Goal: Task Accomplishment & Management: Contribute content

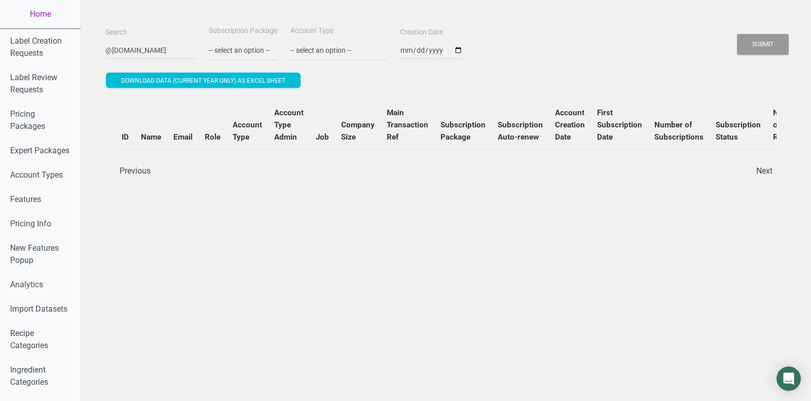
click at [158, 53] on input "@[DOMAIN_NAME]" at bounding box center [150, 50] width 90 height 18
click at [737, 34] on button "Submit" at bounding box center [763, 44] width 52 height 21
click at [756, 41] on button "Submit" at bounding box center [763, 44] width 52 height 21
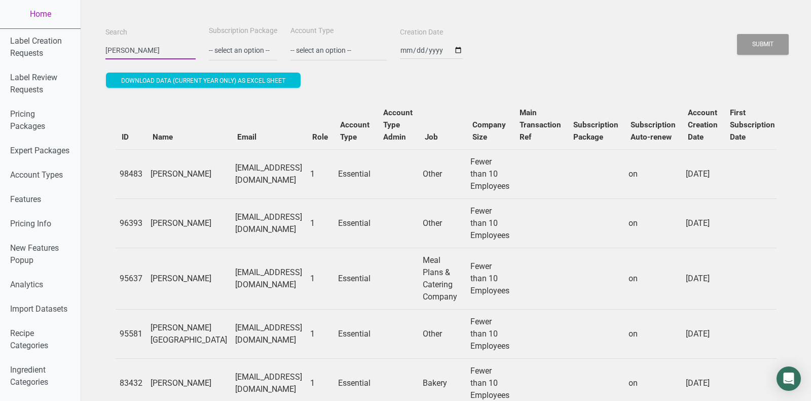
click at [152, 51] on input "[PERSON_NAME]" at bounding box center [150, 50] width 90 height 18
paste input "[EMAIL_ADDRESS][DOMAIN_NAME]"
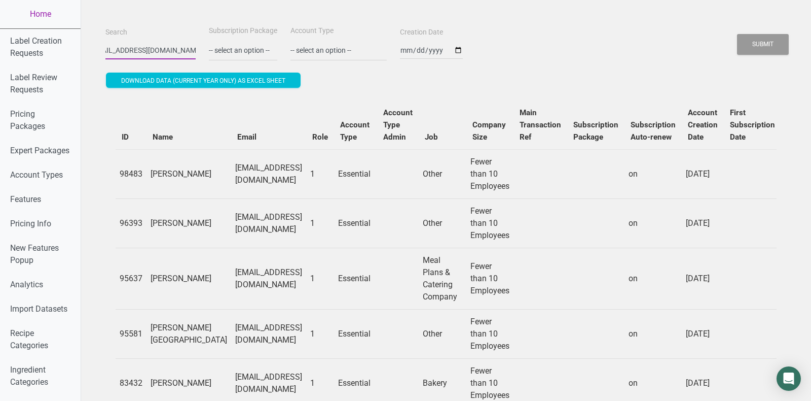
click at [737, 34] on button "Submit" at bounding box center [763, 44] width 52 height 21
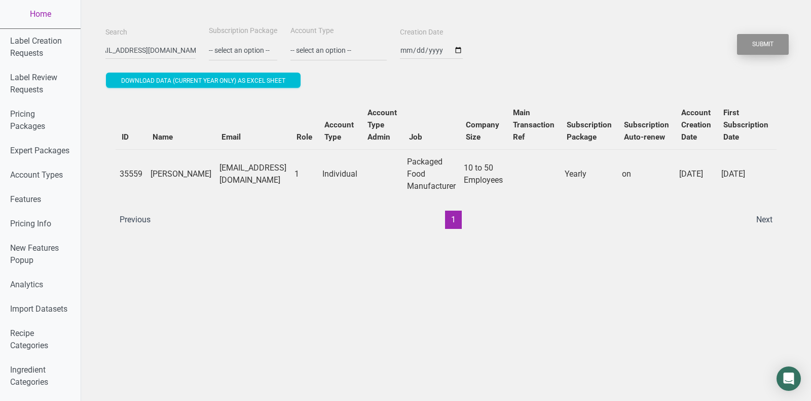
click at [747, 38] on button "Submit" at bounding box center [763, 44] width 52 height 21
click at [221, 173] on td "[EMAIL_ADDRESS][DOMAIN_NAME]" at bounding box center [252, 173] width 75 height 49
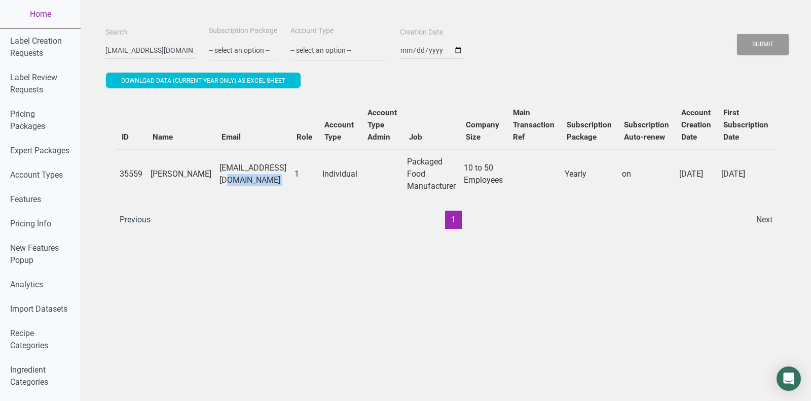
click at [221, 173] on td "[EMAIL_ADDRESS][DOMAIN_NAME]" at bounding box center [252, 173] width 75 height 49
copy td "[EMAIL_ADDRESS][DOMAIN_NAME]"
click at [465, 215] on ul "Previous 1 Next" at bounding box center [446, 219] width 665 height 18
click at [261, 170] on td "[EMAIL_ADDRESS][DOMAIN_NAME]" at bounding box center [252, 173] width 75 height 49
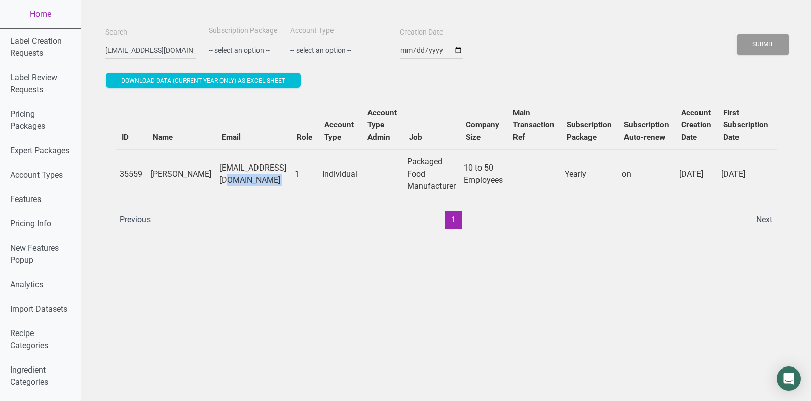
click at [261, 170] on td "[EMAIL_ADDRESS][DOMAIN_NAME]" at bounding box center [252, 173] width 75 height 49
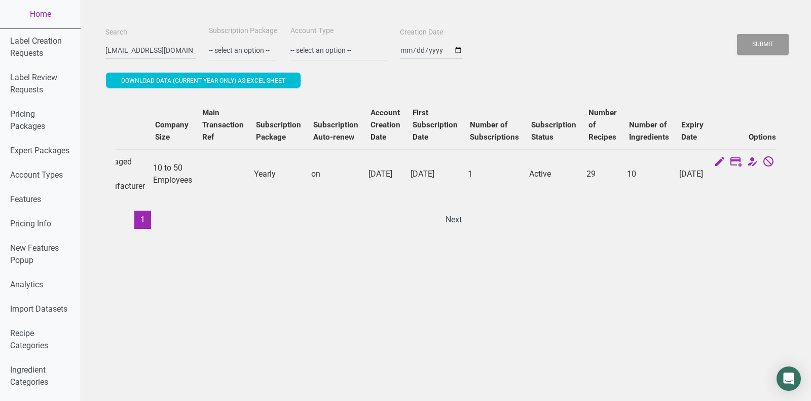
scroll to position [0, 340]
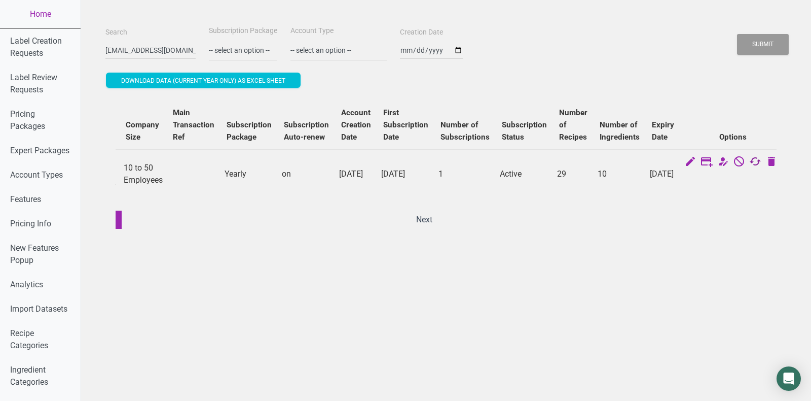
click at [749, 159] on icon at bounding box center [755, 162] width 12 height 14
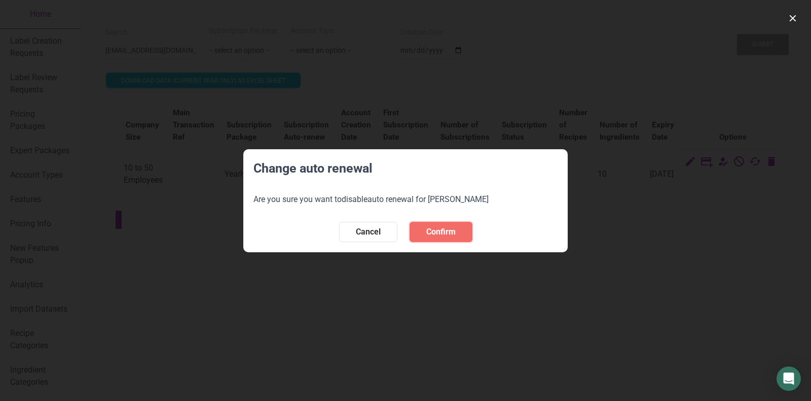
click at [451, 223] on button "Confirm" at bounding box center [441, 232] width 63 height 20
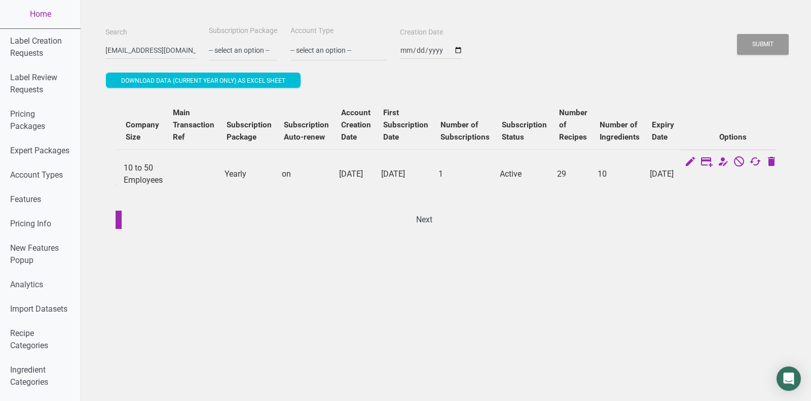
scroll to position [0, 0]
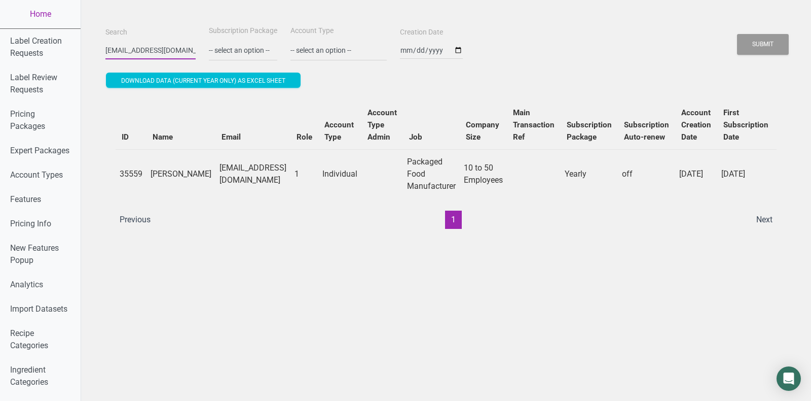
click at [139, 52] on input "[EMAIL_ADDRESS][DOMAIN_NAME]" at bounding box center [150, 50] width 90 height 18
paste input "[PERSON_NAME][EMAIL_ADDRESS][DOMAIN_NAME]"
click at [737, 34] on button "Submit" at bounding box center [763, 44] width 52 height 21
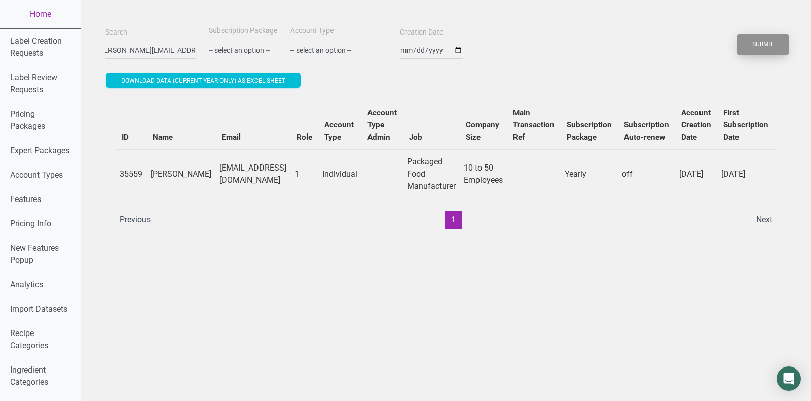
click at [761, 47] on button "Submit" at bounding box center [763, 44] width 52 height 21
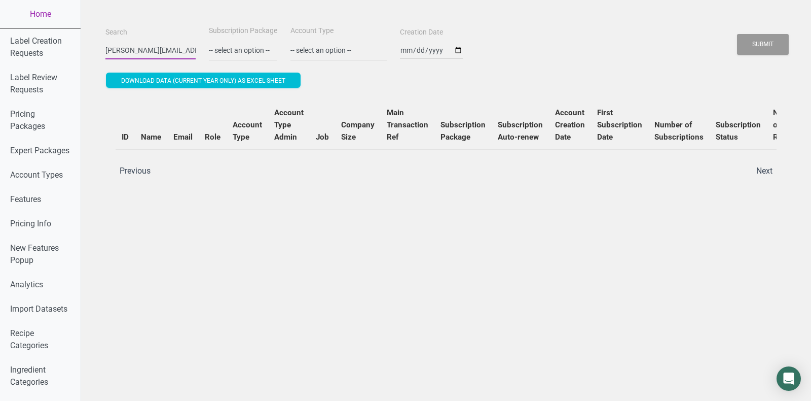
scroll to position [0, 49]
drag, startPoint x: 155, startPoint y: 51, endPoint x: 214, endPoint y: 50, distance: 59.3
click at [214, 50] on div "Search [PERSON_NAME][EMAIL_ADDRESS][DOMAIN_NAME] @[DOMAIN_NAME] Subscription Pa…" at bounding box center [446, 42] width 686 height 37
click at [171, 51] on input "[PERSON_NAME][EMAIL_ADDRESS][DOMAIN_NAME] @[DOMAIN_NAME]" at bounding box center [150, 50] width 90 height 18
click at [170, 51] on input "[PERSON_NAME][EMAIL_ADDRESS][DOMAIN_NAME] @[DOMAIN_NAME]" at bounding box center [150, 50] width 90 height 18
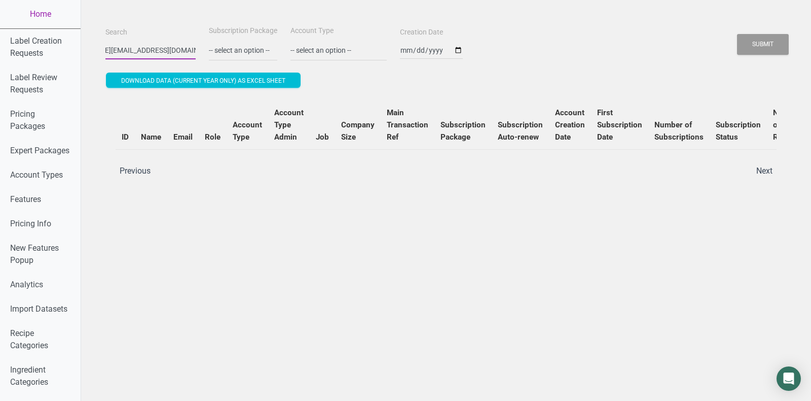
click at [170, 51] on input "[PERSON_NAME][EMAIL_ADDRESS][DOMAIN_NAME] @[DOMAIN_NAME]" at bounding box center [150, 50] width 90 height 18
paste input "text"
type input "[PERSON_NAME][EMAIL_ADDRESS][DOMAIN_NAME]"
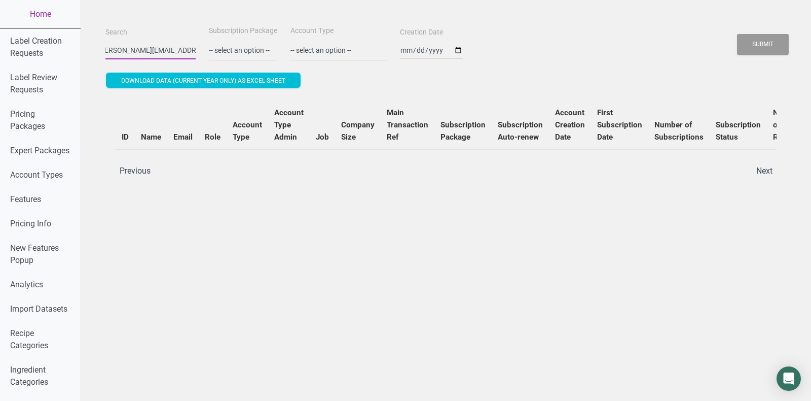
click at [737, 34] on button "Submit" at bounding box center [763, 44] width 52 height 21
click at [775, 45] on button "Submit" at bounding box center [763, 44] width 52 height 21
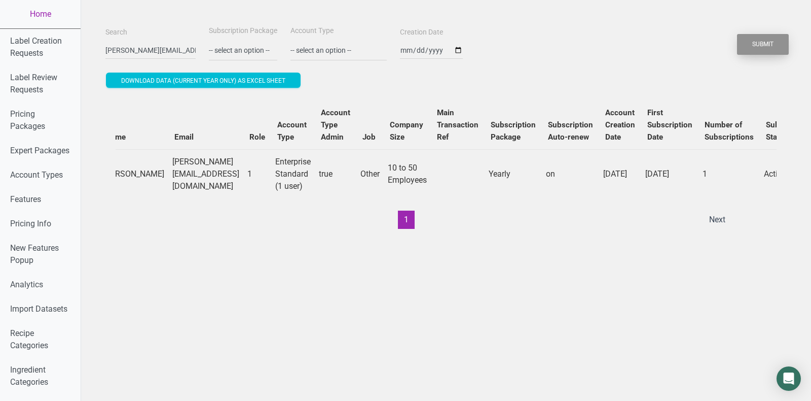
scroll to position [0, 0]
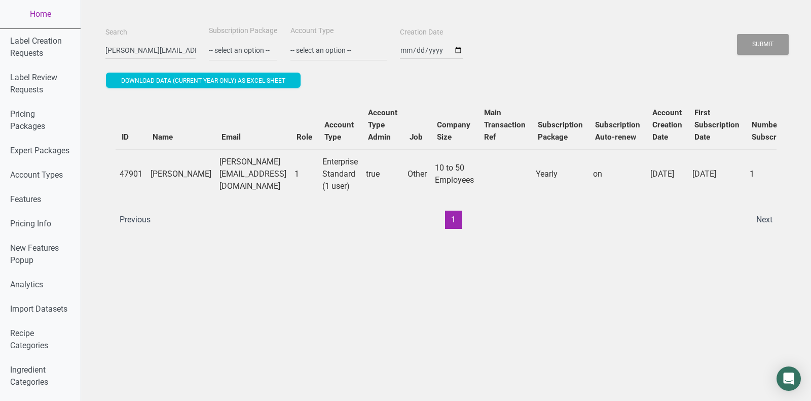
drag, startPoint x: 150, startPoint y: 162, endPoint x: 194, endPoint y: 185, distance: 49.7
click at [194, 185] on tr "47901 [PERSON_NAME] [PERSON_NAME][EMAIL_ADDRESS][DOMAIN_NAME] 1 Enterprise Stan…" at bounding box center [607, 173] width 982 height 49
click at [215, 185] on td "[PERSON_NAME][EMAIL_ADDRESS][DOMAIN_NAME]" at bounding box center [252, 173] width 75 height 49
drag, startPoint x: 153, startPoint y: 168, endPoint x: 195, endPoint y: 183, distance: 44.6
click at [195, 183] on tr "47901 [PERSON_NAME] [PERSON_NAME][EMAIL_ADDRESS][DOMAIN_NAME] 1 Enterprise Stan…" at bounding box center [607, 173] width 982 height 49
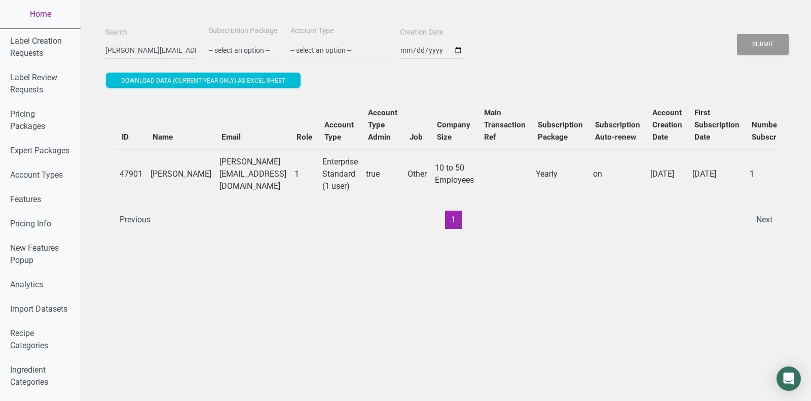
click at [215, 183] on td "[PERSON_NAME][EMAIL_ADDRESS][DOMAIN_NAME]" at bounding box center [252, 173] width 75 height 49
drag, startPoint x: 152, startPoint y: 166, endPoint x: 189, endPoint y: 178, distance: 39.0
click at [189, 178] on td "[PERSON_NAME]" at bounding box center [181, 173] width 69 height 49
copy td "[PERSON_NAME]"
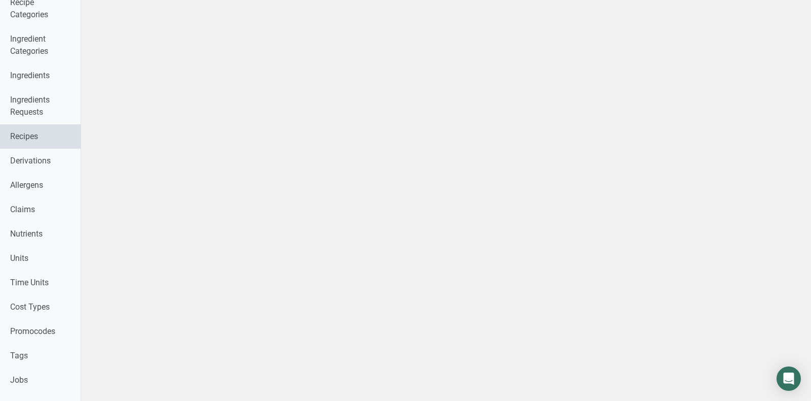
click at [20, 147] on link "Recipes" at bounding box center [40, 136] width 81 height 24
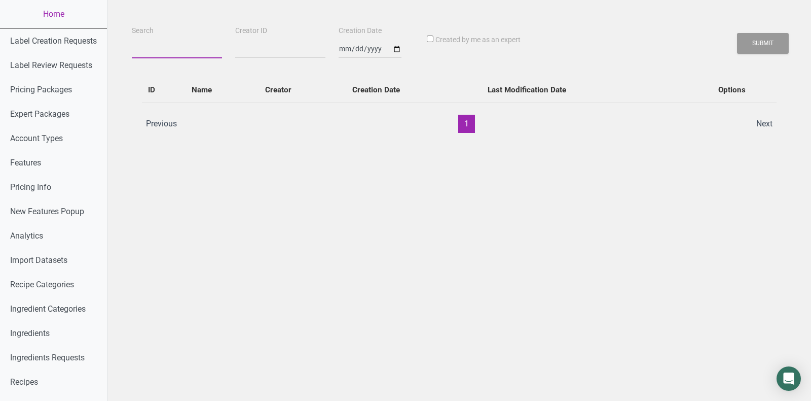
click at [156, 54] on input "Search" at bounding box center [177, 49] width 90 height 18
paste input "[PERSON_NAME]"
type input "[PERSON_NAME]"
click at [737, 33] on button "Submit" at bounding box center [763, 43] width 52 height 21
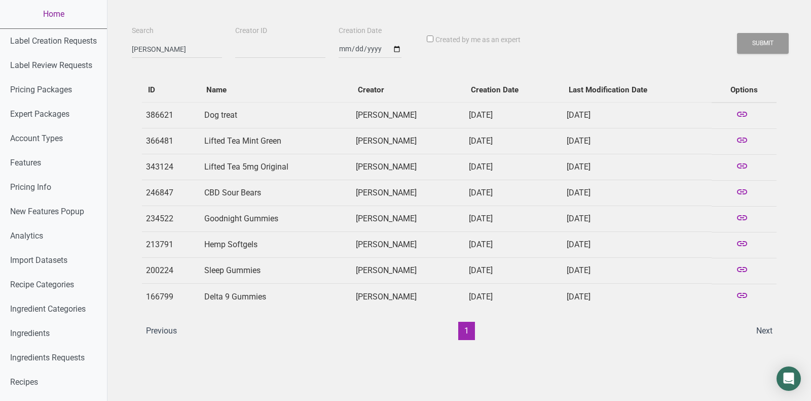
click at [46, 17] on link "Home" at bounding box center [53, 14] width 107 height 28
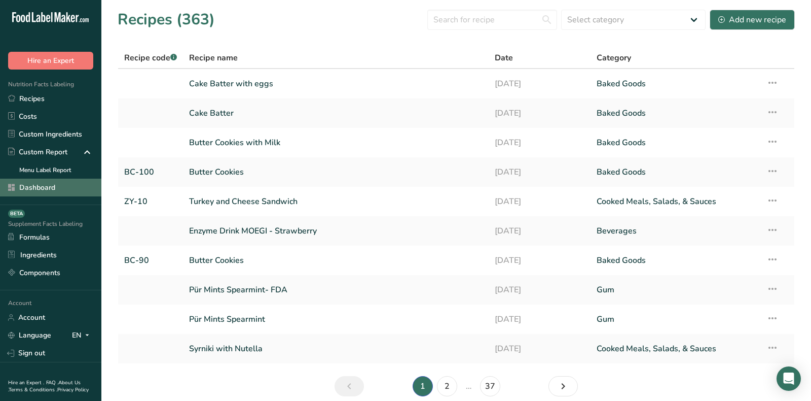
click at [42, 183] on link "Dashboard" at bounding box center [50, 187] width 101 height 18
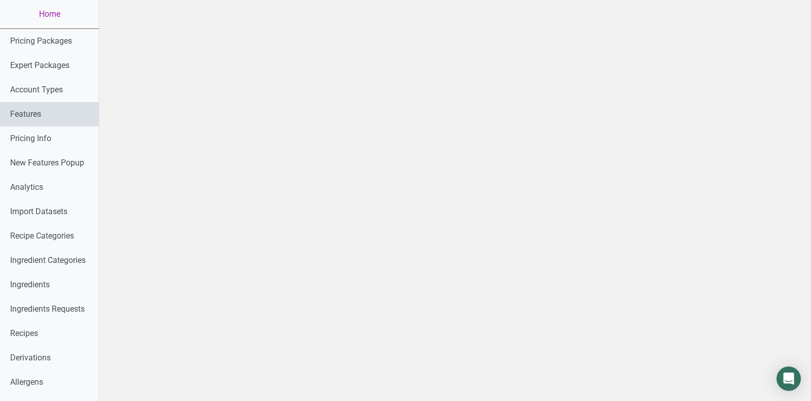
scroll to position [24, 0]
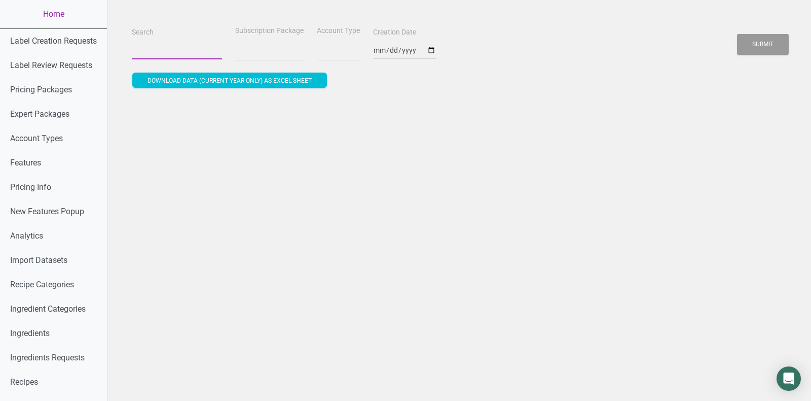
click at [169, 50] on input "Search" at bounding box center [177, 50] width 90 height 18
paste input "[PERSON_NAME][EMAIL_ADDRESS][DOMAIN_NAME]"
type input "[PERSON_NAME][EMAIL_ADDRESS][DOMAIN_NAME]"
select select
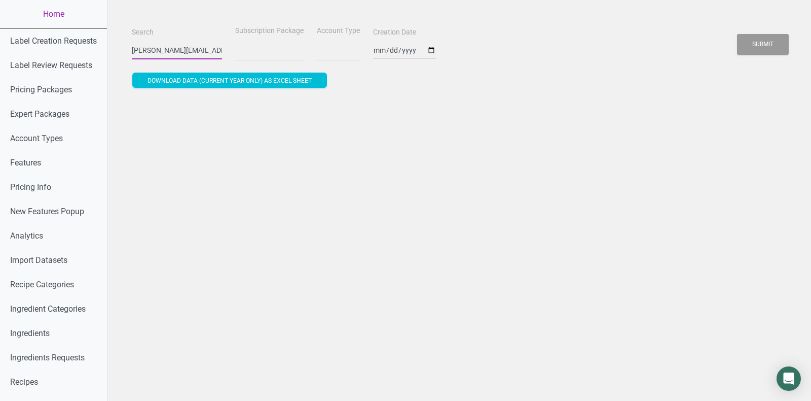
scroll to position [0, 19]
type input "[PERSON_NAME][EMAIL_ADDRESS][DOMAIN_NAME]"
click at [737, 34] on button "Submit" at bounding box center [763, 44] width 52 height 21
select select
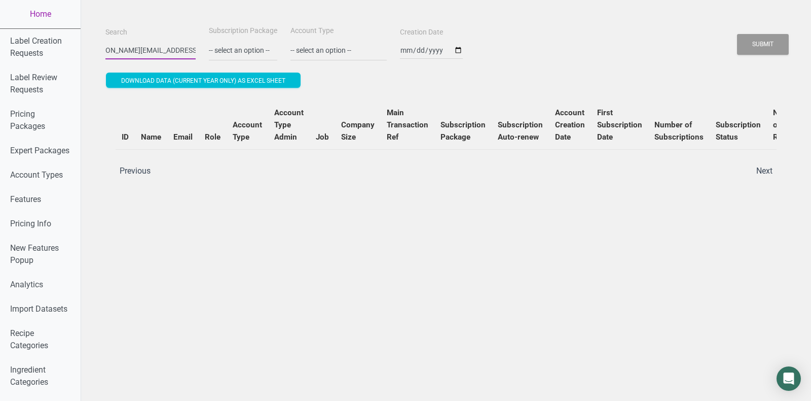
scroll to position [0, 0]
click at [146, 49] on input "[PERSON_NAME][EMAIL_ADDRESS][DOMAIN_NAME]" at bounding box center [150, 50] width 90 height 18
click at [178, 51] on input "[PERSON_NAME][EMAIL_ADDRESS][DOMAIN_NAME]" at bounding box center [150, 50] width 90 height 18
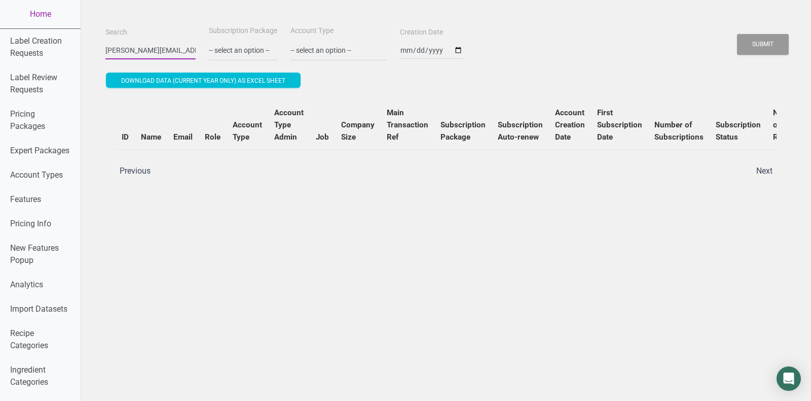
drag, startPoint x: 173, startPoint y: 50, endPoint x: 85, endPoint y: 50, distance: 88.2
click at [737, 34] on button "Submit" at bounding box center [763, 44] width 52 height 21
click at [768, 51] on button "Submit" at bounding box center [763, 44] width 52 height 21
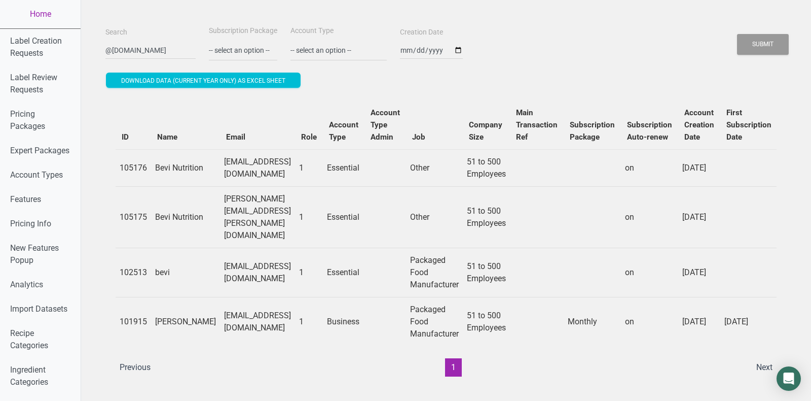
click at [228, 297] on td "[EMAIL_ADDRESS][DOMAIN_NAME]" at bounding box center [257, 321] width 75 height 49
copy td "[EMAIL_ADDRESS][DOMAIN_NAME]"
click at [132, 54] on input "@[DOMAIN_NAME]" at bounding box center [150, 50] width 90 height 18
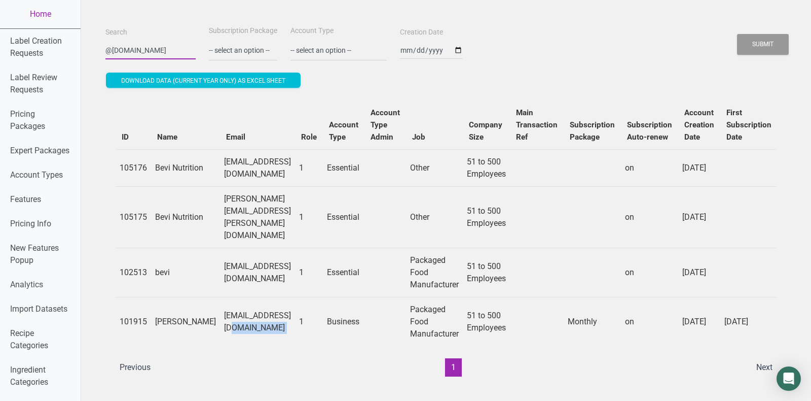
click at [132, 54] on input "@[DOMAIN_NAME]" at bounding box center [150, 50] width 90 height 18
paste input "[EMAIL_ADDRESS][DOMAIN_NAME]"
type input "[EMAIL_ADDRESS][DOMAIN_NAME]"
click at [737, 34] on button "Submit" at bounding box center [763, 44] width 52 height 21
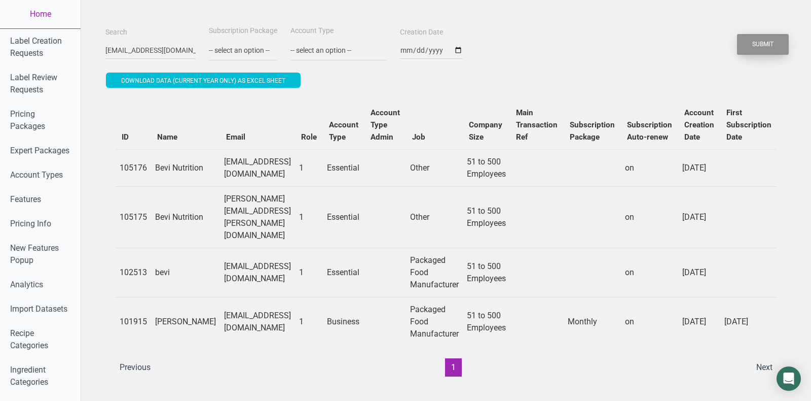
click at [772, 48] on button "Submit" at bounding box center [763, 44] width 52 height 21
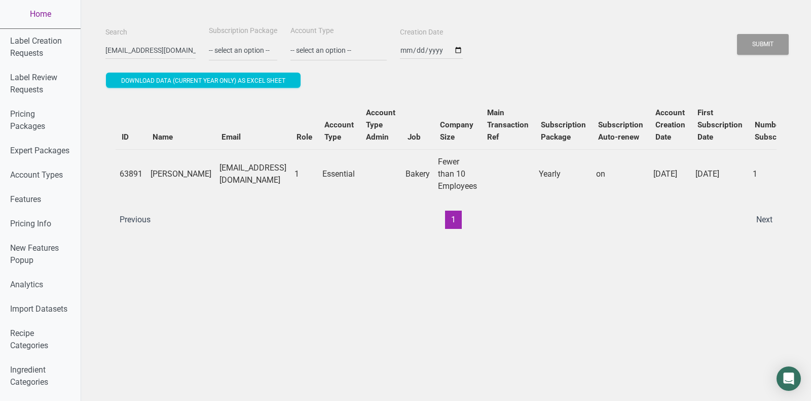
click at [45, 20] on link "Home" at bounding box center [40, 14] width 81 height 28
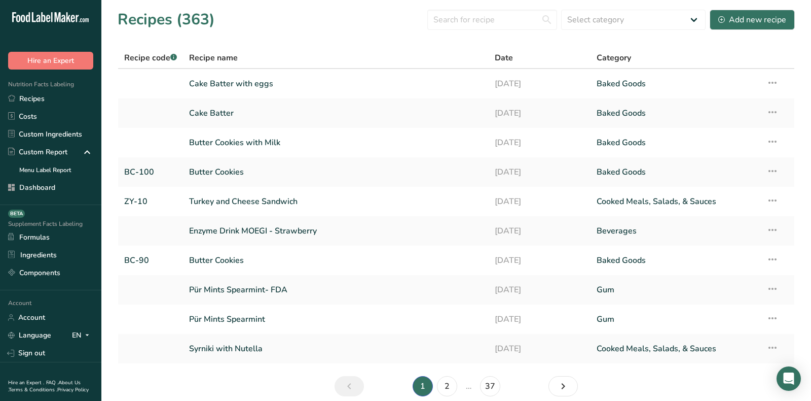
click at [308, 9] on div "Recipes (363) Select category All Baked Goods [GEOGRAPHIC_DATA] breakfast butte…" at bounding box center [456, 19] width 677 height 23
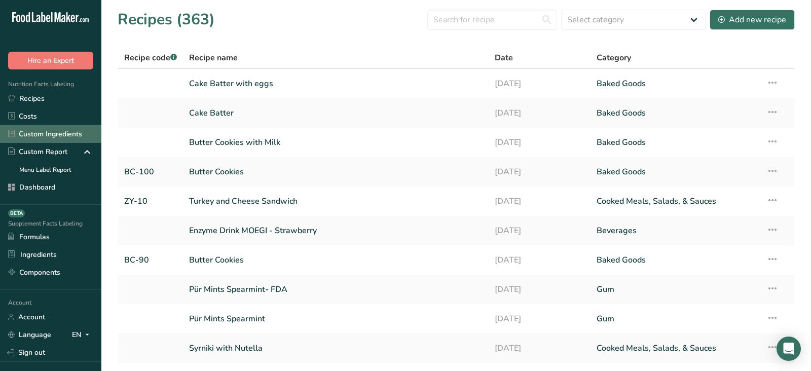
click at [64, 129] on link "Custom Ingredients" at bounding box center [50, 134] width 101 height 18
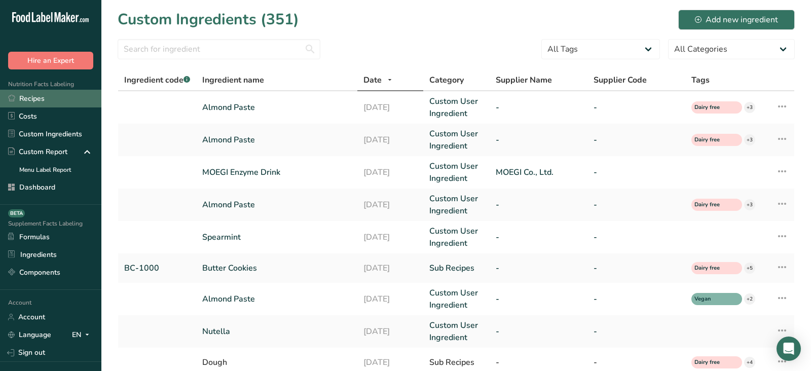
click at [56, 94] on link "Recipes" at bounding box center [50, 99] width 101 height 18
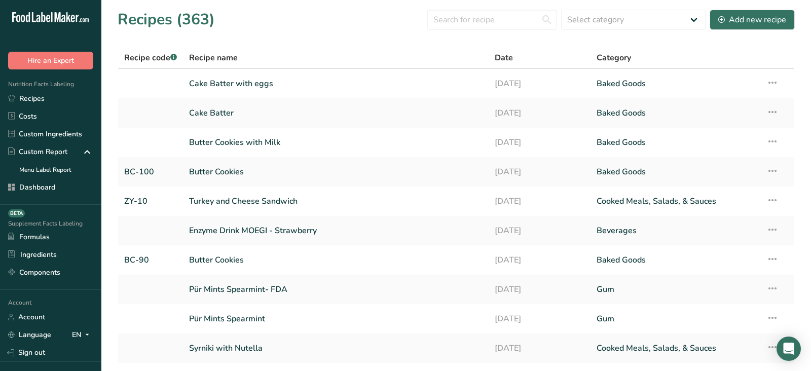
drag, startPoint x: 119, startPoint y: 25, endPoint x: 231, endPoint y: 23, distance: 112.1
click at [231, 23] on div "Recipes (363) Select category All Baked Goods [GEOGRAPHIC_DATA] breakfast butte…" at bounding box center [456, 19] width 677 height 23
click at [129, 56] on span "Recipe code .a-a{fill:#347362;}.b-a{fill:#fff;}" at bounding box center [150, 57] width 53 height 11
click at [394, 29] on div "Recipes (363) Select category All Baked Goods [GEOGRAPHIC_DATA] breakfast butte…" at bounding box center [456, 19] width 677 height 23
click at [476, 23] on input "text" at bounding box center [492, 20] width 130 height 20
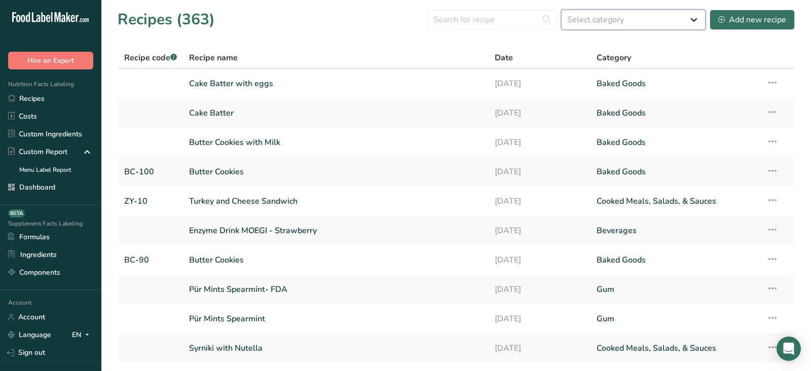
click at [644, 21] on select "Select category All Baked Goods [GEOGRAPHIC_DATA] breakfast butter cookies, bat…" at bounding box center [633, 20] width 144 height 20
click at [361, 40] on section "Recipes (363) Select category All Baked Goods [GEOGRAPHIC_DATA] breakfast butte…" at bounding box center [456, 206] width 710 height 412
click at [738, 24] on div "Add new recipe" at bounding box center [752, 20] width 68 height 12
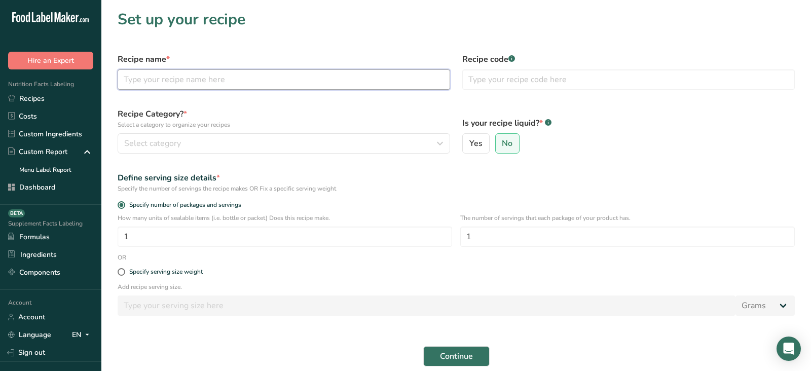
click at [195, 73] on input "text" at bounding box center [284, 79] width 333 height 20
type input "Vegetable Stir-Fry"
click at [511, 85] on input "text" at bounding box center [628, 79] width 333 height 20
type input "VSF-10"
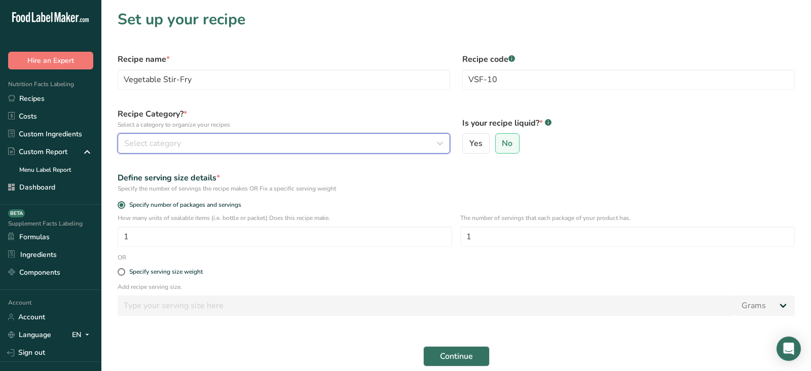
click at [279, 144] on div "Select category" at bounding box center [280, 143] width 313 height 12
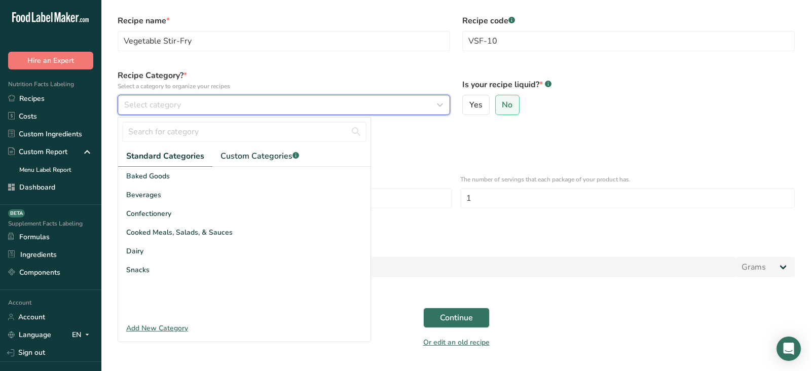
scroll to position [53, 0]
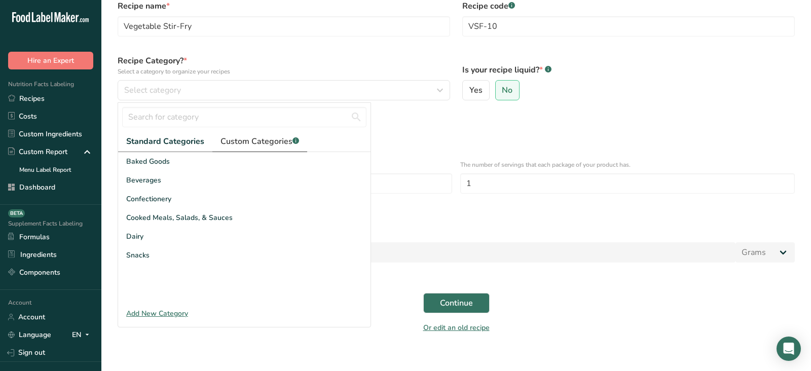
click at [247, 139] on span "Custom Categories .a-a{fill:#347362;}.b-a{fill:#fff;}" at bounding box center [260, 141] width 79 height 12
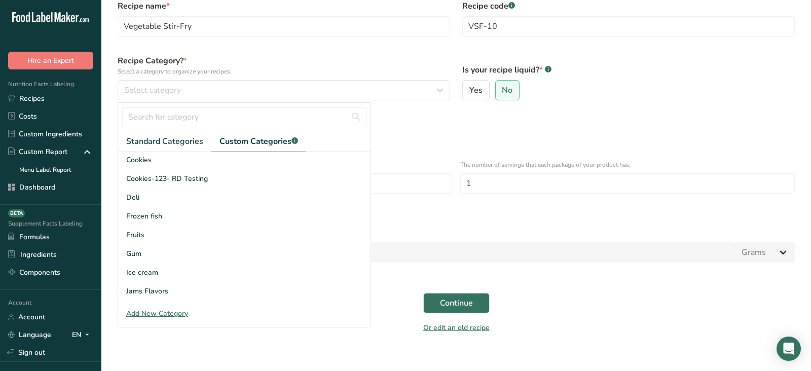
scroll to position [0, 0]
click at [194, 144] on span "Standard Categories" at bounding box center [164, 141] width 77 height 12
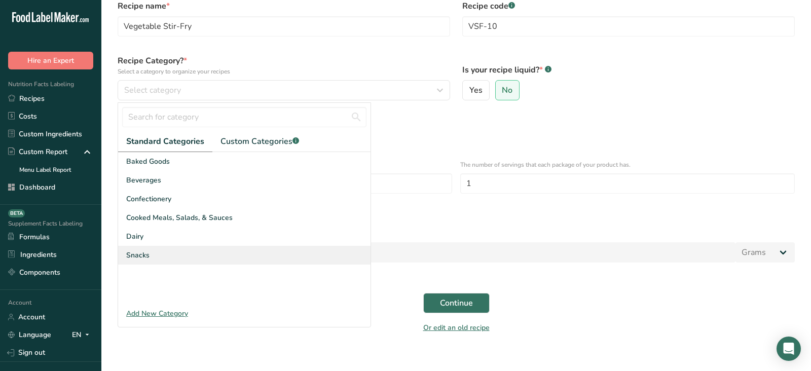
click at [167, 253] on div "Snacks" at bounding box center [244, 255] width 252 height 19
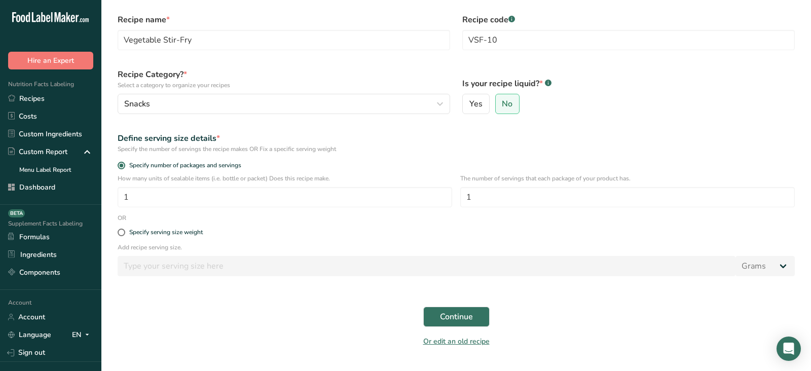
scroll to position [29, 0]
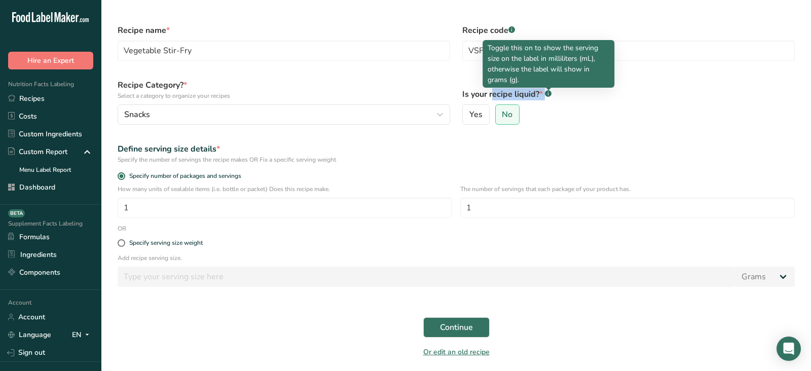
drag, startPoint x: 458, startPoint y: 90, endPoint x: 561, endPoint y: 92, distance: 102.9
click at [561, 92] on div "Is your recipe liquid? * .a-a{fill:#347362;}.b-a{fill:#fff;} Yes No" at bounding box center [628, 102] width 345 height 58
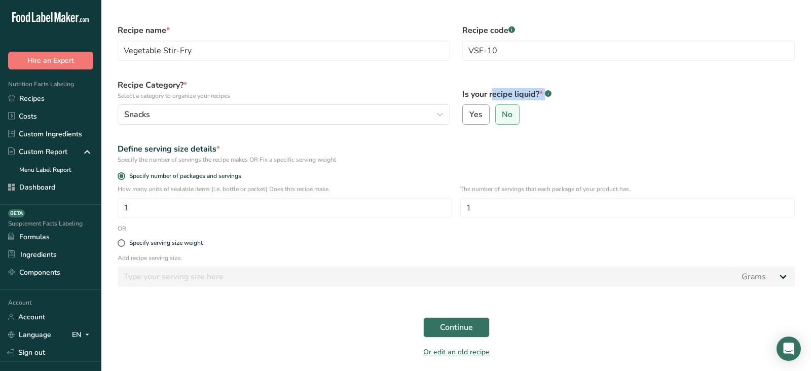
click at [474, 112] on span "Yes" at bounding box center [475, 115] width 13 height 10
click at [469, 112] on input "Yes" at bounding box center [466, 115] width 7 height 7
radio input "true"
radio input "false"
select select "22"
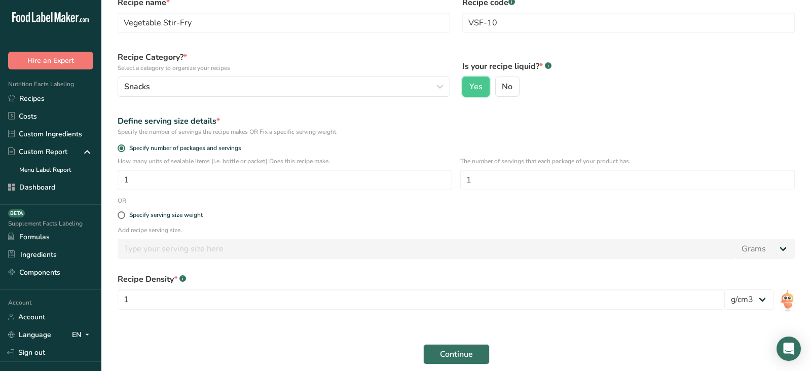
click at [574, 102] on div "Is your recipe liquid? * .a-a{fill:#347362;}.b-a{fill:#fff;} Yes No" at bounding box center [628, 74] width 345 height 58
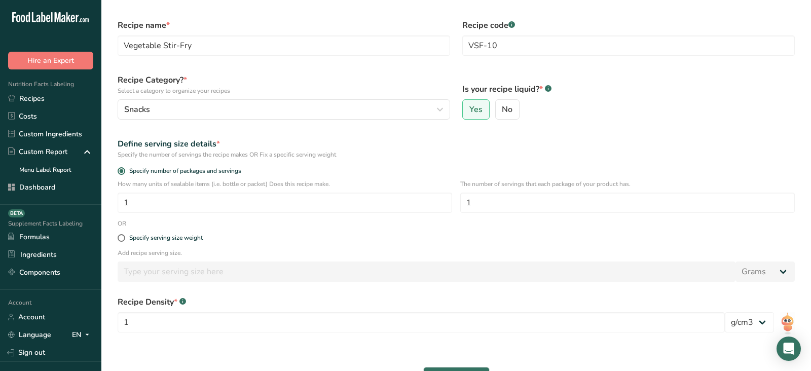
scroll to position [9, 0]
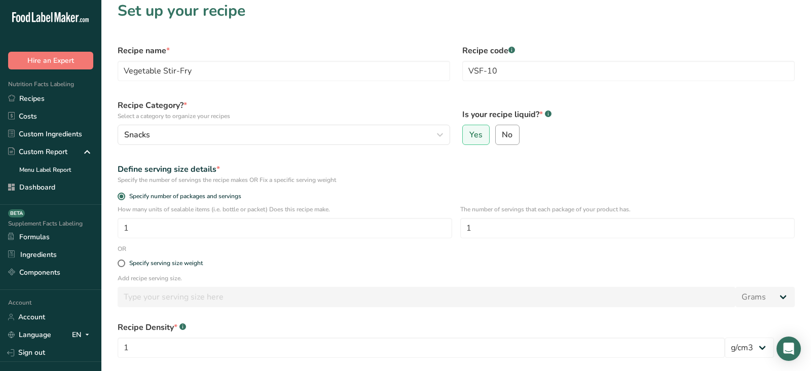
click at [505, 139] on span "No" at bounding box center [507, 135] width 11 height 10
click at [502, 138] on input "No" at bounding box center [499, 135] width 7 height 7
radio input "true"
radio input "false"
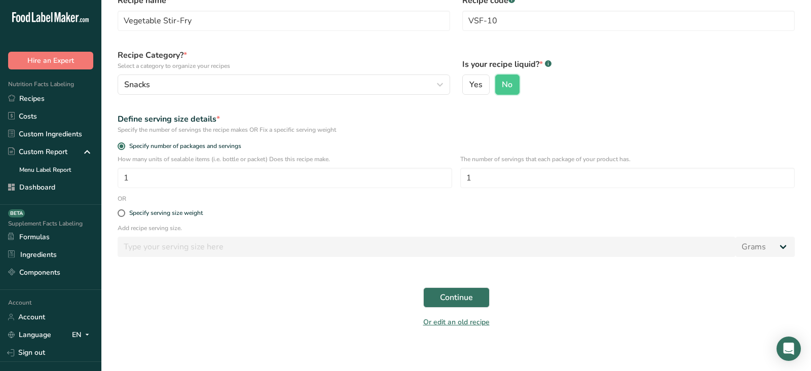
scroll to position [64, 0]
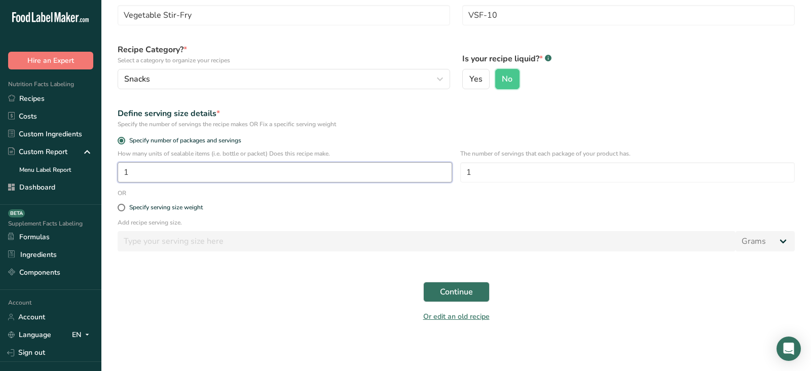
click at [224, 164] on input "1" at bounding box center [285, 172] width 335 height 20
click at [131, 211] on div "Specify serving size weight" at bounding box center [457, 208] width 690 height 20
click at [126, 209] on span "Specify serving size weight" at bounding box center [164, 208] width 78 height 8
click at [124, 209] on input "Specify serving size weight" at bounding box center [121, 207] width 7 height 7
radio input "true"
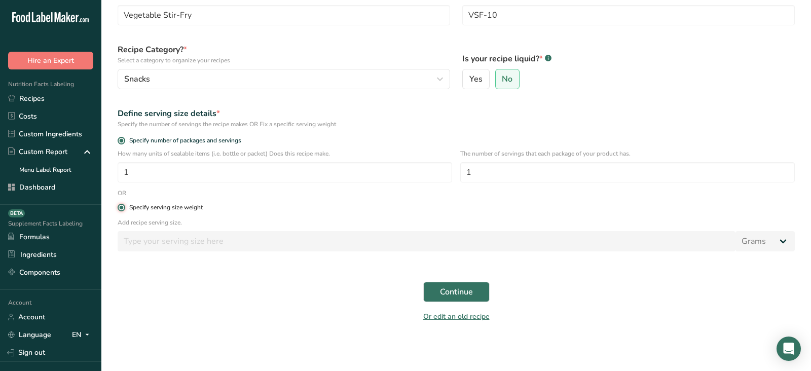
radio input "false"
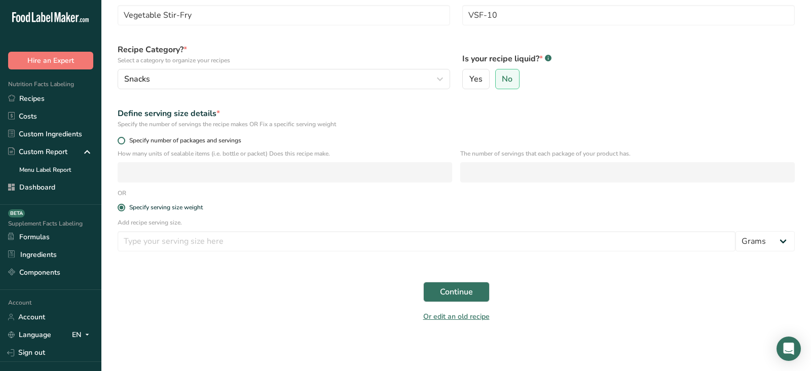
click at [128, 141] on span "Specify number of packages and servings" at bounding box center [183, 141] width 116 height 8
click at [124, 141] on input "Specify number of packages and servings" at bounding box center [121, 140] width 7 height 7
radio input "true"
radio input "false"
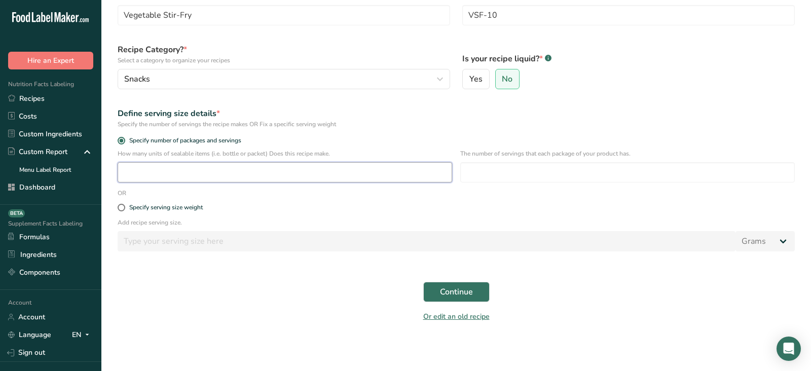
click at [219, 173] on input "number" at bounding box center [285, 172] width 335 height 20
type input "1"
click at [484, 177] on input "number" at bounding box center [627, 172] width 335 height 20
type input "4"
click at [434, 270] on form "Recipe name * Vegetable Stir-Fry Recipe code .a-a{fill:#347362;}.b-a{fill:#fff;…" at bounding box center [457, 156] width 690 height 346
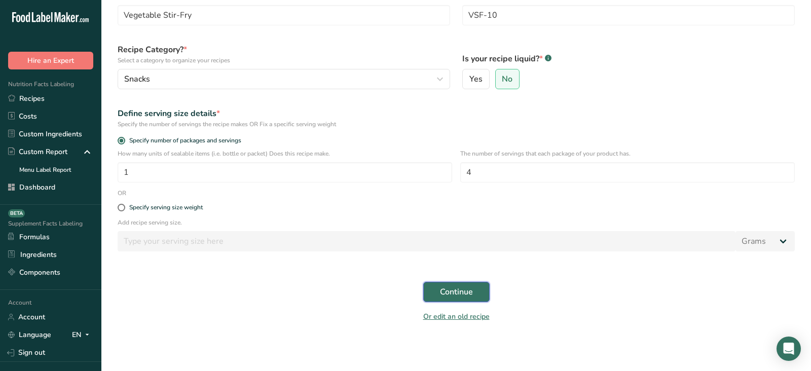
click at [454, 292] on span "Continue" at bounding box center [456, 292] width 33 height 12
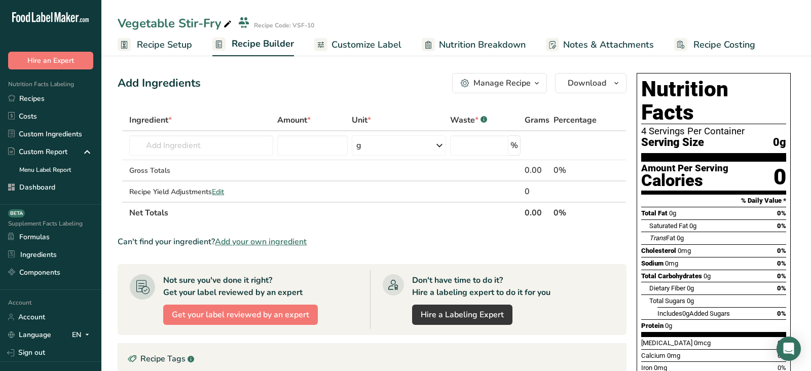
click at [170, 39] on span "Recipe Setup" at bounding box center [164, 45] width 55 height 14
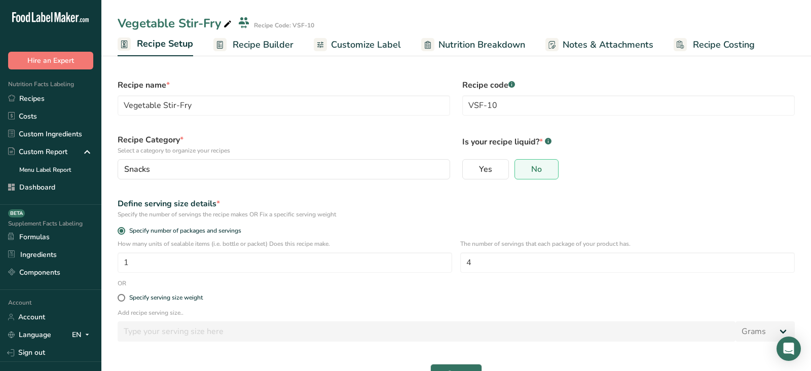
click at [270, 46] on span "Recipe Builder" at bounding box center [263, 45] width 61 height 14
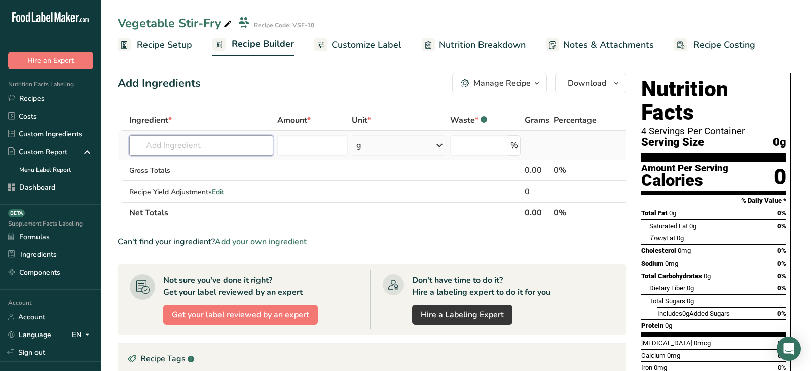
click at [189, 145] on input "text" at bounding box center [201, 145] width 144 height 20
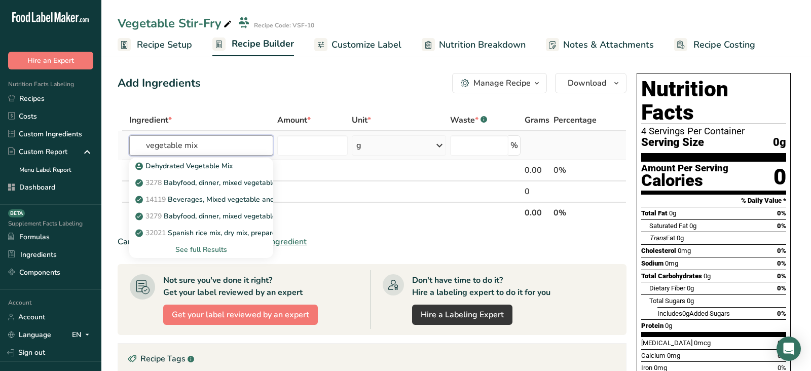
type input "vegetable mix"
click at [213, 249] on div "See full Results" at bounding box center [201, 249] width 128 height 11
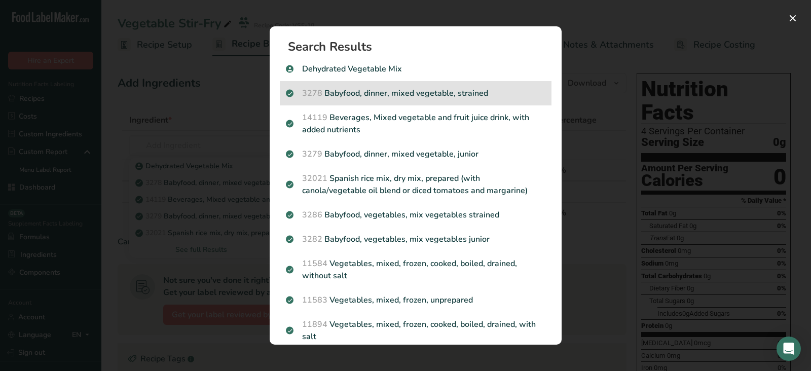
click at [392, 95] on p "3278 Babyfood, dinner, mixed vegetable, strained" at bounding box center [416, 93] width 260 height 12
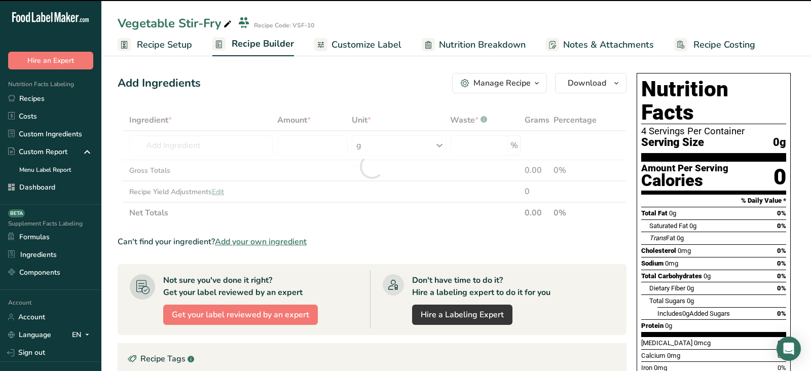
type input "0"
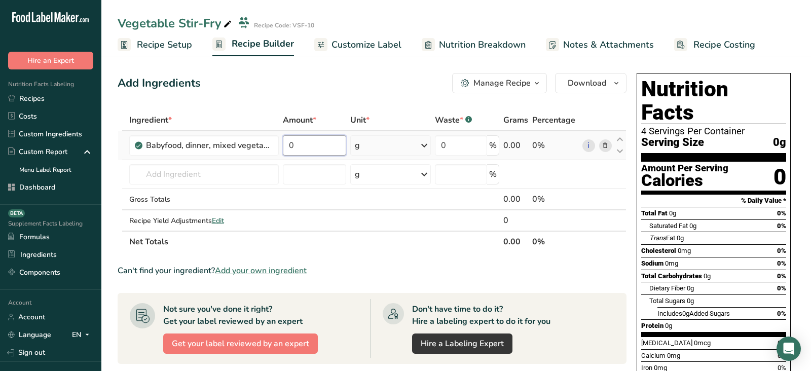
click at [305, 140] on input "0" at bounding box center [314, 145] width 63 height 20
type input "800"
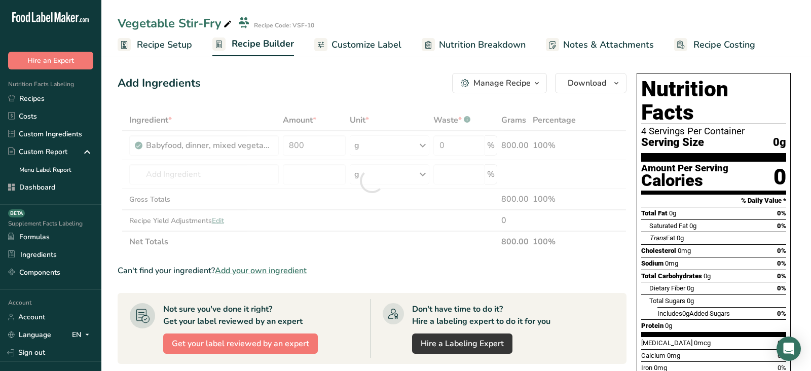
click at [327, 94] on div "Add Ingredients Manage Recipe Delete Recipe Duplicate Recipe Scale Recipe Save …" at bounding box center [375, 335] width 515 height 533
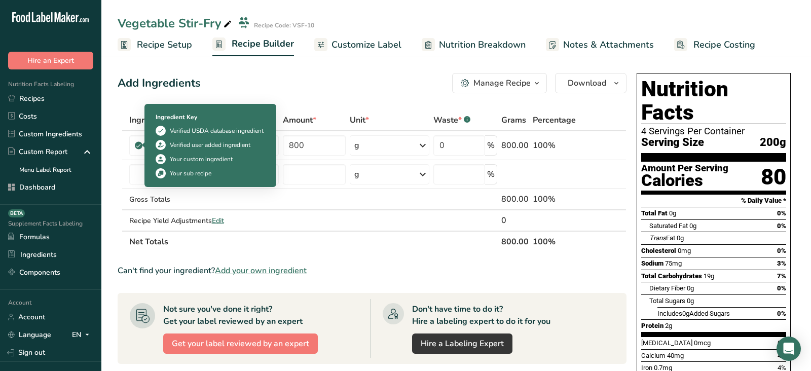
click at [166, 115] on div "Ingredient Key" at bounding box center [211, 117] width 110 height 9
click at [191, 145] on div "Verified user added ingredient" at bounding box center [210, 144] width 81 height 9
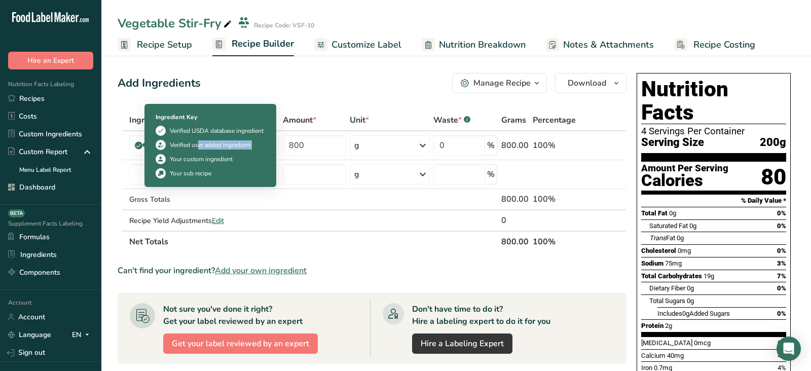
click at [191, 145] on div "Verified user added ingredient" at bounding box center [210, 144] width 81 height 9
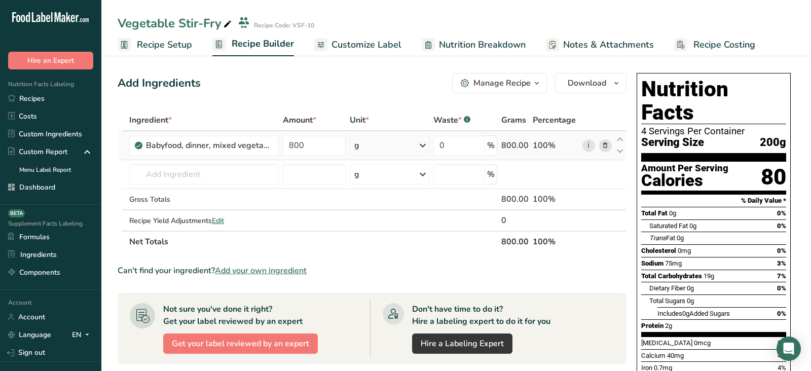
click at [211, 159] on td "Babyfood, dinner, mixed vegetable, strained" at bounding box center [204, 145] width 154 height 29
click at [213, 172] on input "text" at bounding box center [204, 174] width 150 height 20
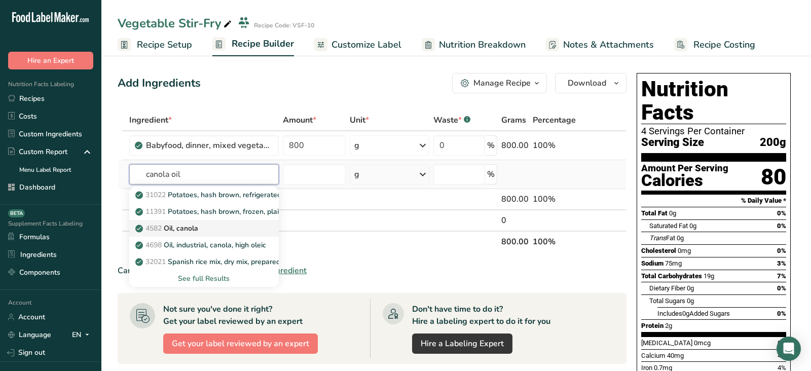
type input "canola oil"
click at [229, 227] on div "4582 Oil, canola" at bounding box center [195, 228] width 117 height 11
type input "Oil, canola"
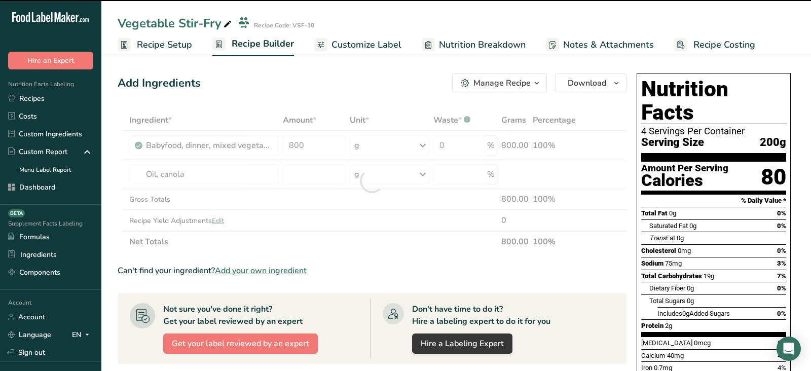
type input "0"
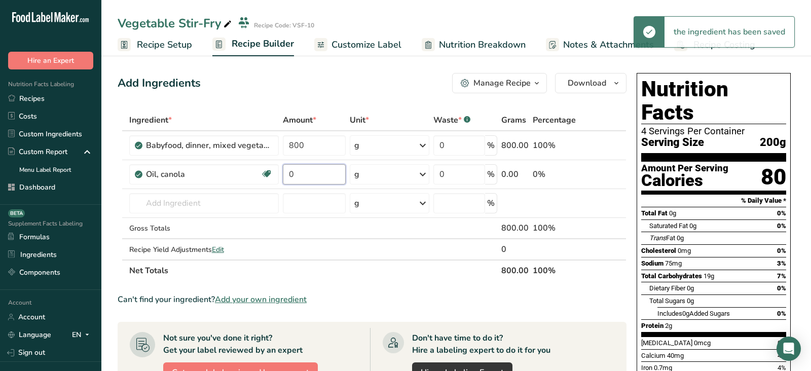
click at [308, 176] on input "0" at bounding box center [314, 174] width 63 height 20
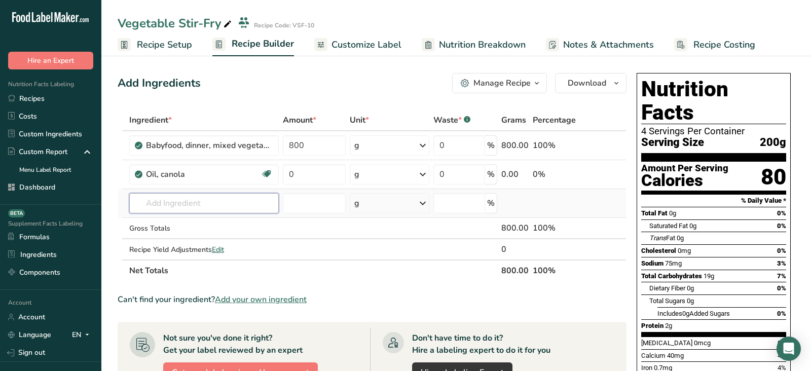
click at [230, 200] on div "Ingredient * Amount * Unit * Waste * .a-a{fill:#347362;}.b-a{fill:#fff;} Grams …" at bounding box center [372, 196] width 509 height 172
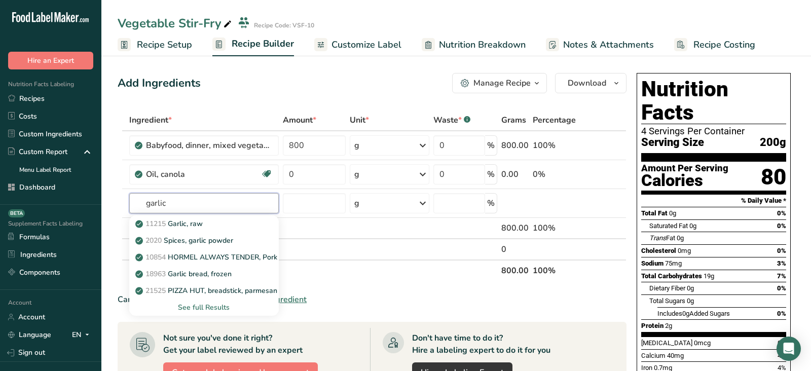
type input "garlic"
click at [205, 222] on div "11215 Garlic, raw" at bounding box center [195, 224] width 117 height 11
type input "Garlic, raw"
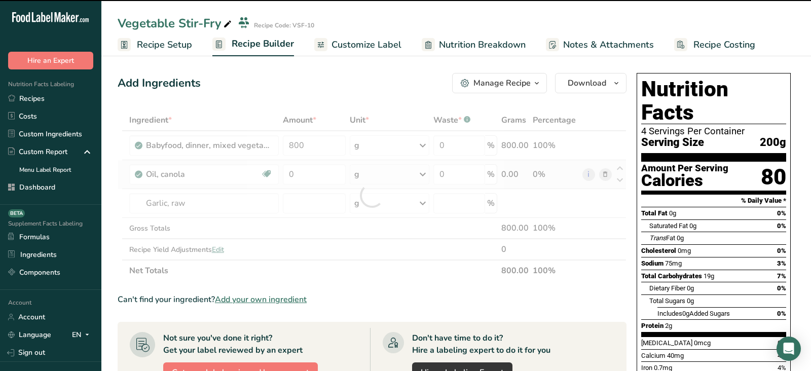
type input "0"
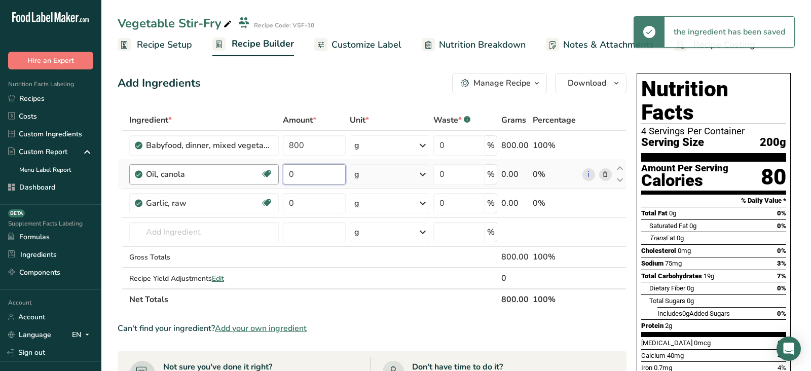
drag, startPoint x: 298, startPoint y: 173, endPoint x: 275, endPoint y: 173, distance: 23.3
click at [278, 173] on tr "Oil, canola Source of Omega 3 Dairy free Gluten free Vegan Vegetarian Soy free …" at bounding box center [372, 174] width 508 height 29
type input "2"
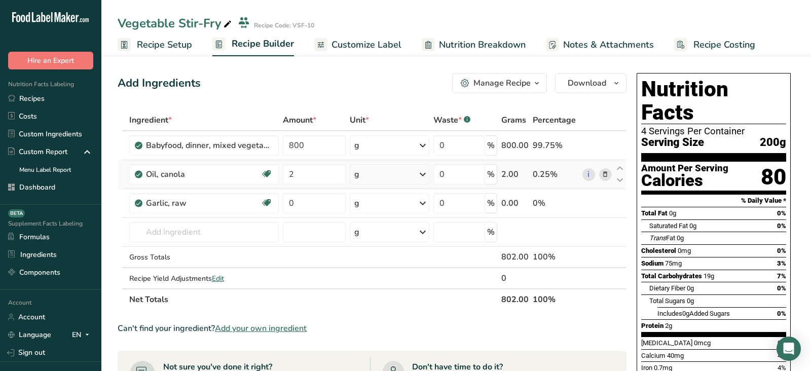
click at [369, 171] on div "Ingredient * Amount * Unit * Waste * .a-a{fill:#347362;}.b-a{fill:#fff;} Grams …" at bounding box center [372, 210] width 509 height 201
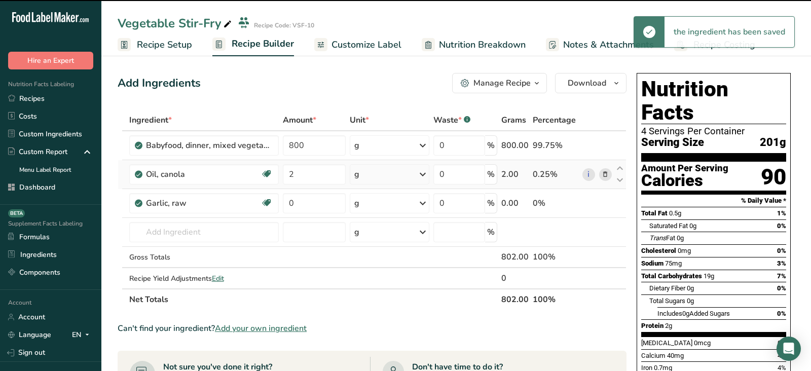
click at [369, 171] on div "g" at bounding box center [390, 174] width 80 height 20
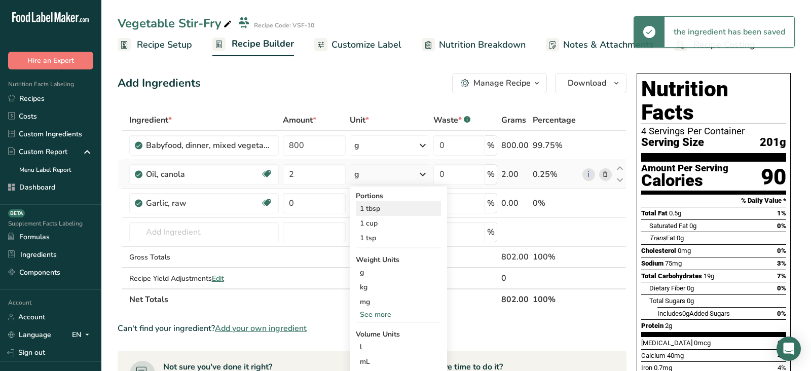
click at [377, 205] on div "1 tbsp" at bounding box center [398, 208] width 85 height 15
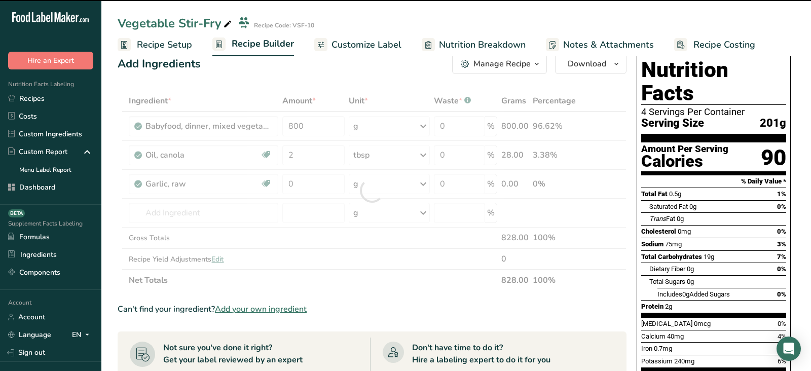
scroll to position [22, 0]
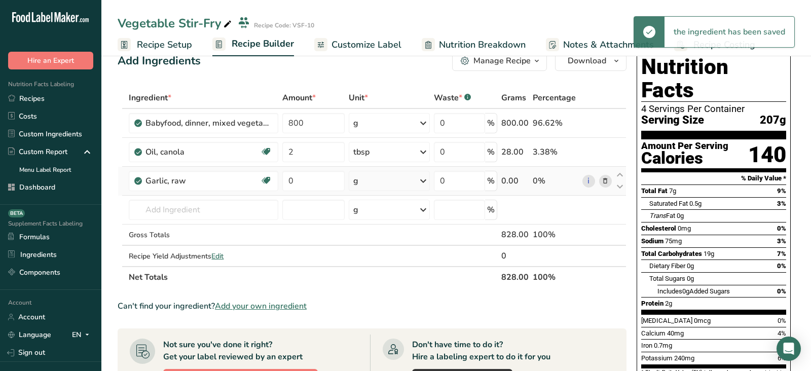
click at [385, 178] on div "g" at bounding box center [389, 181] width 81 height 20
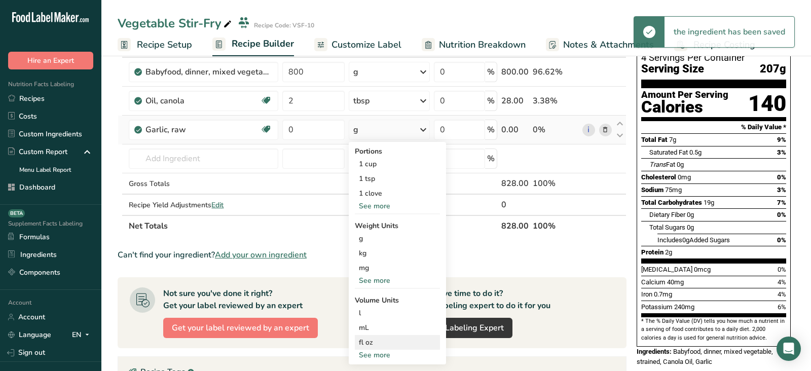
scroll to position [82, 0]
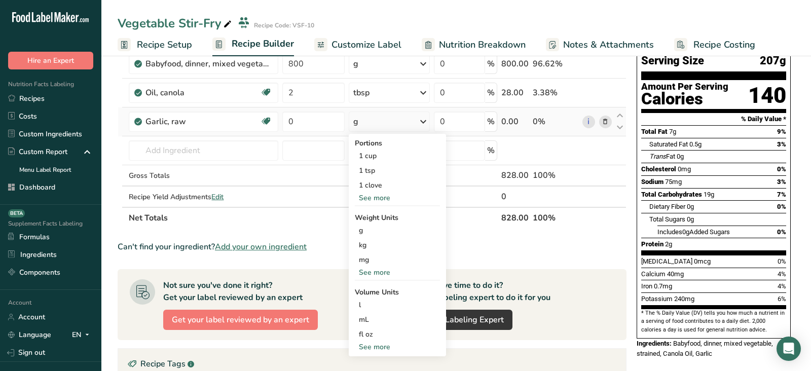
click at [301, 131] on td "0" at bounding box center [313, 121] width 66 height 29
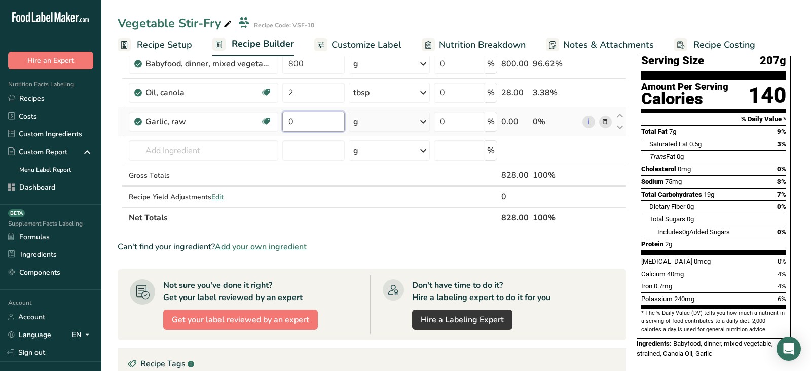
click at [299, 127] on input "0" at bounding box center [313, 122] width 62 height 20
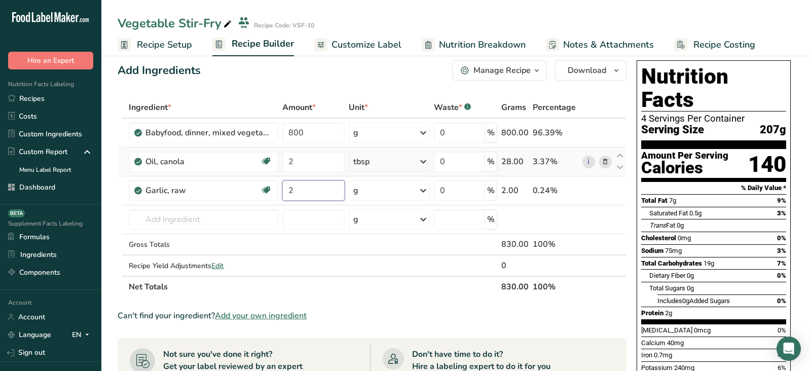
scroll to position [0, 0]
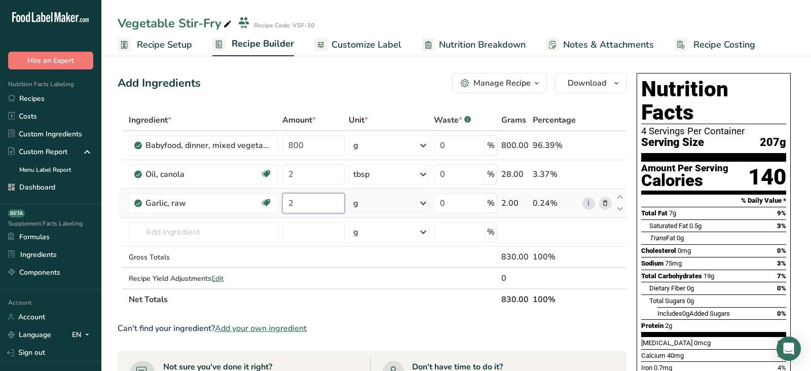
type input "2"
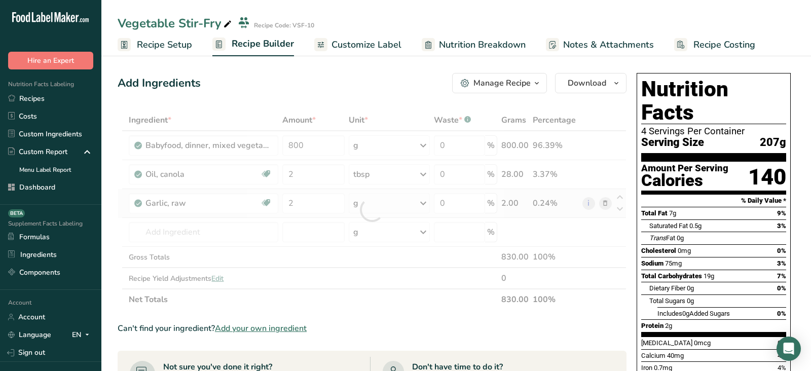
click at [380, 212] on div "Ingredient * Amount * Unit * Waste * .a-a{fill:#347362;}.b-a{fill:#fff;} Grams …" at bounding box center [372, 210] width 509 height 201
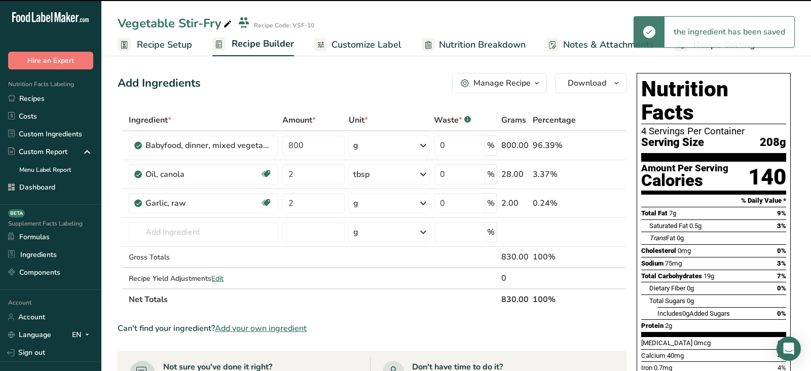
click at [381, 204] on div "g" at bounding box center [389, 203] width 81 height 20
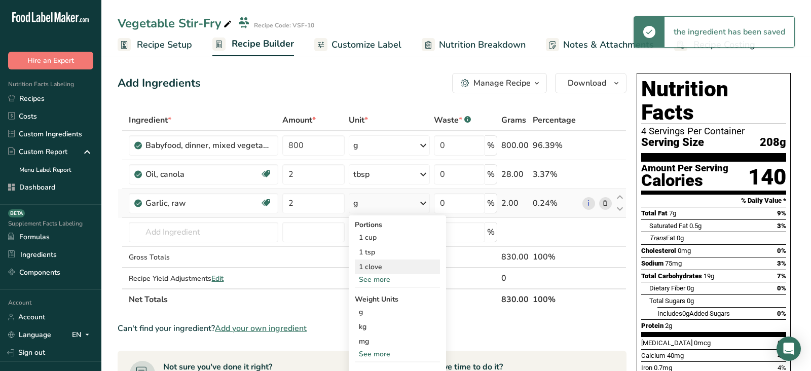
click at [382, 262] on div "1 clove" at bounding box center [397, 267] width 85 height 15
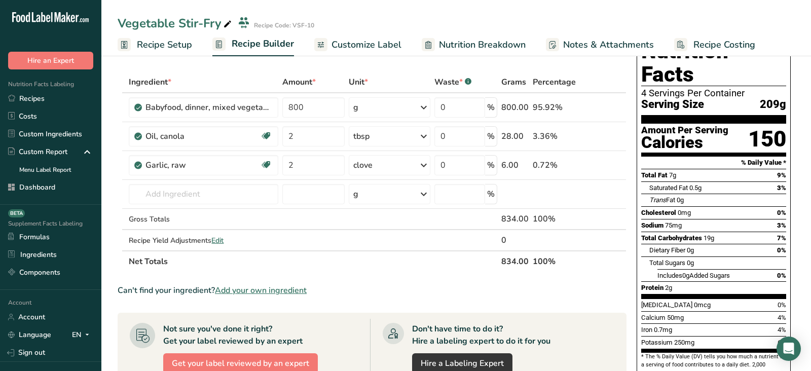
scroll to position [78, 0]
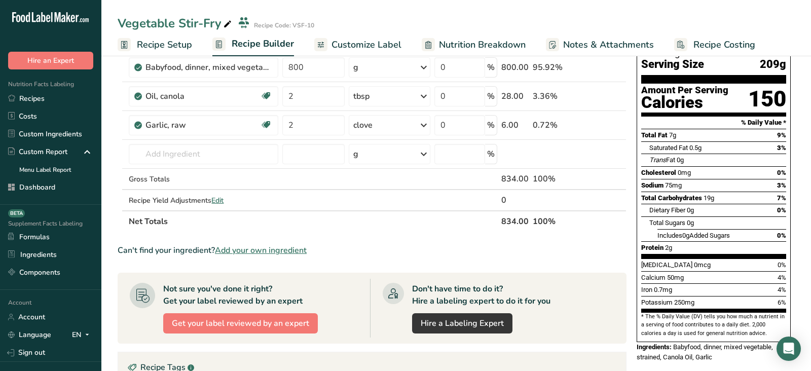
click at [688, 343] on span "Babyfood, dinner, mixed vegetable, strained, Canola Oil, Garlic" at bounding box center [705, 352] width 136 height 18
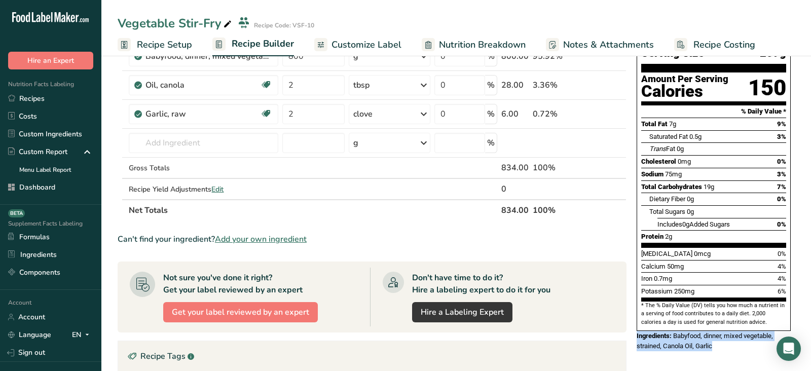
click at [701, 335] on div "Nutrition Facts 4 Servings Per Container Serving Size 209g Amount Per Serving C…" at bounding box center [714, 170] width 162 height 381
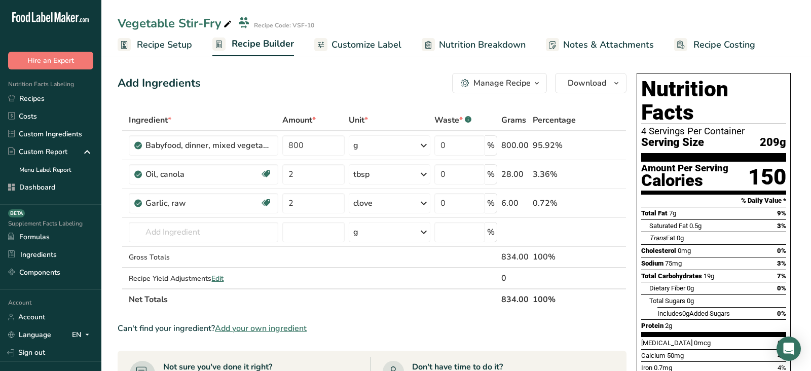
click at [303, 102] on div "Add Ingredients Manage Recipe Delete Recipe Duplicate Recipe Scale Recipe Save …" at bounding box center [375, 364] width 515 height 591
click at [281, 260] on td at bounding box center [313, 257] width 66 height 21
click at [315, 299] on th "Net Totals" at bounding box center [313, 298] width 372 height 21
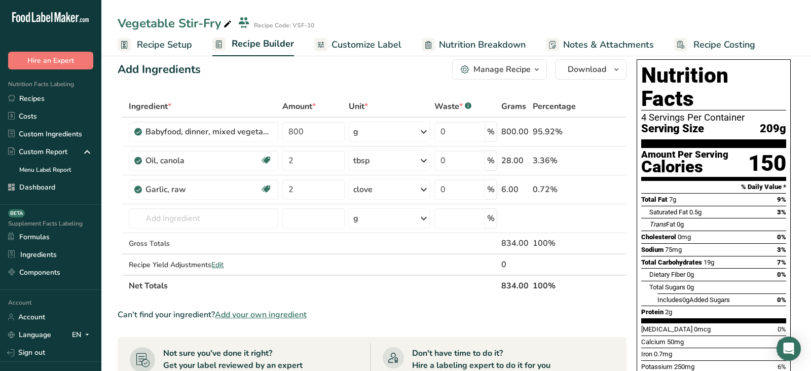
scroll to position [27, 0]
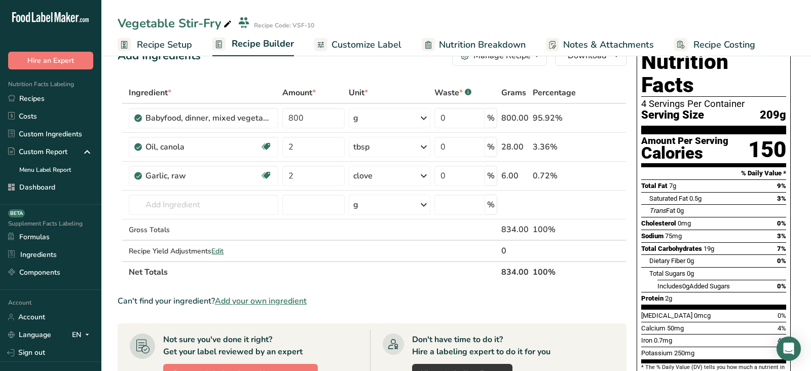
click at [174, 302] on div "Can't find your ingredient? Add your own ingredient" at bounding box center [372, 301] width 509 height 12
click at [262, 298] on span "Add your own ingredient" at bounding box center [261, 301] width 92 height 12
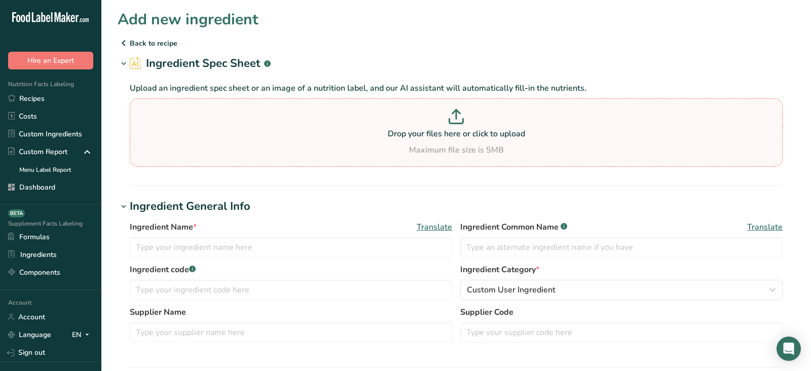
click at [387, 124] on p at bounding box center [456, 118] width 648 height 19
click at [387, 124] on input "Drop your files here or click to upload Maximum file size is 5MB" at bounding box center [456, 132] width 653 height 68
type input "C:\fakepath\Almond Paste NFP.png"
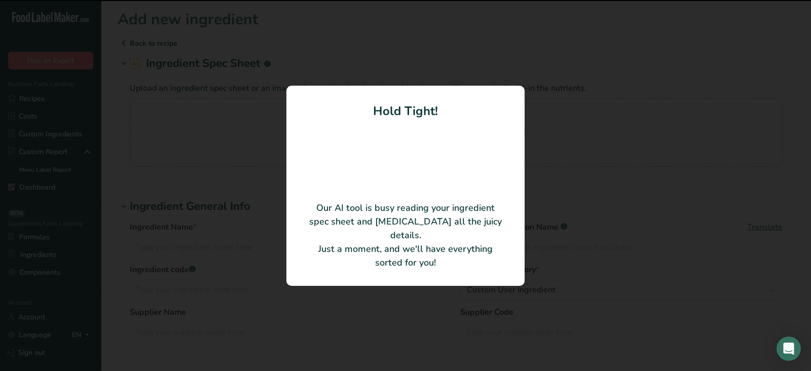
type input "Almond Paste"
type input "100"
type input "480"
type KJ "2008.32"
type Fat "31"
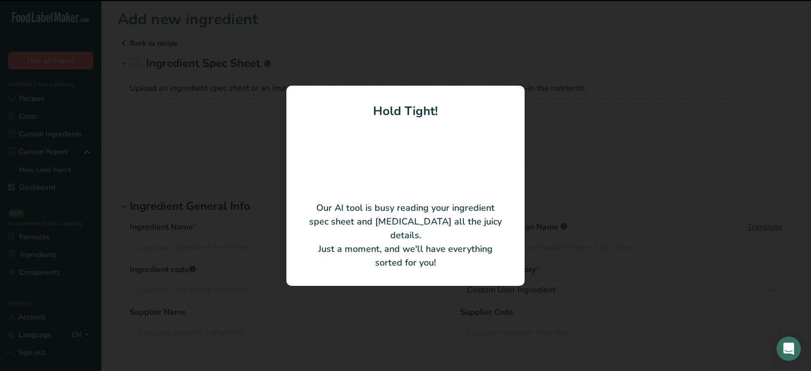
type Fat "2.5"
type Fat "0"
type input "0"
type input "34"
type Carbohydrates "46"
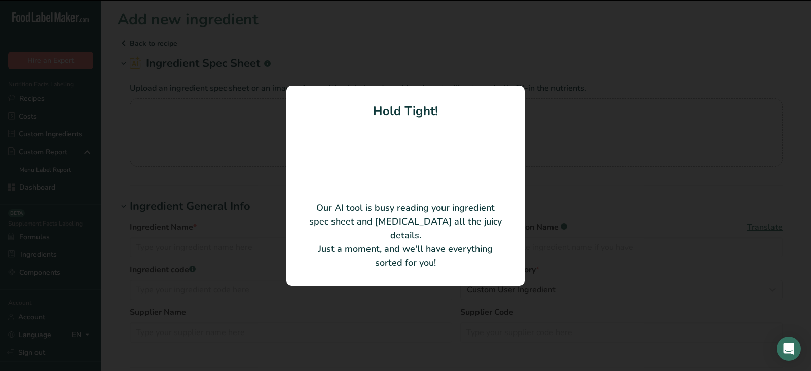
type Fiber "5"
type Sugars "38"
type Sugars "0"
type input "12"
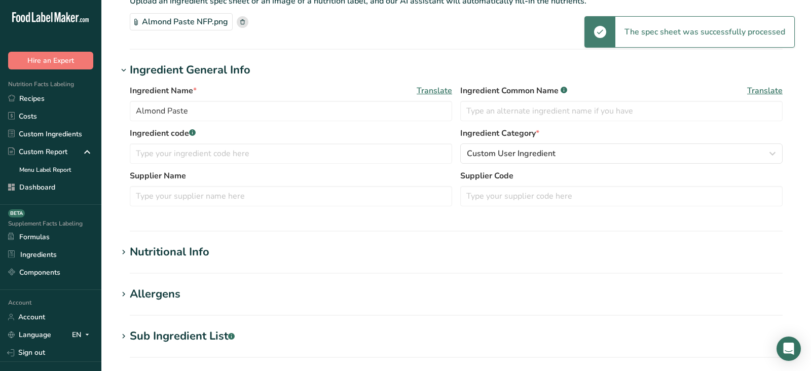
click at [192, 246] on div "Nutritional Info" at bounding box center [170, 252] width 80 height 17
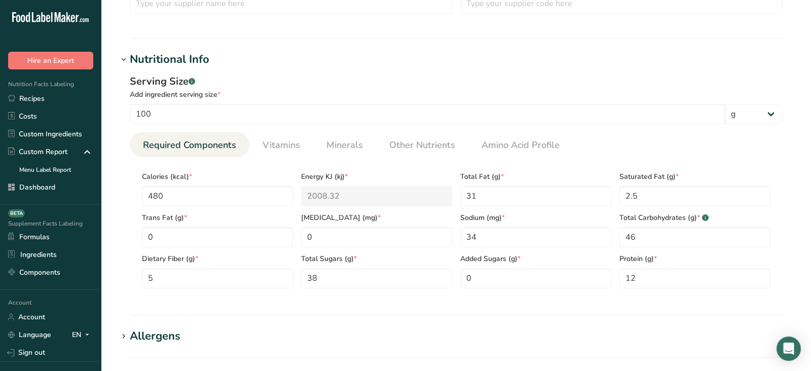
scroll to position [294, 0]
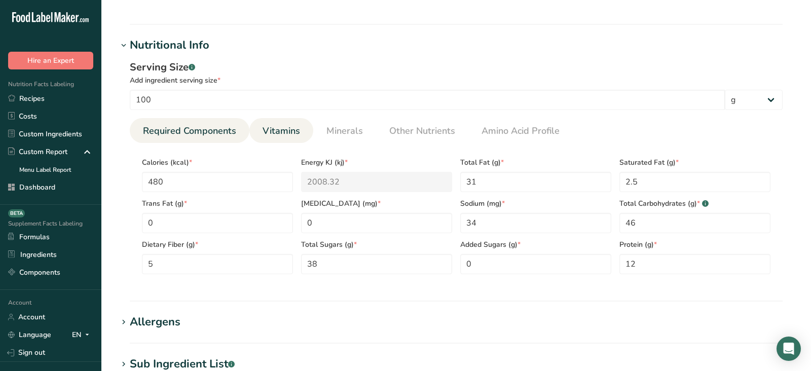
click at [290, 129] on span "Vitamins" at bounding box center [282, 131] width 38 height 14
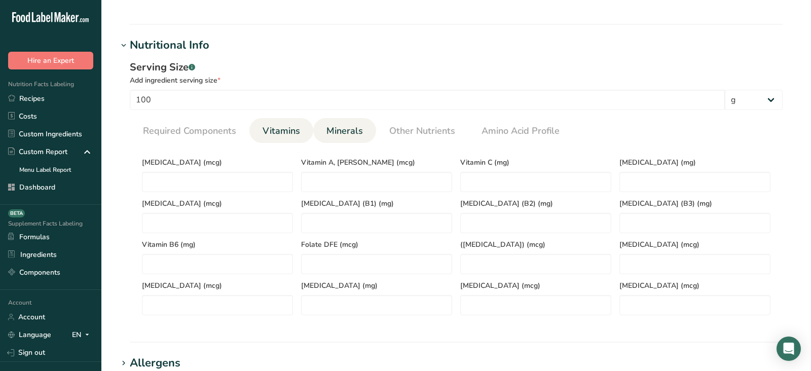
click at [334, 133] on span "Minerals" at bounding box center [345, 131] width 37 height 14
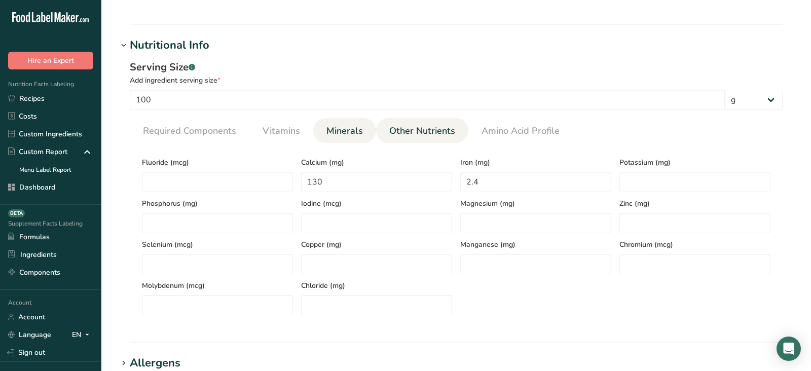
click at [407, 133] on span "Other Nutrients" at bounding box center [422, 131] width 66 height 14
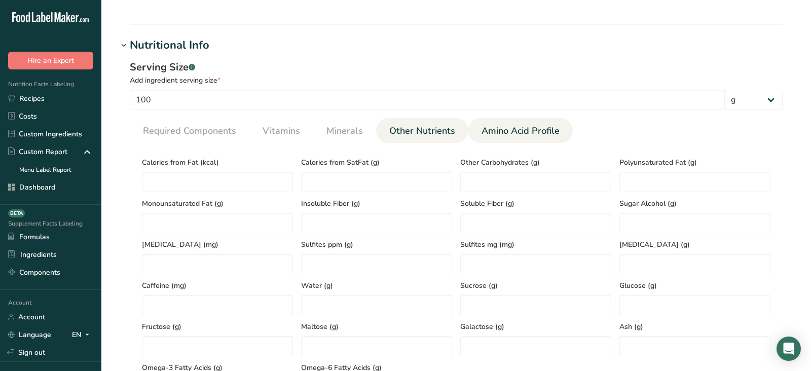
click at [490, 131] on span "Amino Acid Profile" at bounding box center [521, 131] width 78 height 14
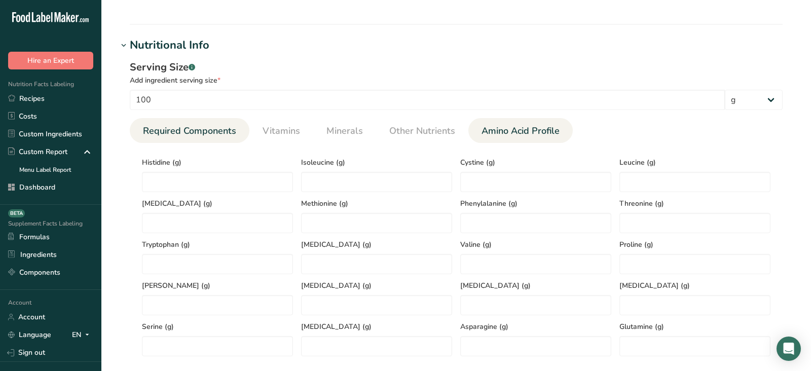
click at [230, 132] on span "Required Components" at bounding box center [189, 131] width 93 height 14
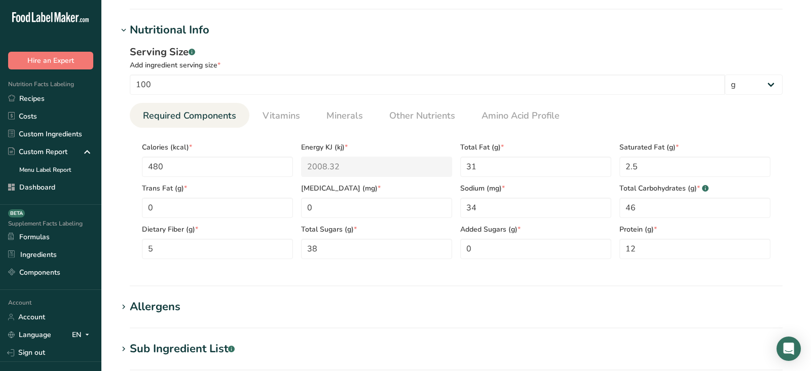
click at [172, 306] on div "Allergens" at bounding box center [155, 307] width 51 height 17
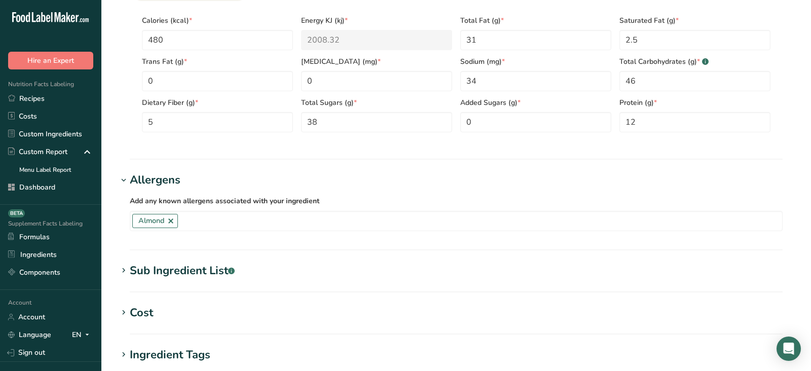
click at [169, 276] on div "Sub Ingredient List .a-a{fill:#347362;}.b-a{fill:#fff;}" at bounding box center [182, 271] width 105 height 17
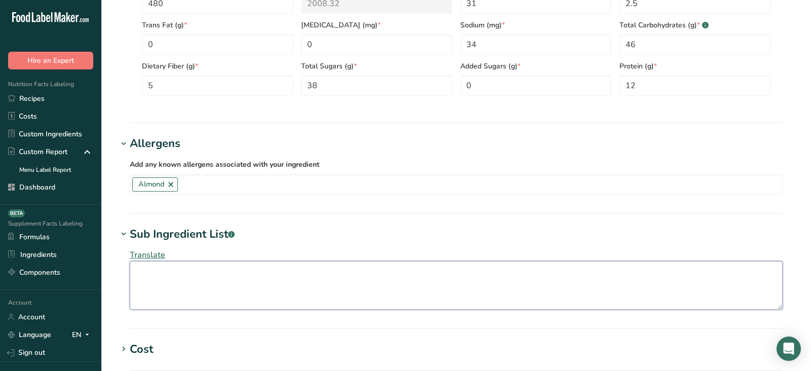
click at [169, 276] on textarea at bounding box center [456, 285] width 653 height 49
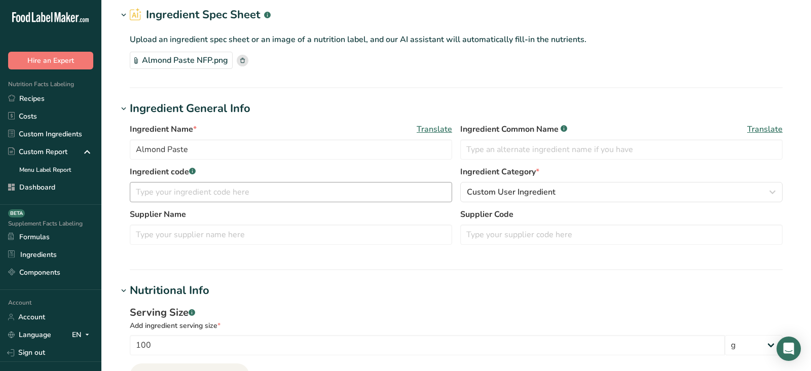
scroll to position [50, 0]
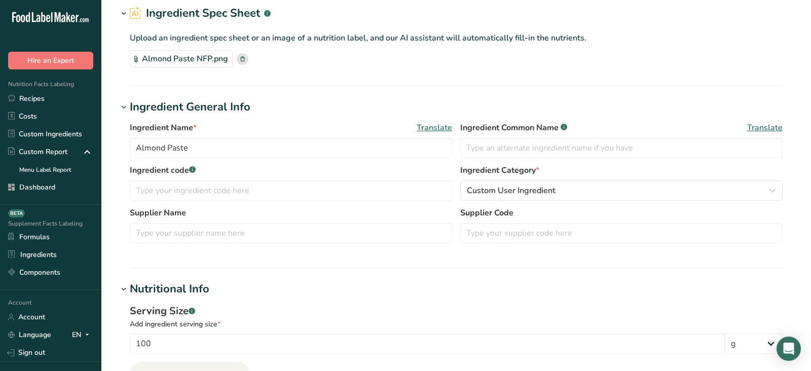
type textarea "Almonds, Sugar, Vanilla"
click at [428, 129] on span "Translate" at bounding box center [434, 128] width 35 height 12
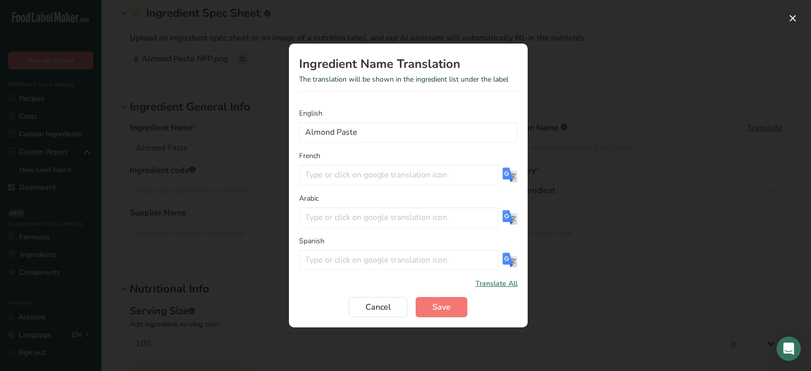
click at [505, 288] on span "Translate All" at bounding box center [497, 283] width 42 height 11
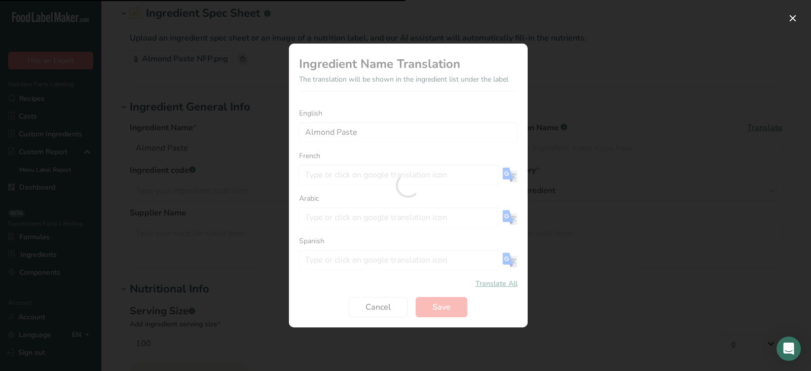
type input "[PERSON_NAME] [PERSON_NAME]"
type input "معجون اللوز"
type input "Pasta [PERSON_NAME]"
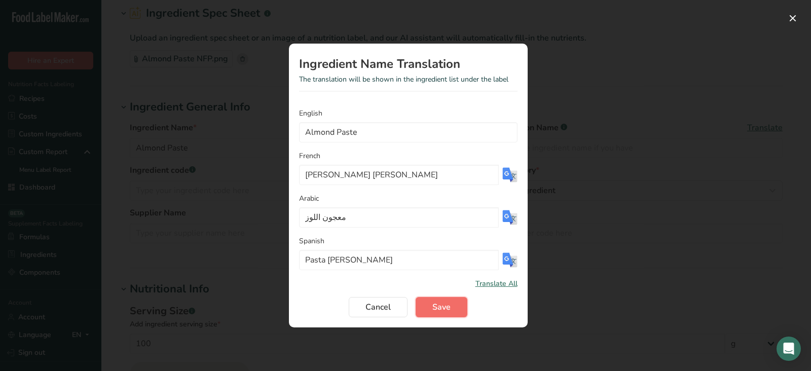
click at [449, 311] on span "Save" at bounding box center [441, 307] width 18 height 12
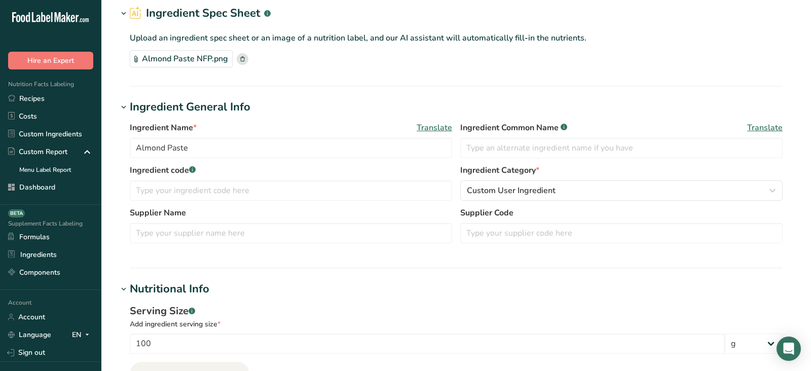
drag, startPoint x: 460, startPoint y: 132, endPoint x: 564, endPoint y: 134, distance: 103.9
click at [564, 134] on div "Ingredient Common Name .a-a{fill:#347362;}.b-a{fill:#fff;} Translate" at bounding box center [621, 140] width 322 height 37
click at [538, 157] on input "text" at bounding box center [621, 148] width 322 height 20
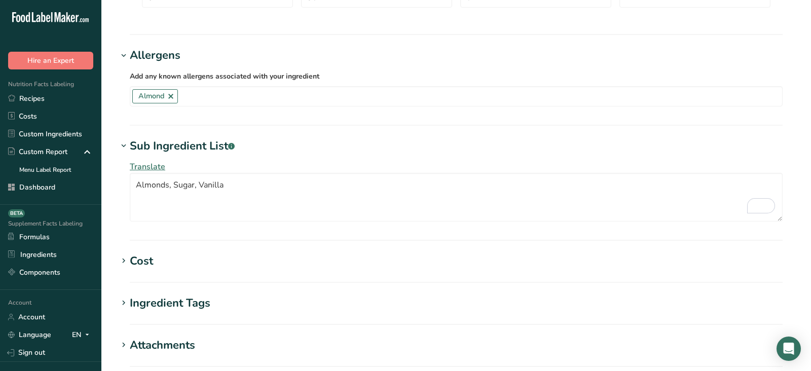
scroll to position [573, 0]
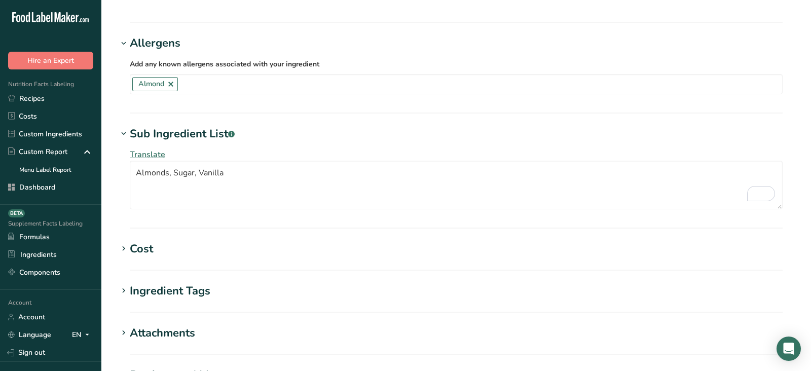
click at [147, 149] on span "Translate" at bounding box center [147, 154] width 35 height 11
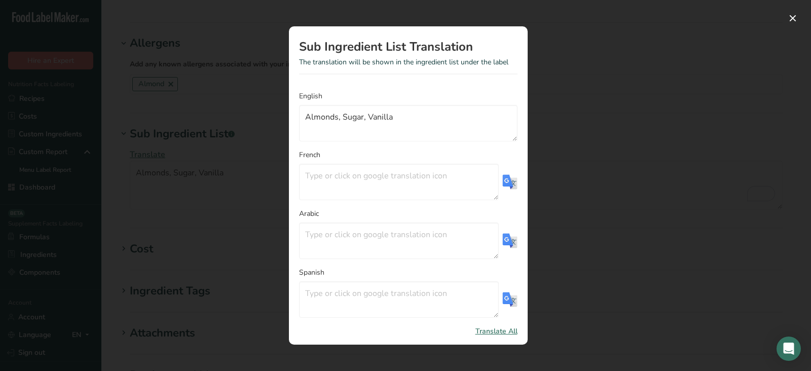
click at [490, 332] on span "Translate All" at bounding box center [497, 331] width 42 height 11
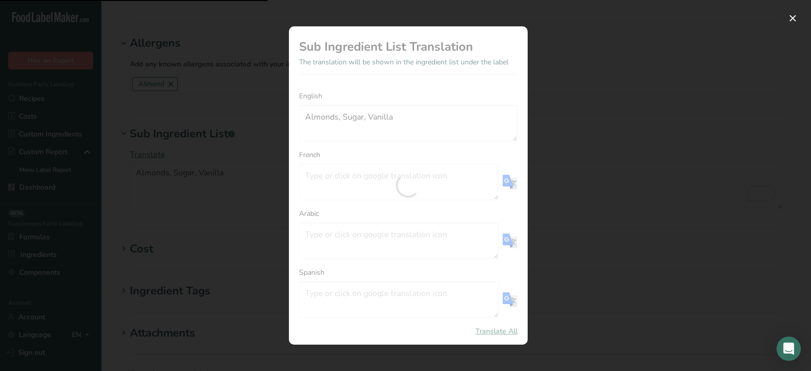
type textarea "Amandes, sucre, vanille"
type textarea "اللوز والسكر والفانيليا"
type textarea "Almendras, Azúcar, Vainilla"
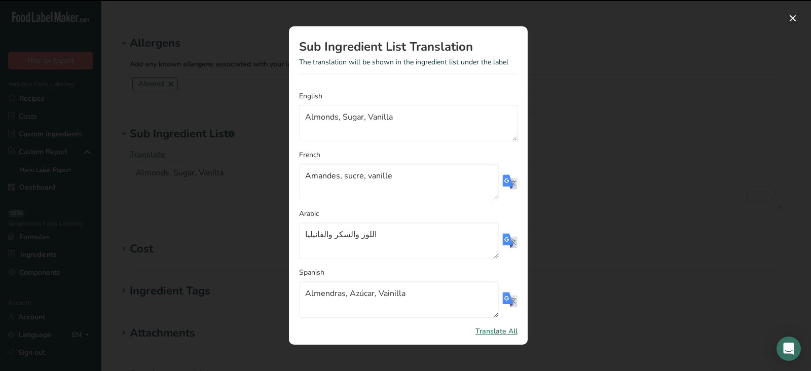
scroll to position [28, 0]
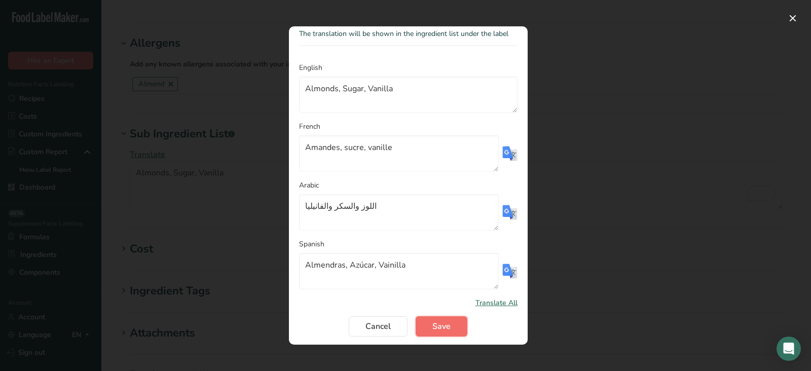
click at [448, 323] on span "Save" at bounding box center [441, 326] width 18 height 12
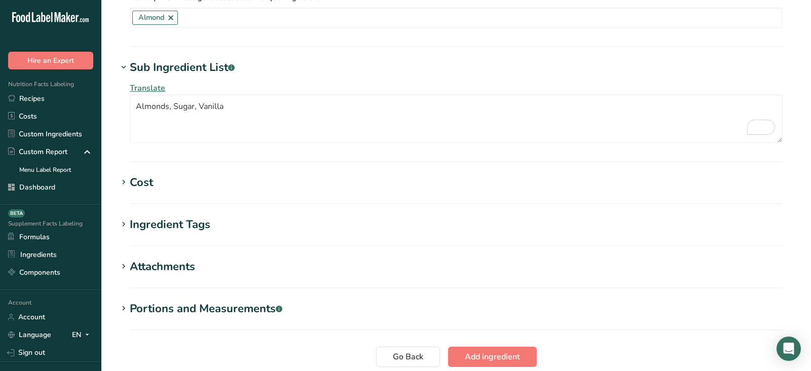
click at [141, 179] on div "Cost" at bounding box center [141, 182] width 23 height 17
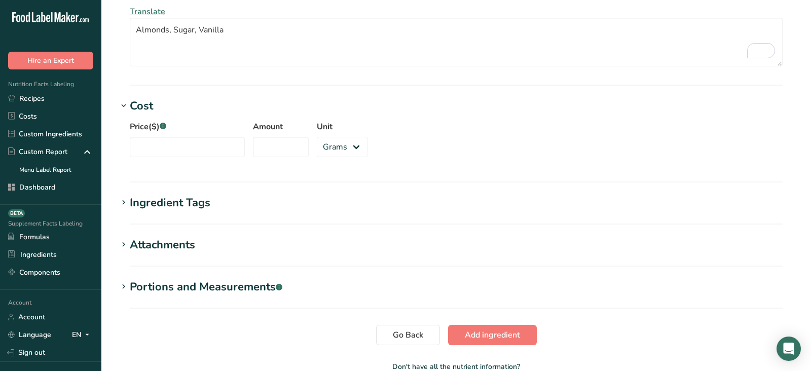
scroll to position [730, 0]
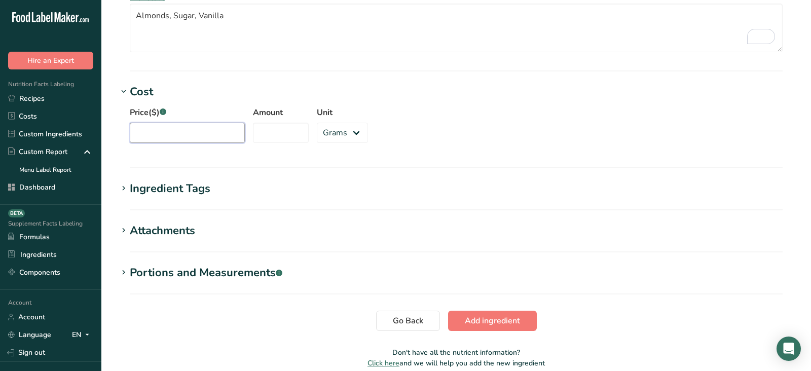
click at [176, 128] on input "Price($) .a-a{fill:#347362;}.b-a{fill:#fff;}" at bounding box center [187, 133] width 115 height 20
type input "1"
type input "20"
click at [284, 135] on input "Amount" at bounding box center [281, 133] width 56 height 20
type input "5"
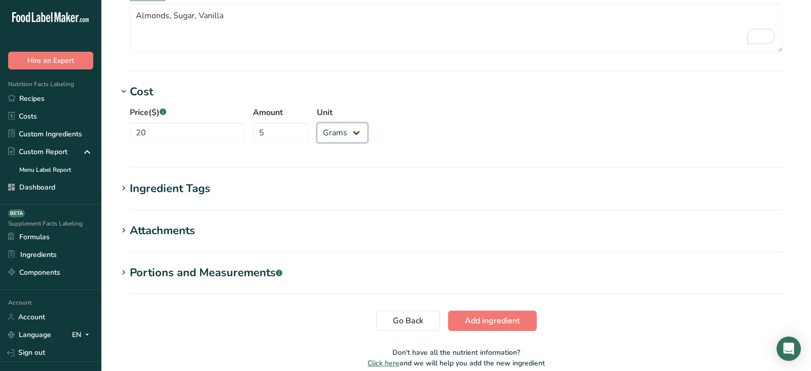
click at [341, 126] on select "Grams kg mg mcg lb oz" at bounding box center [342, 133] width 51 height 20
select select "1"
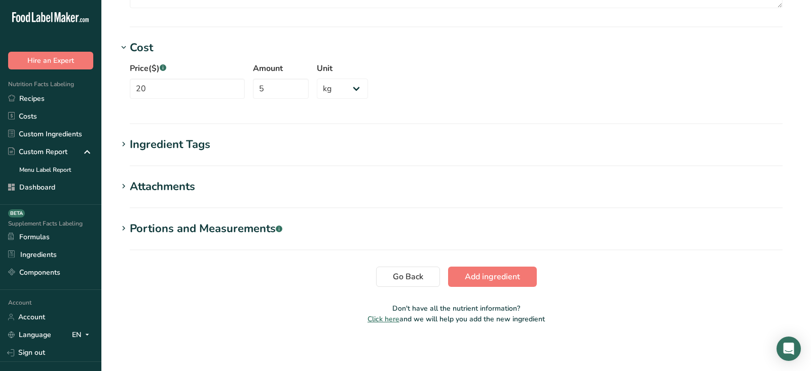
click at [219, 136] on h1 "Ingredient Tags" at bounding box center [456, 144] width 677 height 17
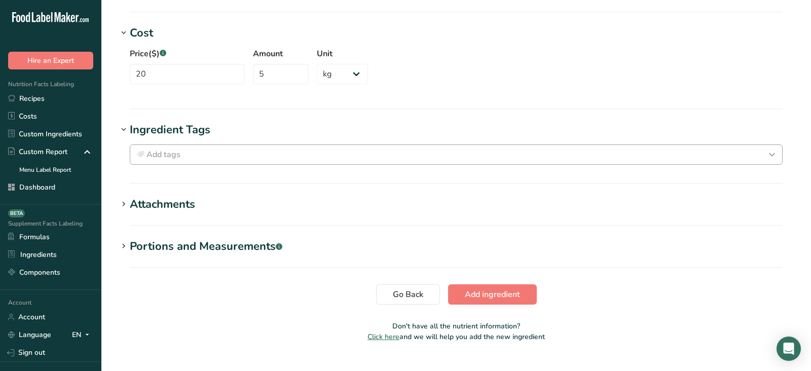
scroll to position [798, 0]
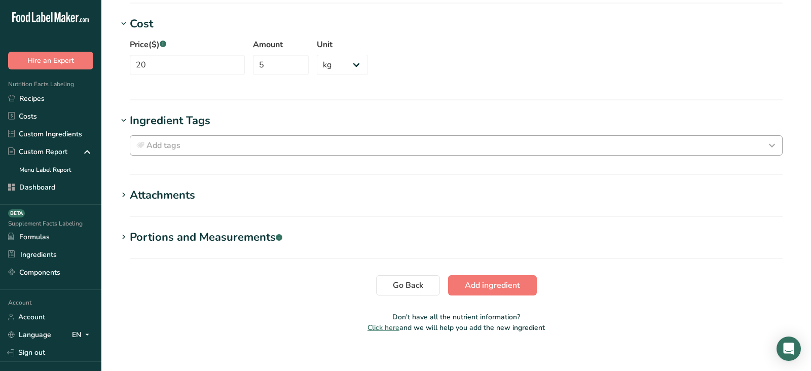
click at [197, 158] on div "Add tags Standard Tags Custom Tags Source of Antioxidants [MEDICAL_DATA] Effect…" at bounding box center [456, 145] width 677 height 32
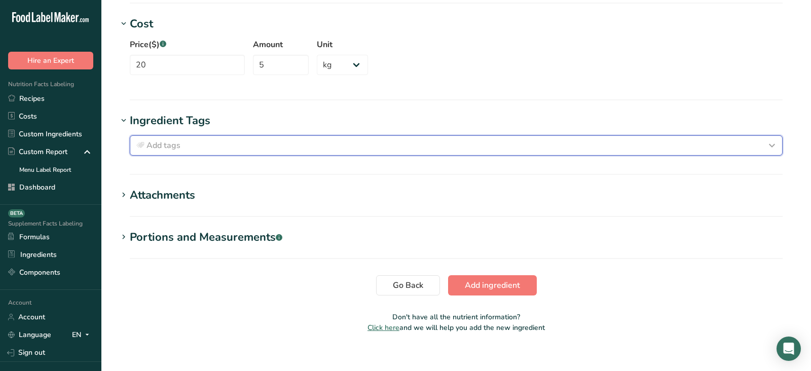
click at [185, 144] on div "Add tags" at bounding box center [456, 145] width 644 height 12
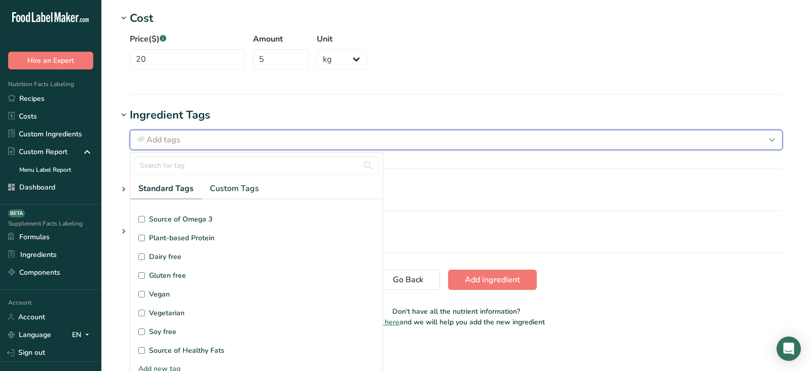
scroll to position [51, 0]
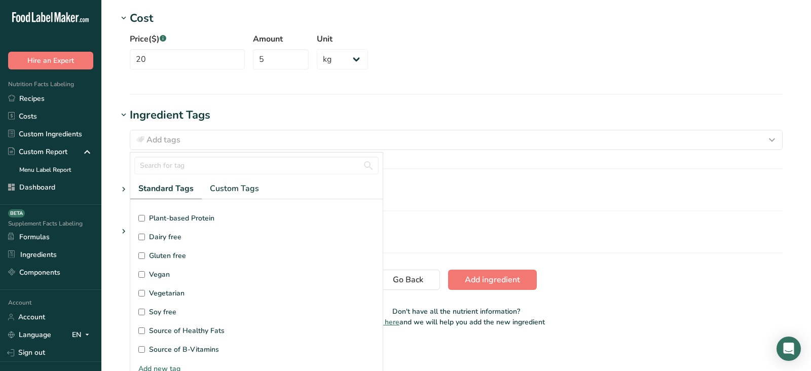
click at [154, 271] on span "Vegan" at bounding box center [159, 274] width 21 height 11
click at [145, 271] on input "Vegan" at bounding box center [141, 274] width 7 height 7
checkbox input "true"
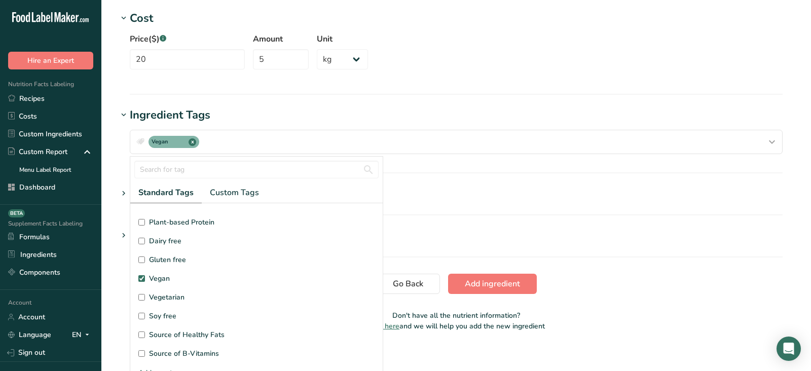
click at [152, 293] on span "Vegetarian" at bounding box center [166, 297] width 35 height 11
click at [145, 294] on input "Vegetarian" at bounding box center [141, 297] width 7 height 7
checkbox input "true"
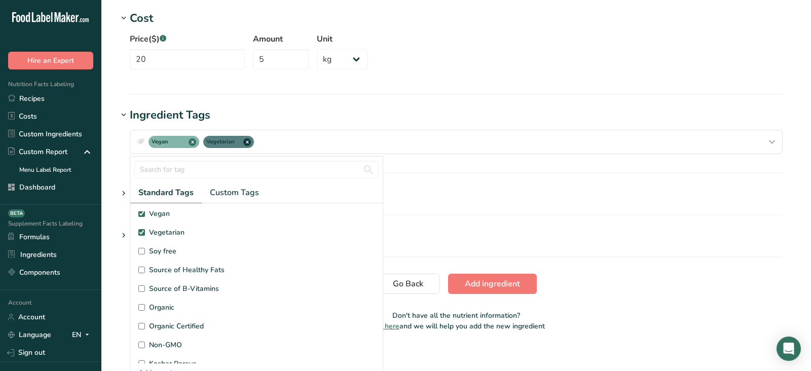
scroll to position [125, 0]
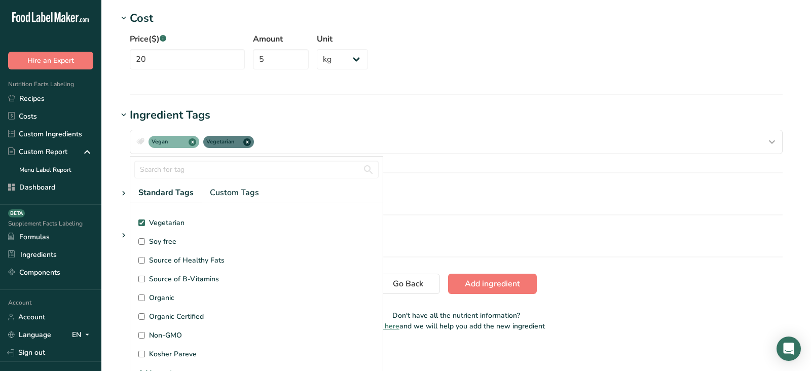
click at [168, 311] on span "Organic Certified" at bounding box center [176, 316] width 55 height 11
click at [145, 313] on input "Organic Certified" at bounding box center [141, 316] width 7 height 7
checkbox input "true"
click at [157, 295] on span "Organic" at bounding box center [161, 298] width 25 height 11
click at [145, 295] on input "Organic" at bounding box center [141, 298] width 7 height 7
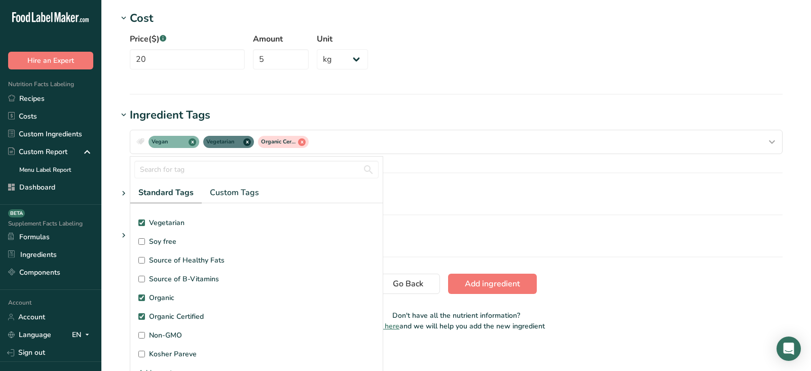
checkbox input "true"
click at [405, 117] on h1 "Ingredient Tags" at bounding box center [456, 115] width 677 height 17
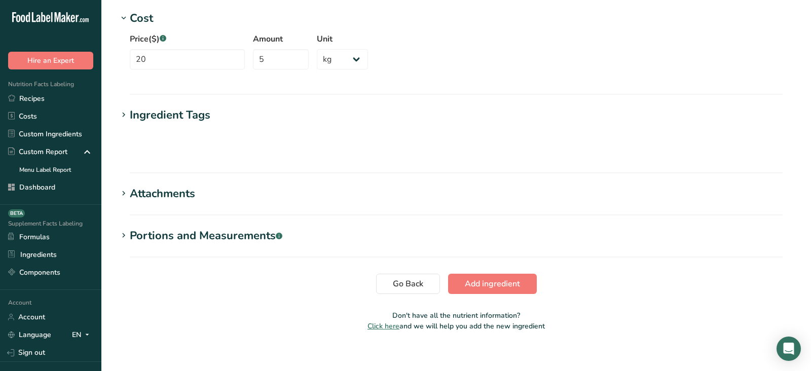
scroll to position [0, 0]
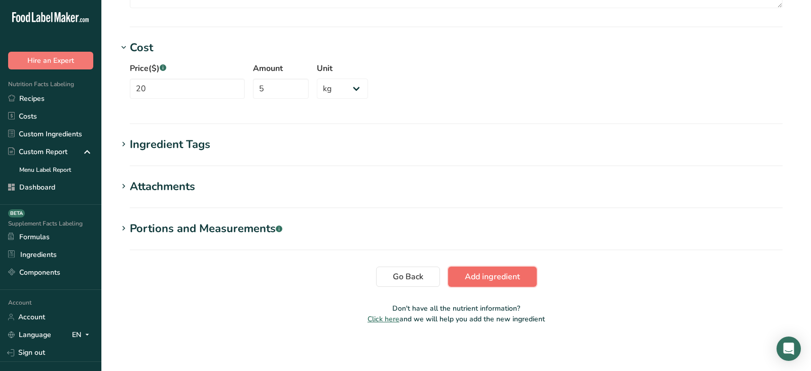
click at [502, 276] on span "Add ingredient" at bounding box center [492, 277] width 55 height 12
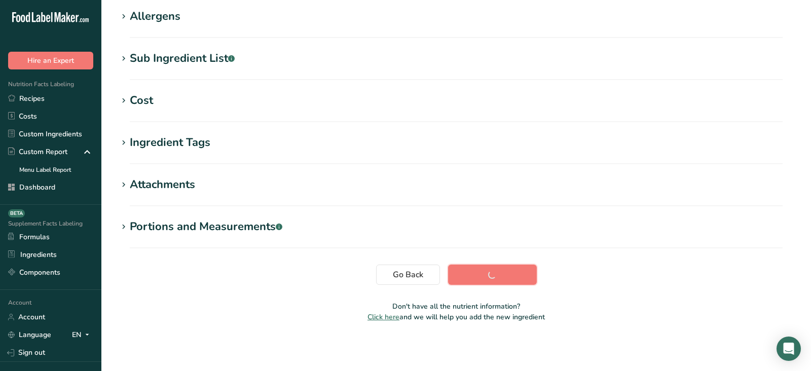
scroll to position [173, 0]
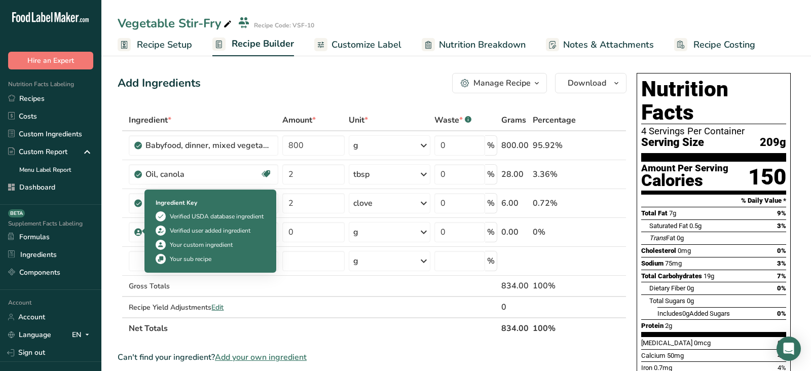
drag, startPoint x: 169, startPoint y: 245, endPoint x: 234, endPoint y: 245, distance: 64.9
click at [234, 245] on div "Your custom ingredient" at bounding box center [211, 245] width 110 height 10
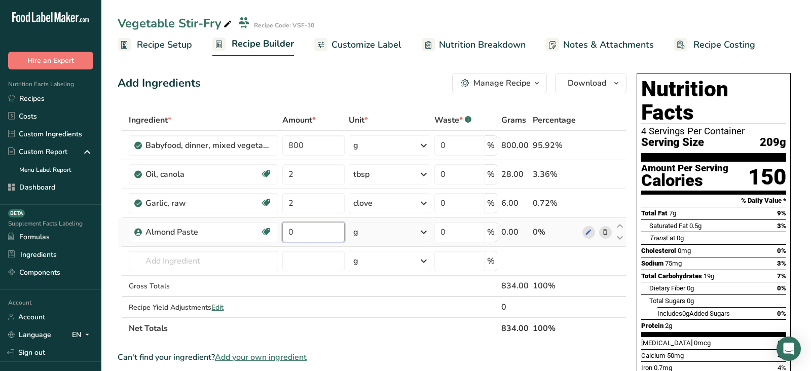
click at [308, 228] on input "0" at bounding box center [313, 232] width 62 height 20
type input "15"
click at [746, 244] on div "[MEDICAL_DATA] 0mg 0%" at bounding box center [713, 250] width 145 height 13
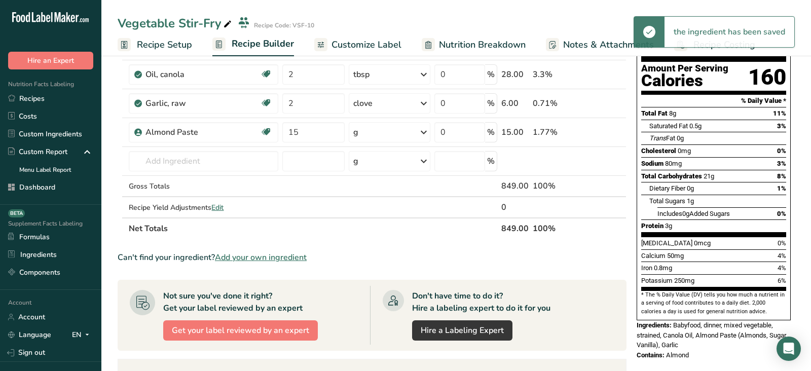
scroll to position [124, 0]
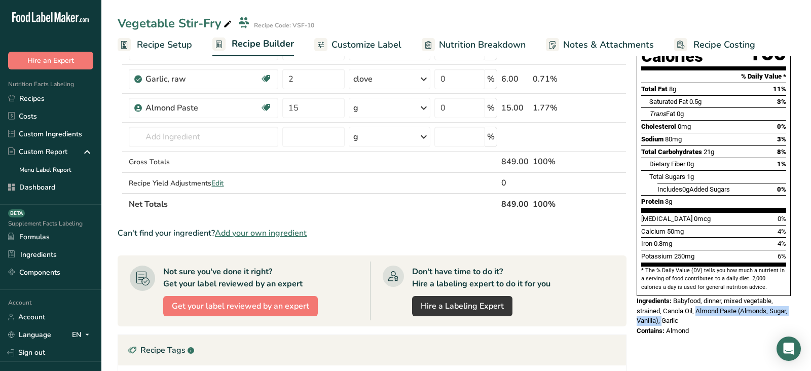
drag, startPoint x: 696, startPoint y: 287, endPoint x: 662, endPoint y: 293, distance: 34.5
click at [662, 297] on span "Babyfood, dinner, mixed vegetable, strained, Canola Oil, Almond Paste (Almonds,…" at bounding box center [712, 310] width 151 height 27
click at [675, 327] on span "Almond" at bounding box center [677, 331] width 23 height 8
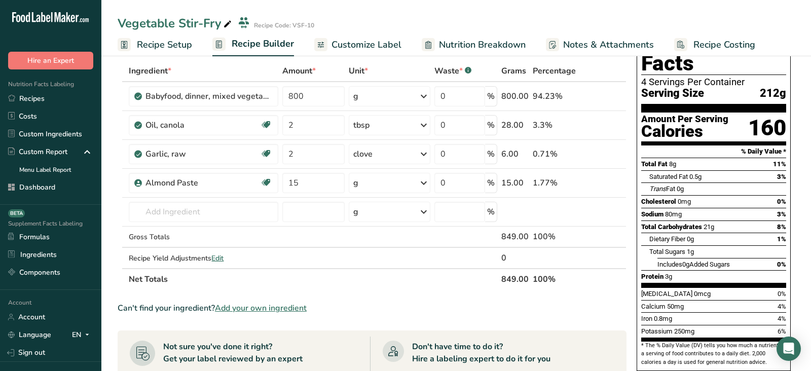
scroll to position [0, 0]
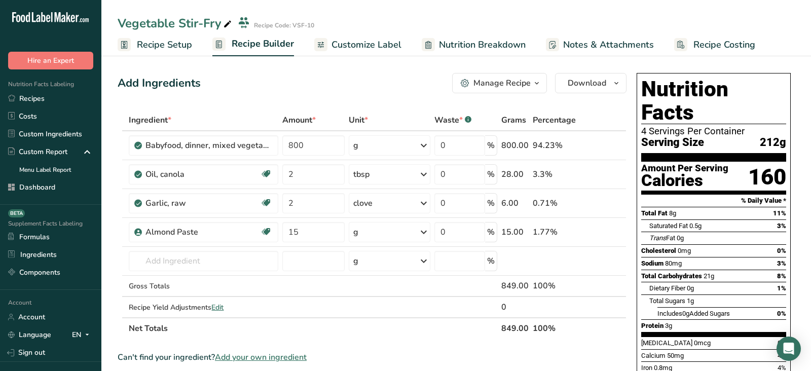
click at [693, 220] on div "Saturated Fat 0.5g 3%" at bounding box center [717, 226] width 137 height 13
click at [215, 306] on span "Edit" at bounding box center [217, 308] width 12 height 10
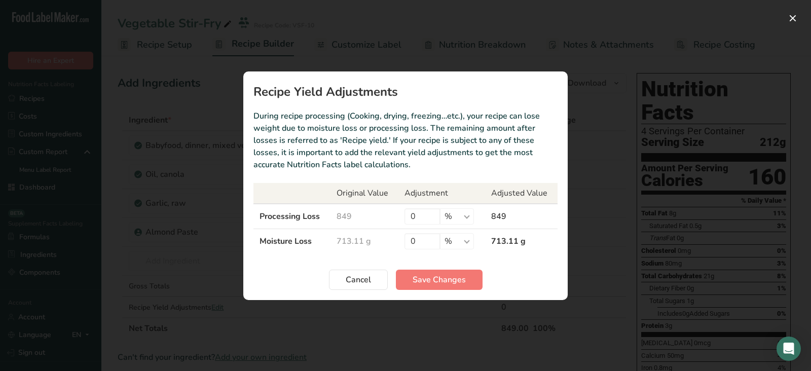
drag, startPoint x: 250, startPoint y: 90, endPoint x: 414, endPoint y: 90, distance: 163.8
click at [414, 90] on section "Recipe Yield Adjustments During recipe processing (Cooking, drying, freezing…et…" at bounding box center [405, 185] width 324 height 229
click at [427, 239] on input "0" at bounding box center [422, 241] width 35 height 16
drag, startPoint x: 400, startPoint y: 242, endPoint x: 369, endPoint y: 242, distance: 30.9
click at [369, 242] on tr "Moisture Loss 713.11 g 0 % g kg mg mcg lb oz 713.11 g" at bounding box center [405, 241] width 304 height 25
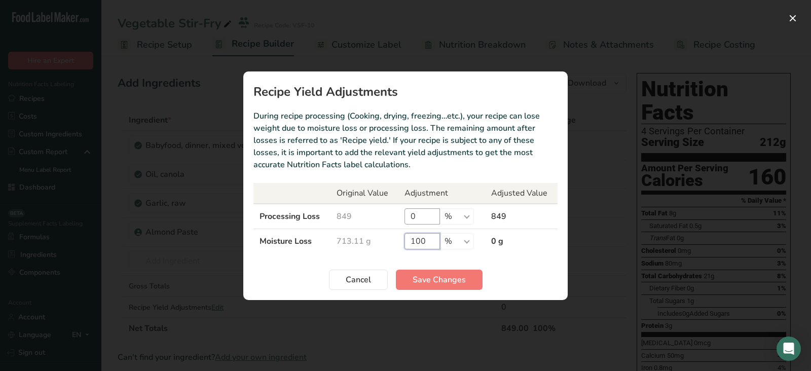
type input "100"
click at [420, 215] on input "0" at bounding box center [422, 216] width 35 height 16
type input "10"
click at [462, 208] on td "10 % g kg mg mcg lb oz" at bounding box center [442, 216] width 87 height 25
click at [462, 211] on select "% g kg mg mcg lb oz" at bounding box center [457, 216] width 34 height 16
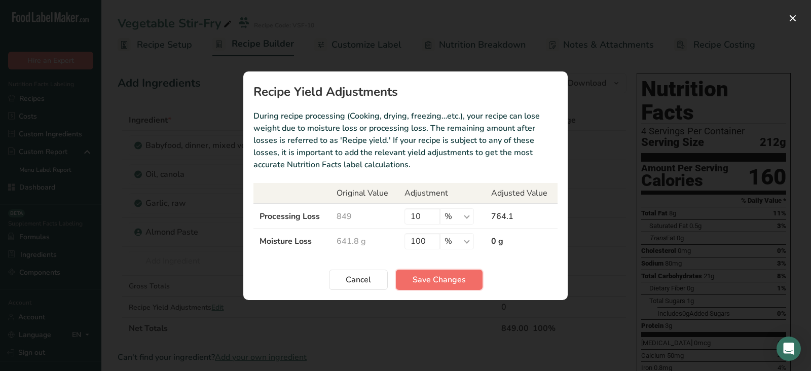
click at [446, 282] on span "Save Changes" at bounding box center [439, 280] width 53 height 12
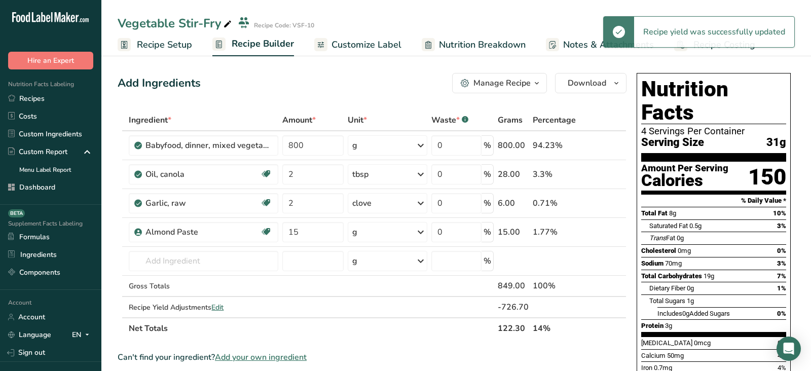
scroll to position [2, 0]
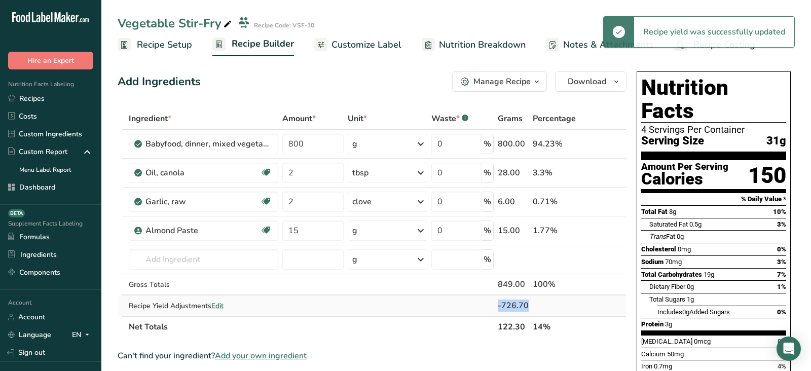
drag, startPoint x: 496, startPoint y: 305, endPoint x: 552, endPoint y: 301, distance: 56.4
click at [553, 303] on tr "Recipe Yield Adjustments Edit -726.70" at bounding box center [372, 306] width 508 height 20
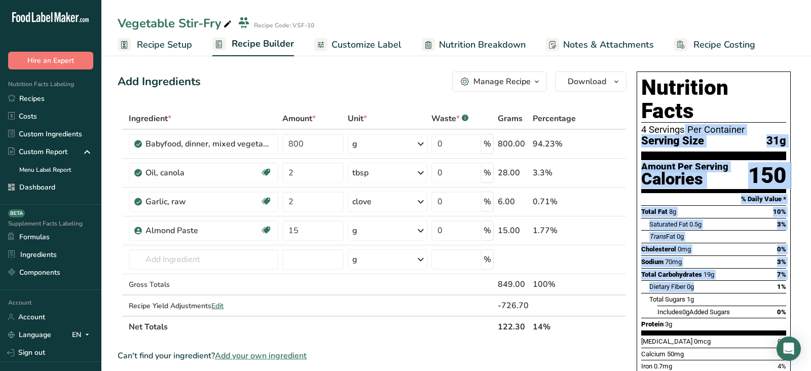
drag, startPoint x: 644, startPoint y: 104, endPoint x: 742, endPoint y: 259, distance: 183.0
click at [744, 260] on div "Nutrition Facts 4 Servings Per Container Serving Size 31g Amount Per Serving Ca…" at bounding box center [714, 244] width 154 height 347
click at [742, 280] on div "Dietary Fiber 0g 1%" at bounding box center [717, 286] width 137 height 13
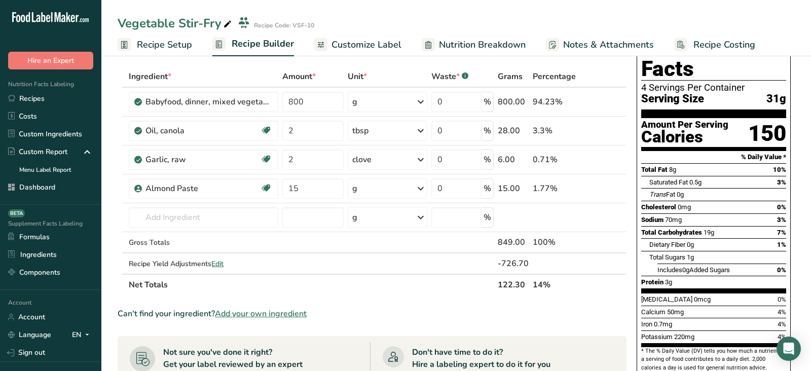
scroll to position [0, 0]
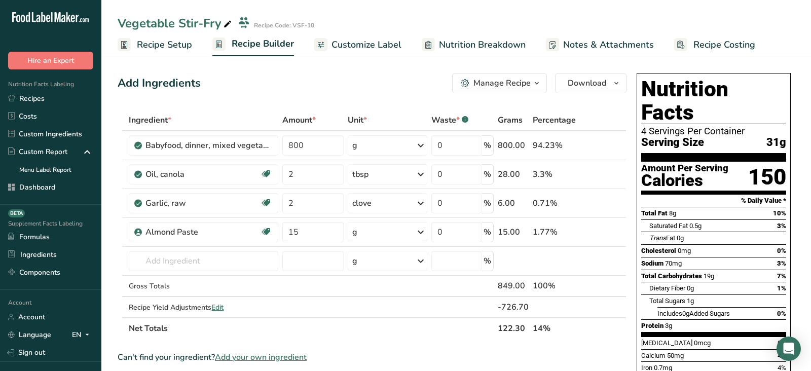
click at [349, 88] on div "Add Ingredients Manage Recipe Delete Recipe Duplicate Recipe Scale Recipe Save …" at bounding box center [372, 83] width 509 height 20
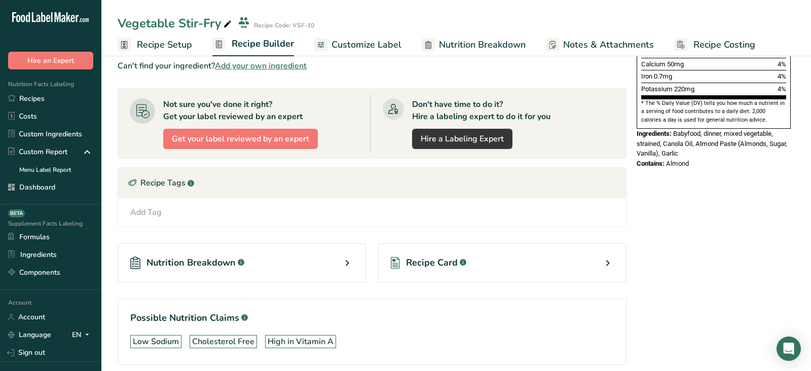
scroll to position [306, 0]
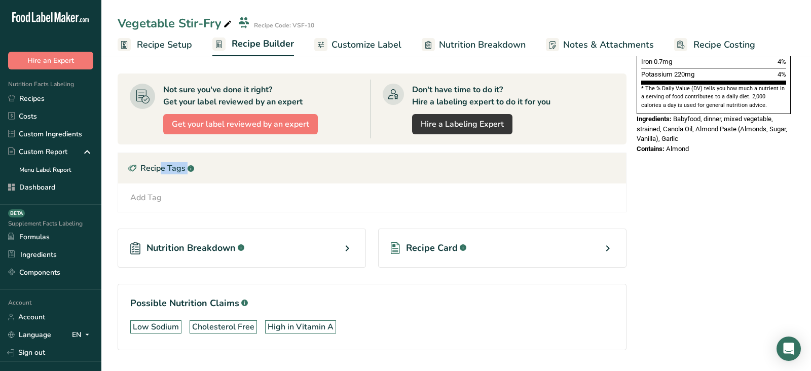
drag, startPoint x: 141, startPoint y: 167, endPoint x: 189, endPoint y: 166, distance: 47.2
click at [189, 167] on div "Recipe Tags .a-a{fill:#347362;}.b-a{fill:#fff;}" at bounding box center [372, 168] width 508 height 30
click at [175, 194] on div "Add Tag Standard Tags Custom Tags Source of Antioxidants [MEDICAL_DATA] Effect …" at bounding box center [372, 198] width 492 height 12
click at [157, 195] on div "Add Tag" at bounding box center [145, 198] width 31 height 12
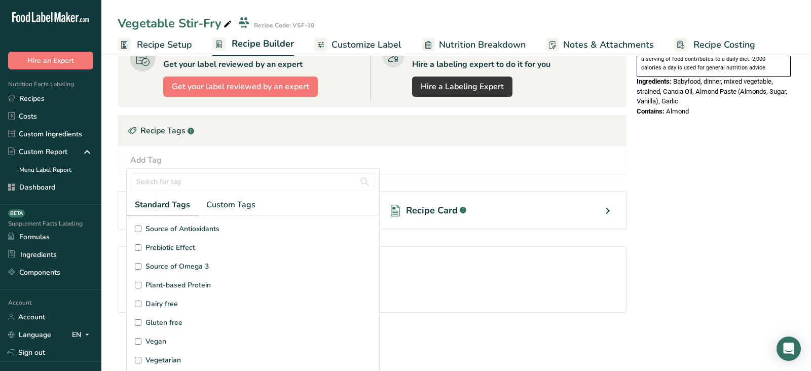
scroll to position [0, 0]
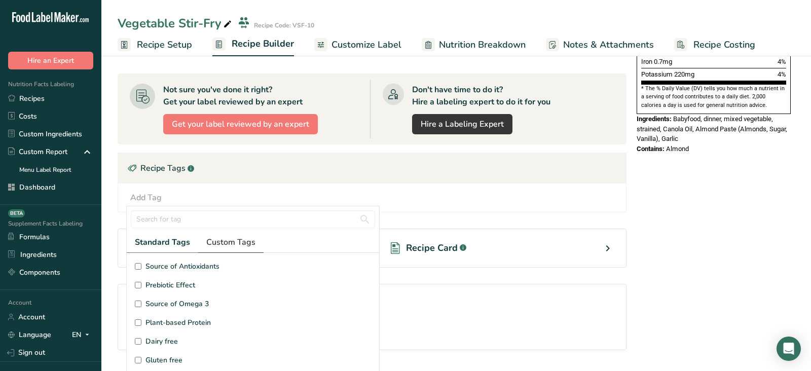
click at [218, 237] on span "Custom Tags" at bounding box center [230, 242] width 49 height 12
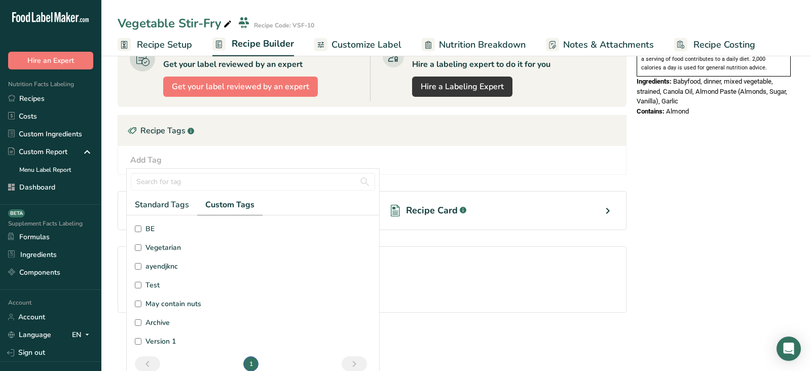
scroll to position [330, 0]
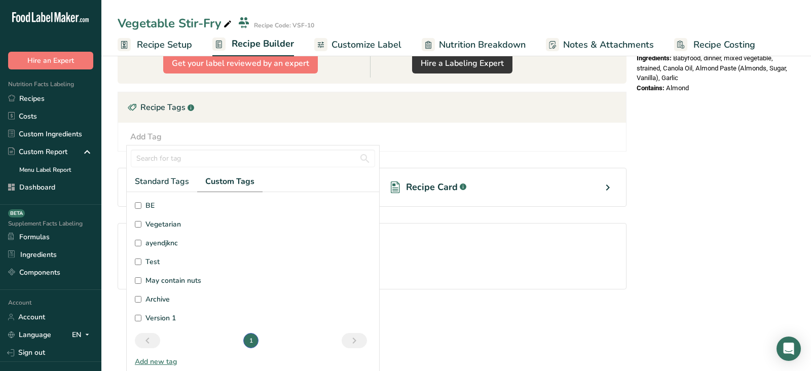
click at [148, 131] on div "Add Tag" at bounding box center [145, 137] width 31 height 12
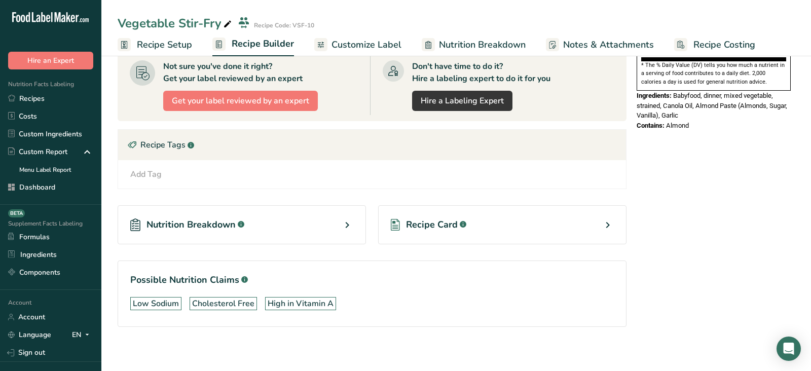
scroll to position [0, 0]
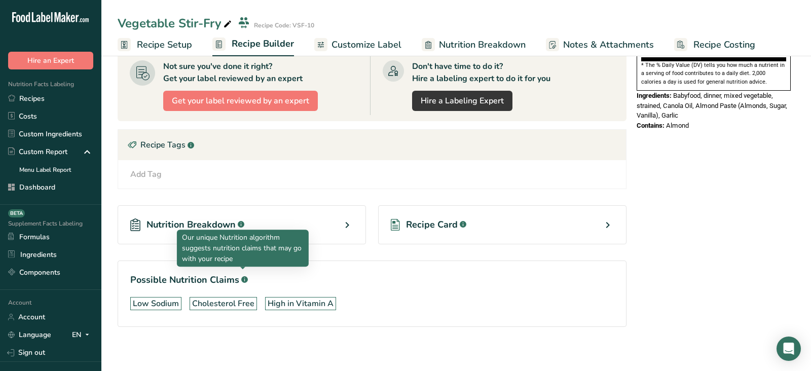
drag, startPoint x: 129, startPoint y: 275, endPoint x: 287, endPoint y: 279, distance: 158.2
click at [287, 279] on section "Possible Nutrition Claims .a-a{fill:#347362;}.b-a{fill:#fff;} Low Sodium [MEDIC…" at bounding box center [372, 294] width 509 height 66
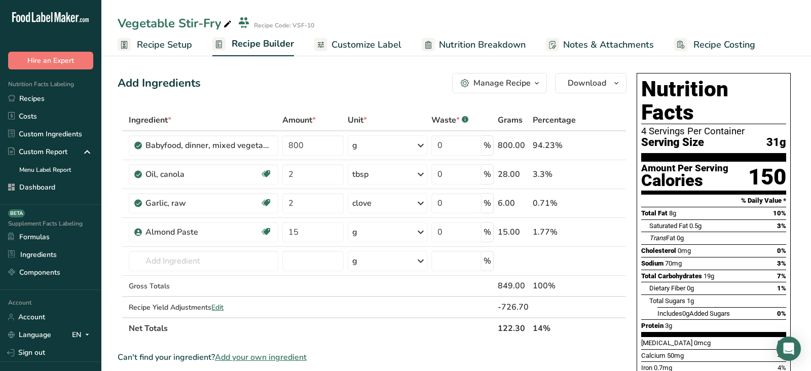
click at [303, 88] on div "Add Ingredients Manage Recipe Delete Recipe Duplicate Recipe Scale Recipe Save …" at bounding box center [372, 83] width 509 height 20
click at [488, 81] on div "Manage Recipe" at bounding box center [502, 83] width 57 height 12
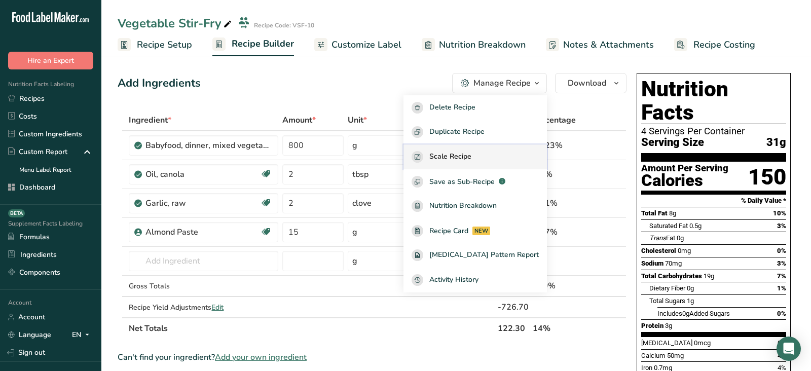
click at [451, 158] on span "Scale Recipe" at bounding box center [450, 157] width 42 height 12
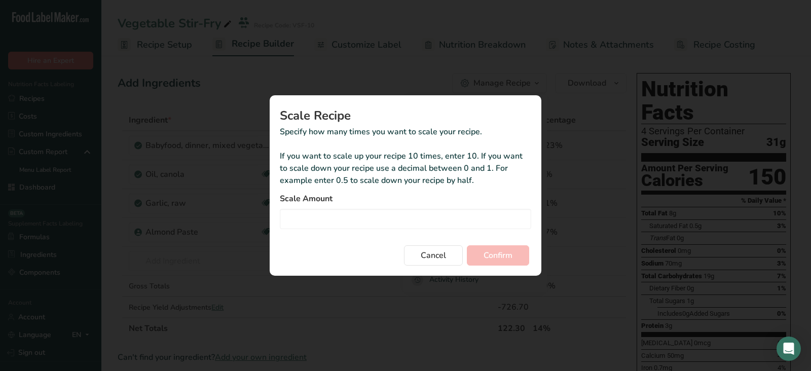
click at [550, 139] on div "Scale Recipe Specify how many times you want to scale your recipe. If you want …" at bounding box center [405, 185] width 304 height 213
click at [436, 253] on span "Cancel" at bounding box center [433, 255] width 25 height 12
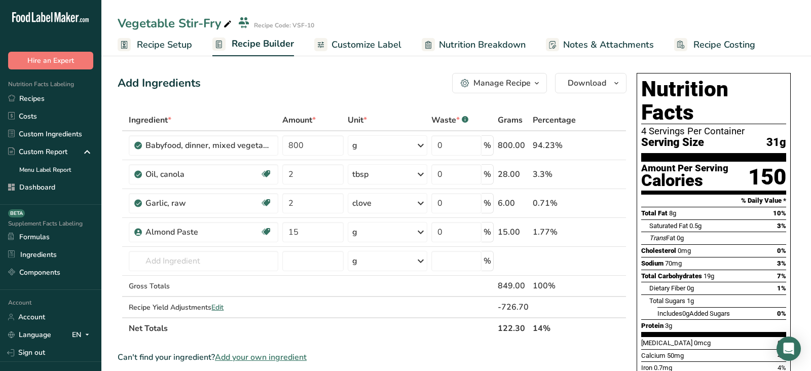
click at [514, 93] on button "Manage Recipe" at bounding box center [499, 83] width 95 height 20
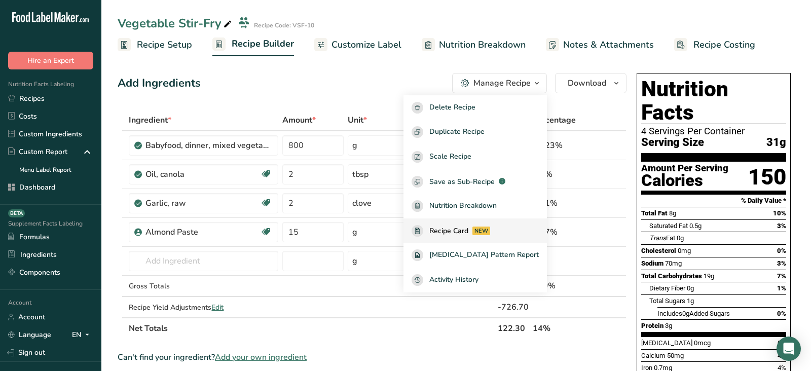
click at [476, 225] on div "Recipe Card NEW" at bounding box center [475, 231] width 127 height 12
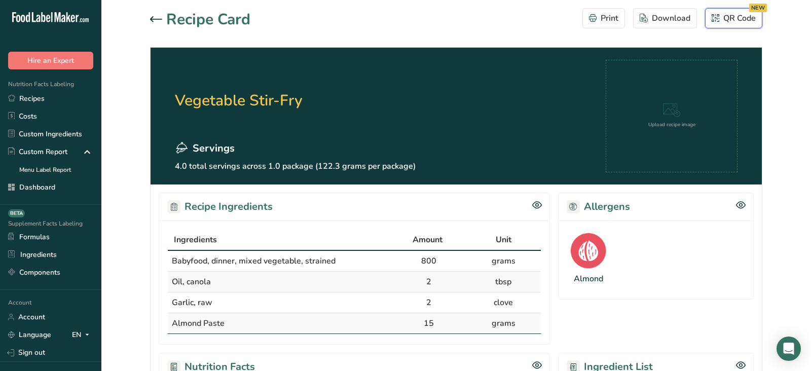
click at [727, 14] on div "QR Code NEW" at bounding box center [734, 18] width 44 height 12
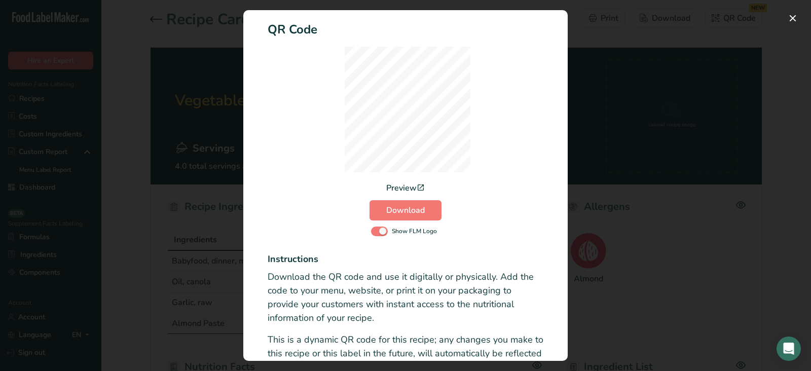
click at [212, 77] on div "Activity Log Modal" at bounding box center [405, 185] width 811 height 371
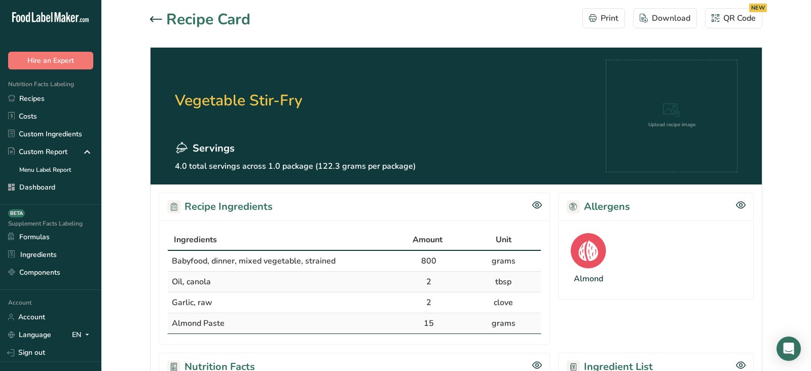
click at [153, 20] on icon at bounding box center [156, 19] width 12 height 6
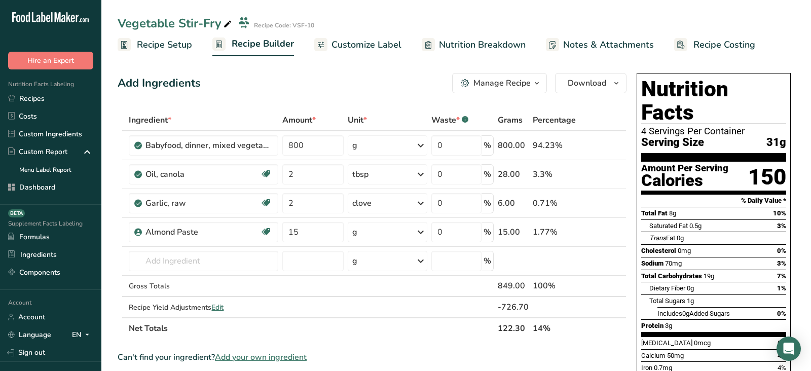
click at [507, 82] on div "Manage Recipe" at bounding box center [502, 83] width 57 height 12
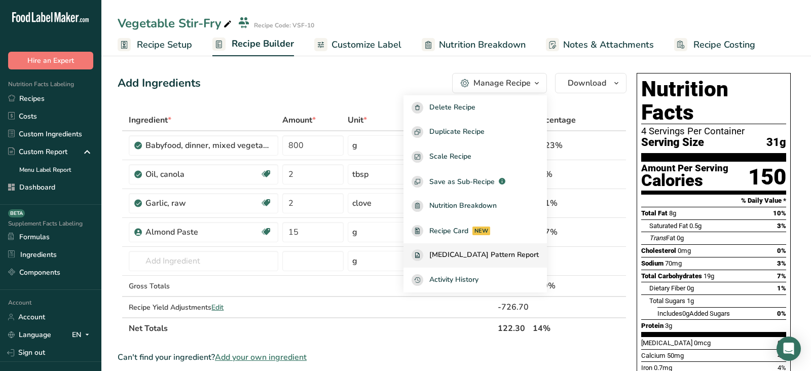
click at [485, 254] on span "[MEDICAL_DATA] Pattern Report" at bounding box center [484, 255] width 110 height 12
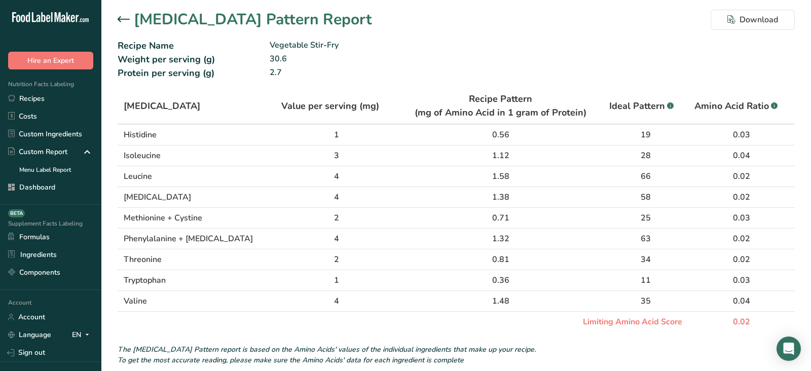
drag, startPoint x: 731, startPoint y: 318, endPoint x: 759, endPoint y: 318, distance: 28.9
click at [759, 318] on td "0.02" at bounding box center [742, 322] width 106 height 21
click at [126, 18] on icon at bounding box center [124, 19] width 12 height 6
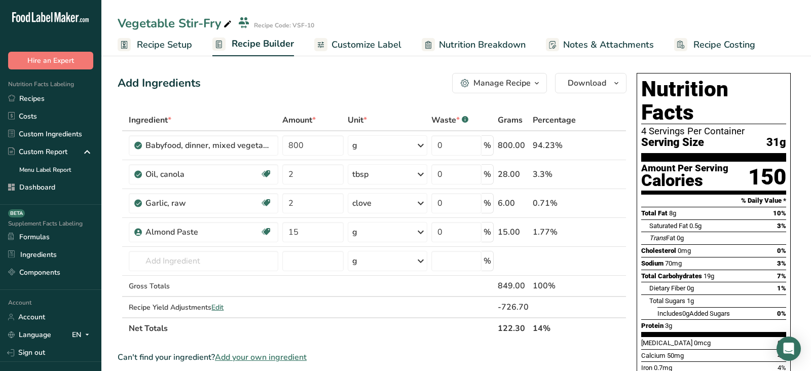
click at [469, 81] on icon "button" at bounding box center [465, 83] width 9 height 9
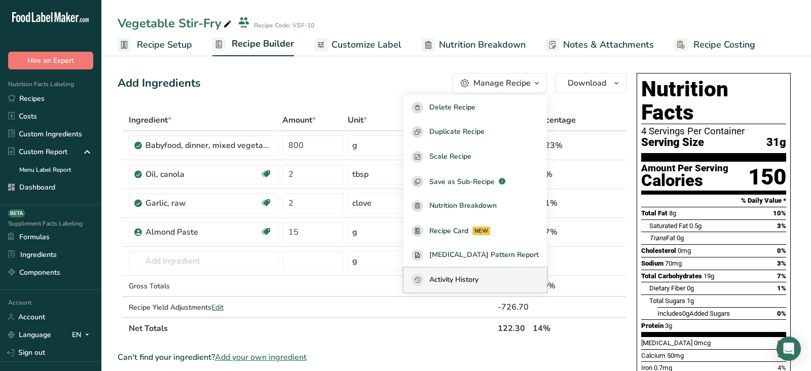
click at [479, 273] on button "Activity History" at bounding box center [475, 280] width 143 height 25
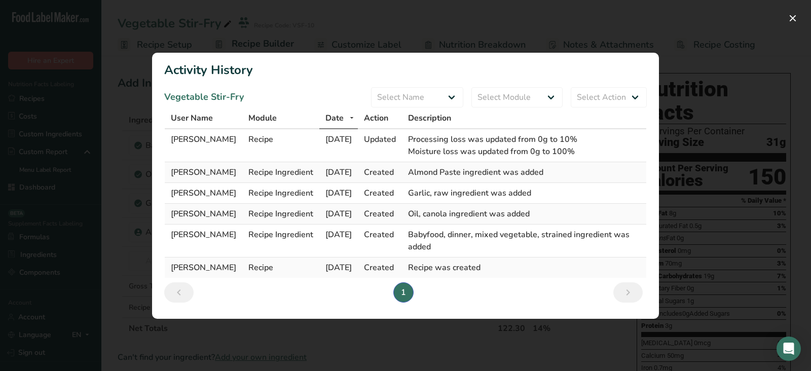
drag, startPoint x: 165, startPoint y: 71, endPoint x: 267, endPoint y: 66, distance: 102.5
click at [267, 66] on h1 "Activity History" at bounding box center [405, 70] width 483 height 18
click at [459, 142] on span "Processing loss was updated from 0g to 10%" at bounding box center [492, 139] width 169 height 11
click at [724, 170] on div "Activity Log Modal" at bounding box center [405, 185] width 811 height 371
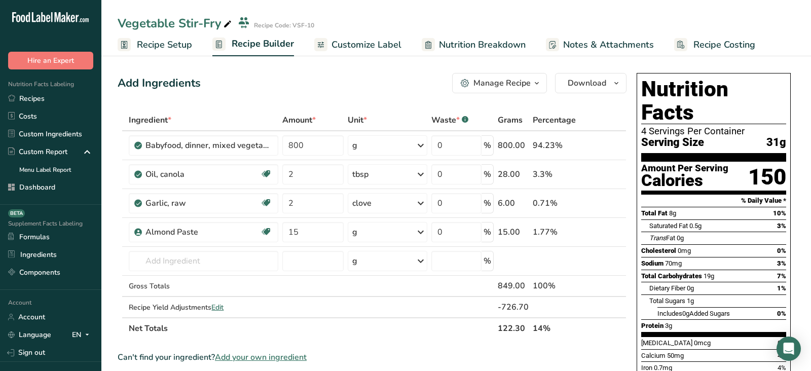
click at [367, 38] on span "Customize Label" at bounding box center [367, 45] width 70 height 14
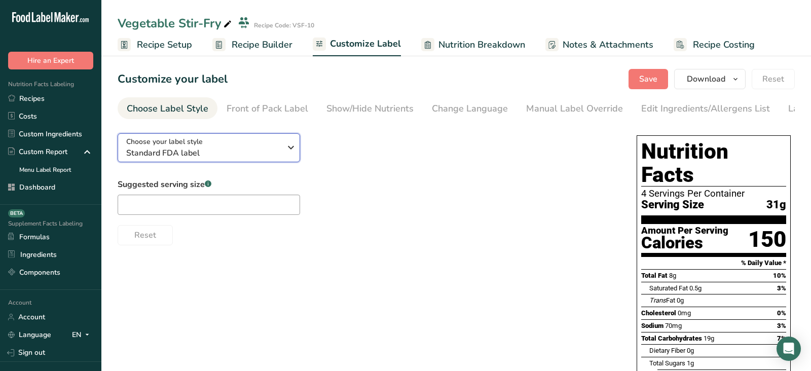
click at [185, 156] on span "Standard FDA label" at bounding box center [203, 153] width 155 height 12
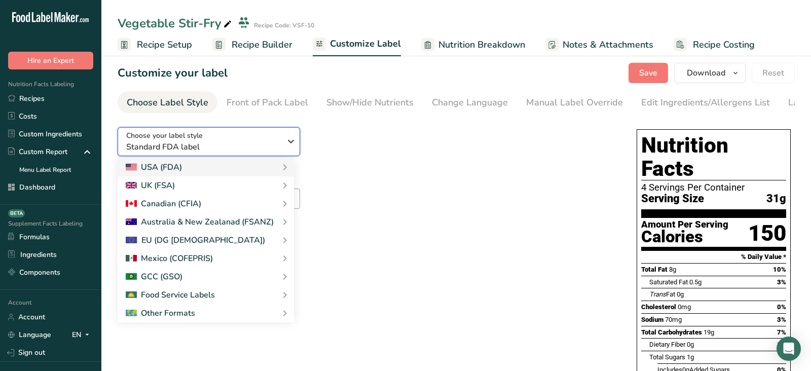
scroll to position [8, 0]
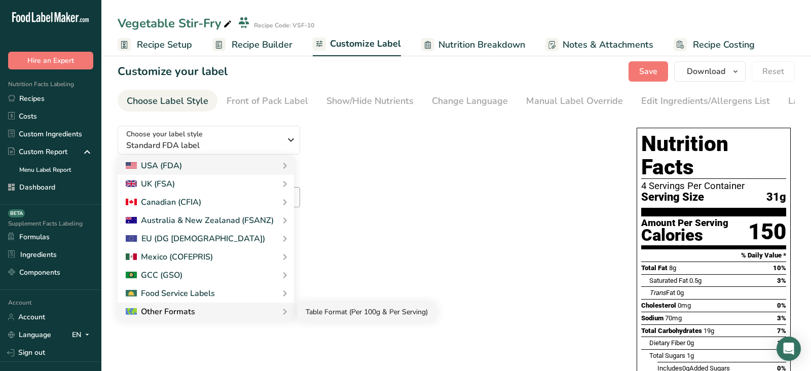
click at [327, 316] on link "Table Format (Per 100g & Per Serving)" at bounding box center [367, 312] width 138 height 19
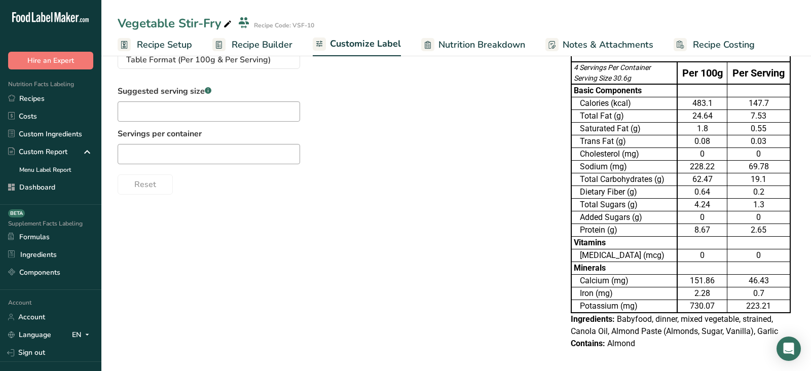
scroll to position [0, 0]
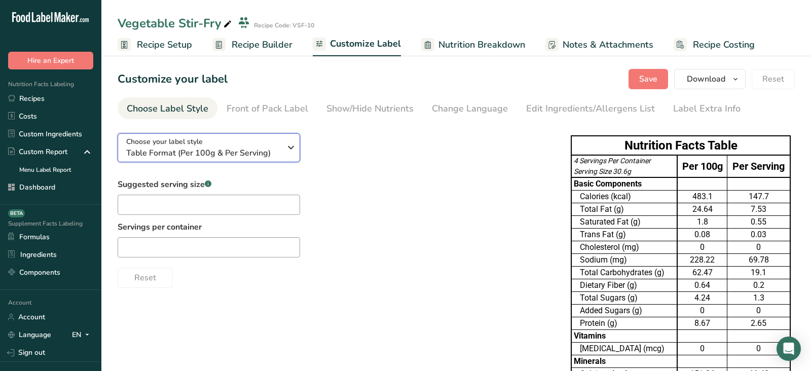
click at [242, 148] on span "Table Format (Per 100g & Per Serving)" at bounding box center [203, 153] width 155 height 12
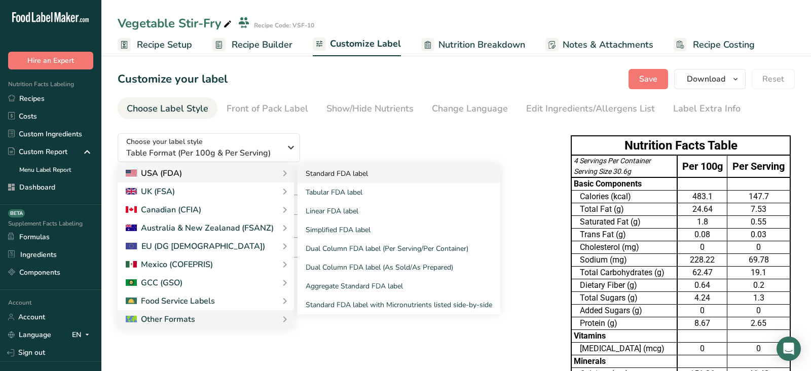
click at [318, 171] on link "Standard FDA label" at bounding box center [399, 173] width 203 height 19
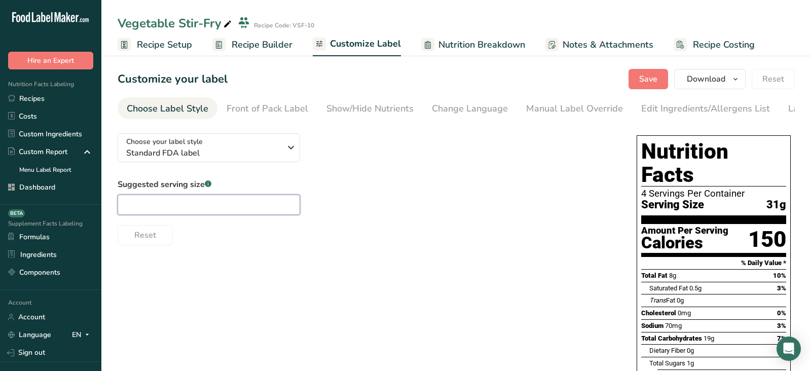
click at [188, 206] on input "text" at bounding box center [209, 205] width 183 height 20
type input "1"
type input "1 cup"
click at [647, 75] on span "Save" at bounding box center [648, 79] width 18 height 12
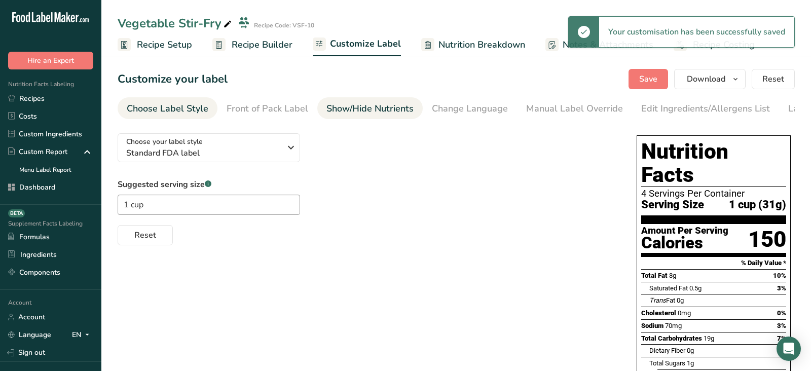
click at [374, 105] on div "Show/Hide Nutrients" at bounding box center [370, 109] width 87 height 14
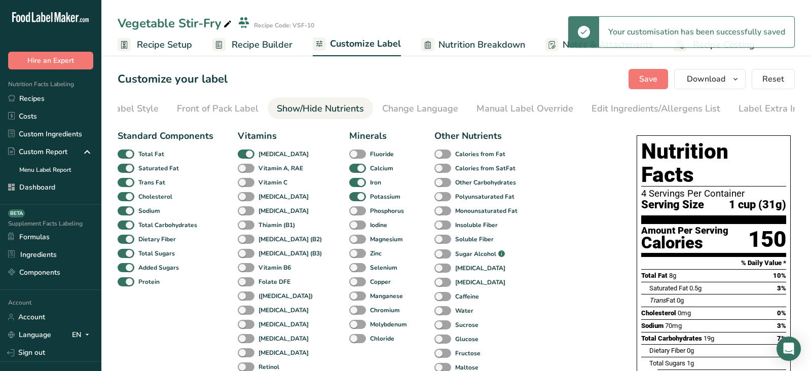
scroll to position [0, 59]
click at [231, 106] on div "Front of Pack Label" at bounding box center [209, 109] width 82 height 14
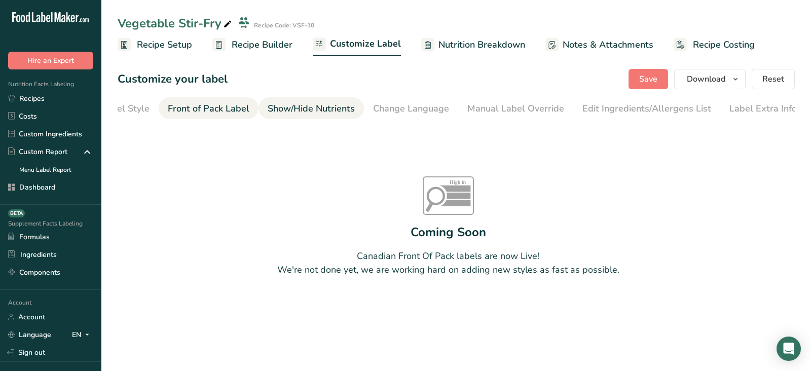
click at [275, 112] on div "Show/Hide Nutrients" at bounding box center [311, 109] width 87 height 14
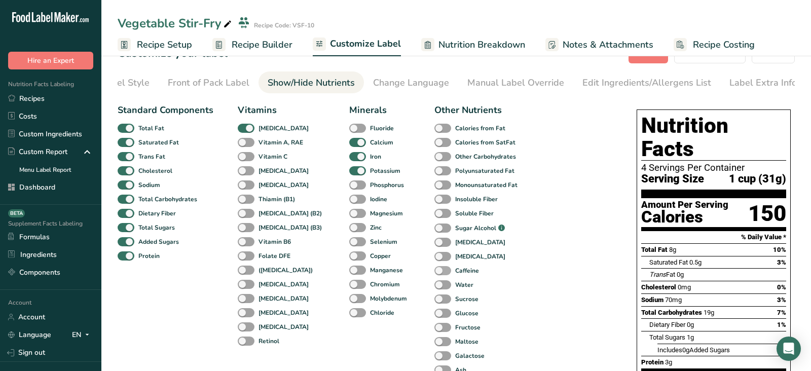
scroll to position [37, 0]
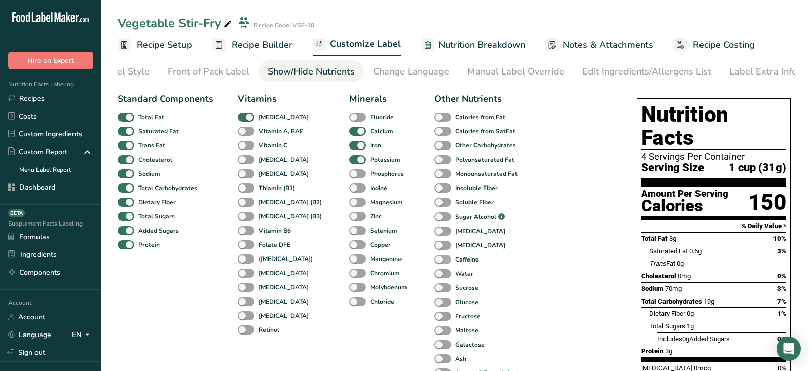
click at [451, 262] on span "Caffeine" at bounding box center [465, 259] width 28 height 9
click at [439, 262] on input "Caffeine" at bounding box center [437, 259] width 7 height 7
checkbox input "true"
click at [434, 278] on span at bounding box center [442, 274] width 17 height 10
click at [434, 277] on input "Water" at bounding box center [437, 273] width 7 height 7
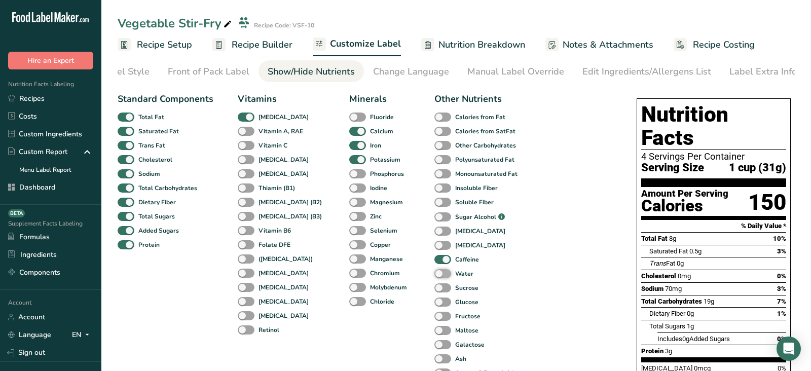
checkbox input "true"
click at [434, 295] on div "Sucrose" at bounding box center [445, 288] width 22 height 14
click at [434, 236] on span at bounding box center [442, 232] width 17 height 10
click at [434, 234] on input "[MEDICAL_DATA]" at bounding box center [437, 231] width 7 height 7
checkbox input "true"
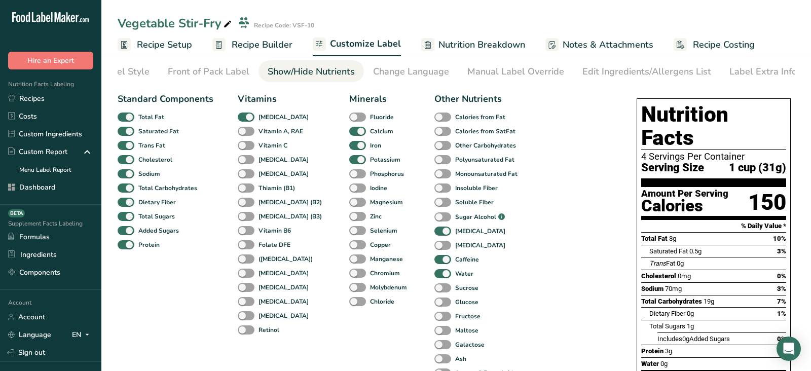
click at [434, 211] on div "Sugar Alcohol .a-a{fill:#347362;}.b-a{fill:#fff;}" at bounding box center [445, 216] width 22 height 15
click at [434, 219] on span at bounding box center [442, 217] width 17 height 10
click at [434, 219] on input "Sugar Alcohol .a-a{fill:#347362;}.b-a{fill:#fff;}" at bounding box center [437, 217] width 7 height 7
checkbox input "true"
click at [434, 190] on span at bounding box center [442, 189] width 17 height 10
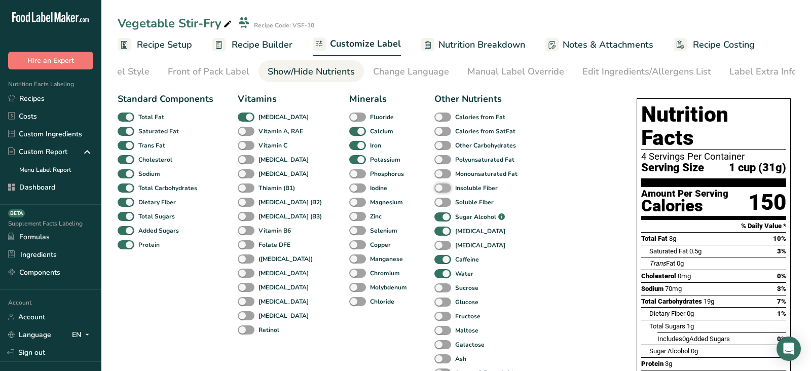
click at [434, 190] on input "Insoluble Fiber" at bounding box center [437, 188] width 7 height 7
checkbox input "true"
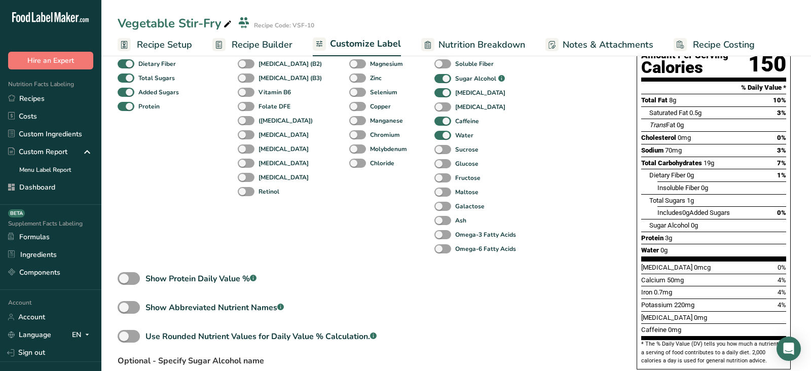
scroll to position [238, 0]
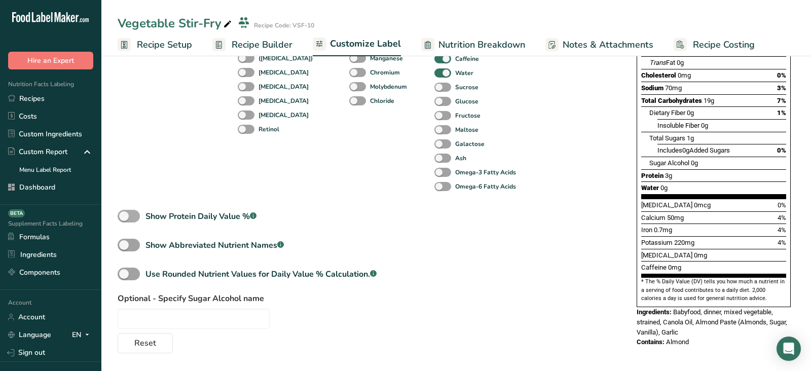
click at [135, 218] on span at bounding box center [129, 216] width 22 height 13
click at [124, 218] on input "Show Protein Daily Value % .a-a{fill:#347362;}.b-a{fill:#fff;}" at bounding box center [121, 216] width 7 height 7
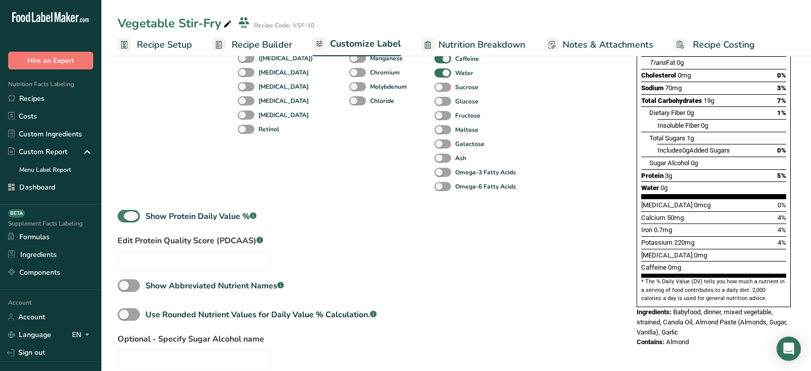
click at [128, 222] on span at bounding box center [129, 216] width 22 height 13
click at [124, 220] on input "Show Protein Daily Value % .a-a{fill:#347362;}.b-a{fill:#fff;}" at bounding box center [121, 216] width 7 height 7
checkbox input "false"
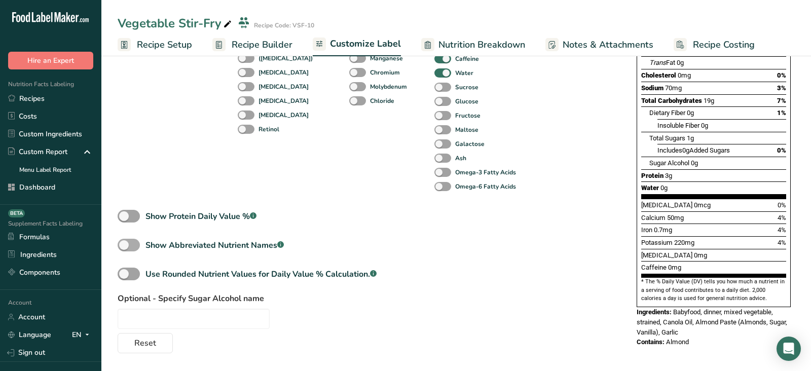
click at [133, 245] on span at bounding box center [129, 245] width 22 height 13
click at [124, 245] on input "Show Abbreviated Nutrient Names .a-a{fill:#347362;}.b-a{fill:#fff;}" at bounding box center [121, 245] width 7 height 7
click at [133, 245] on span at bounding box center [129, 245] width 22 height 13
click at [124, 245] on input "Show Abbreviated Nutrient Names .a-a{fill:#347362;}.b-a{fill:#fff;}" at bounding box center [121, 245] width 7 height 7
checkbox input "false"
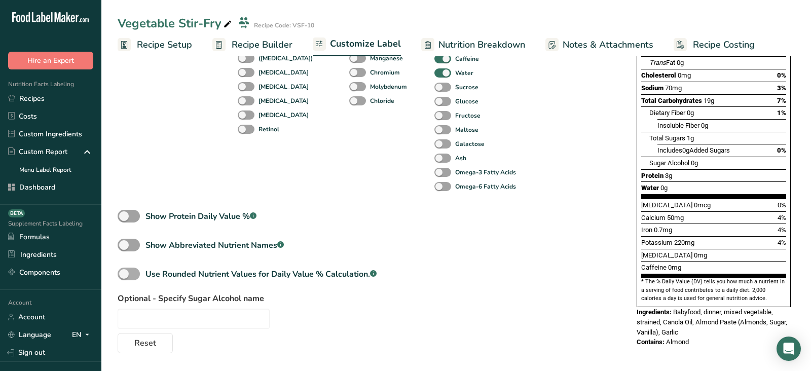
click at [126, 277] on span at bounding box center [129, 274] width 22 height 13
click at [124, 277] on input "Use Rounded Nutrient Values for Daily Value % Calculation. .a-a{fill:#347362;}.…" at bounding box center [121, 274] width 7 height 7
click at [126, 277] on span at bounding box center [129, 274] width 22 height 13
click at [124, 277] on input "Use Rounded Nutrient Values for Daily Value % Calculation. .a-a{fill:#347362;}.…" at bounding box center [121, 274] width 7 height 7
checkbox input "false"
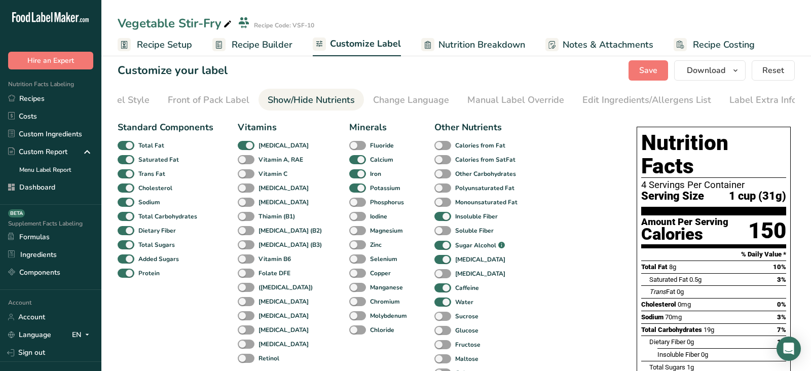
scroll to position [0, 0]
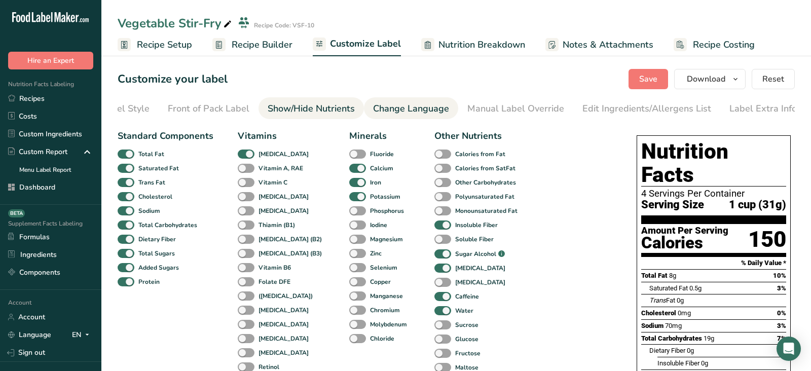
click at [405, 112] on div "Change Language" at bounding box center [411, 109] width 76 height 14
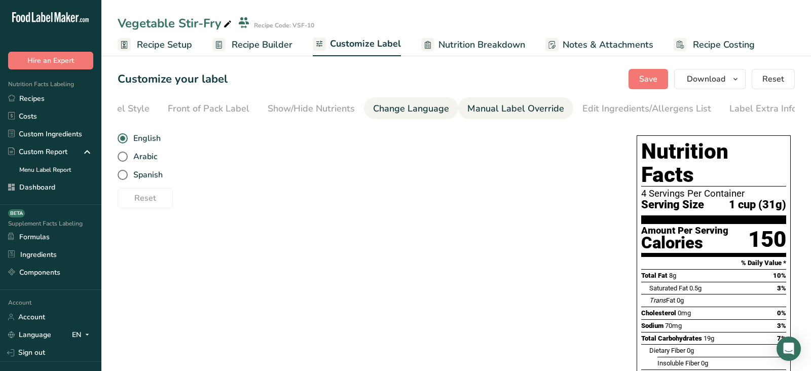
click at [519, 106] on div "Manual Label Override" at bounding box center [515, 109] width 97 height 14
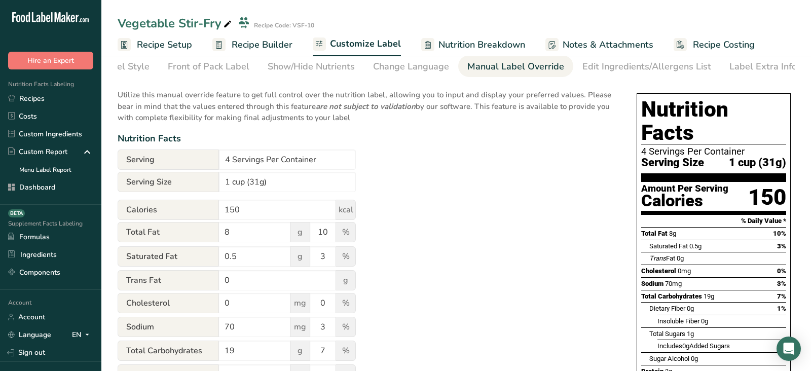
scroll to position [43, 0]
click at [219, 155] on span "Serving" at bounding box center [168, 159] width 101 height 20
click at [222, 162] on input "4 Servings Per Container" at bounding box center [287, 159] width 137 height 20
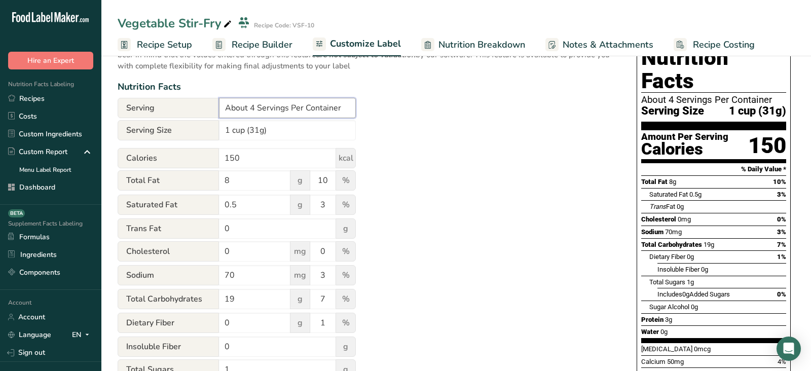
scroll to position [110, 0]
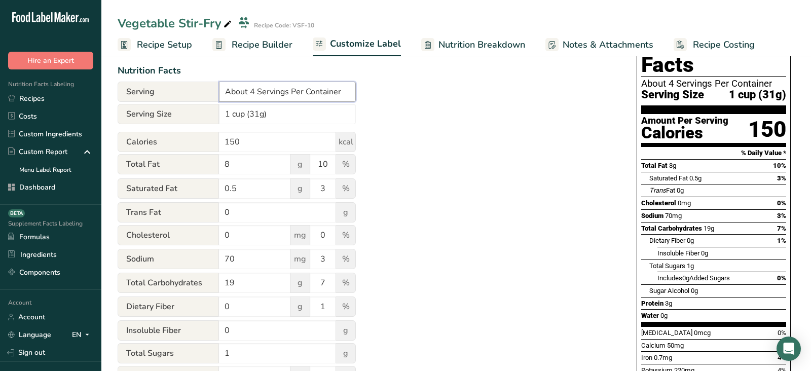
type input "About 4 Servings Per Container"
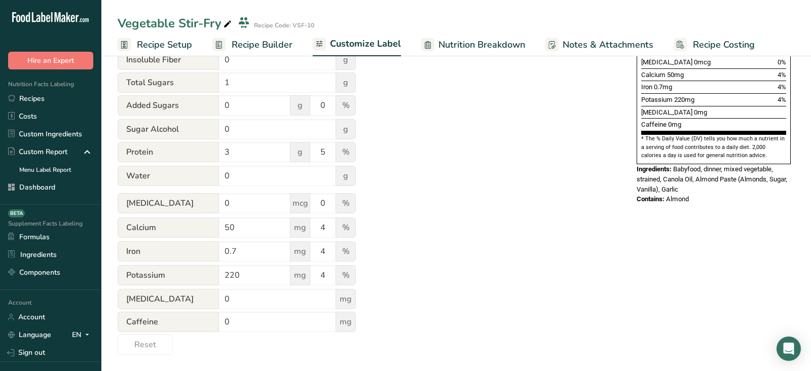
scroll to position [0, 0]
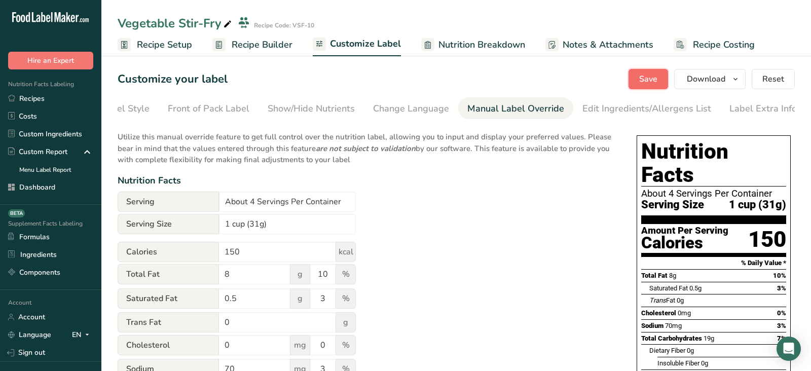
click at [644, 82] on span "Save" at bounding box center [648, 79] width 18 height 12
drag, startPoint x: 256, startPoint y: 204, endPoint x: 195, endPoint y: 204, distance: 60.3
click at [195, 204] on div "Serving * About 4 Servings Per Container" at bounding box center [237, 202] width 238 height 20
click at [609, 109] on div "Edit Ingredients/Allergens List" at bounding box center [647, 109] width 129 height 14
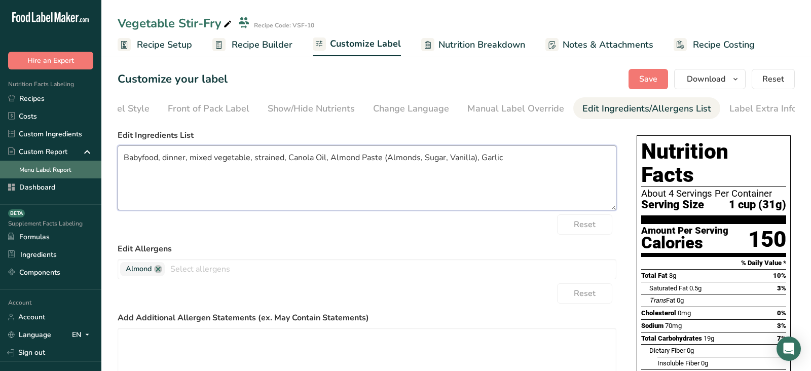
click at [100, 161] on div ".a-20{fill:#fff;} Hire an Expert Nutrition Facts Labeling Recipes Costs Custom …" at bounding box center [405, 305] width 811 height 611
drag, startPoint x: 219, startPoint y: 158, endPoint x: 180, endPoint y: 160, distance: 38.6
click at [180, 160] on textarea "Mixed vegetable, strained, Canola Oil, Almond Paste (Almonds, Sugar, Vanilla), …" at bounding box center [367, 178] width 499 height 65
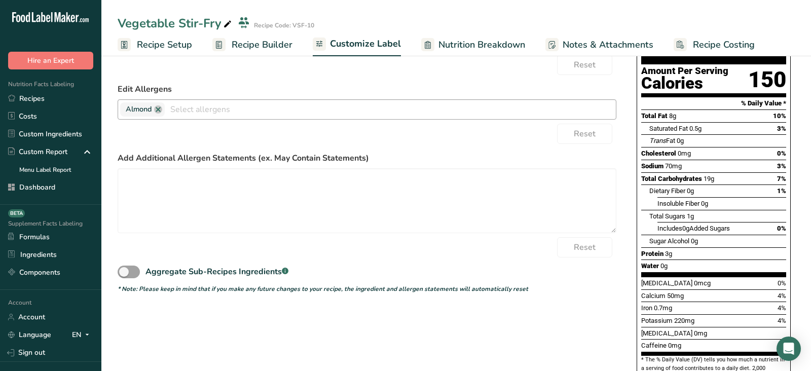
scroll to position [166, 0]
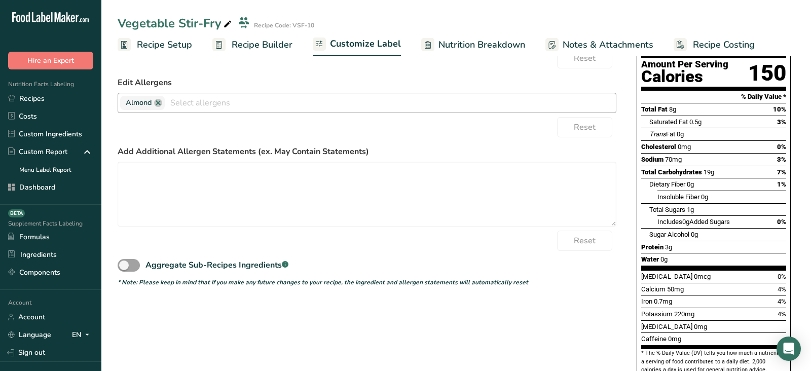
type textarea "Mixed vegetable, Canola Oil, Almond Paste (Almonds, Sugar, Vanilla), Garlic"
click at [222, 110] on input "text" at bounding box center [390, 103] width 451 height 16
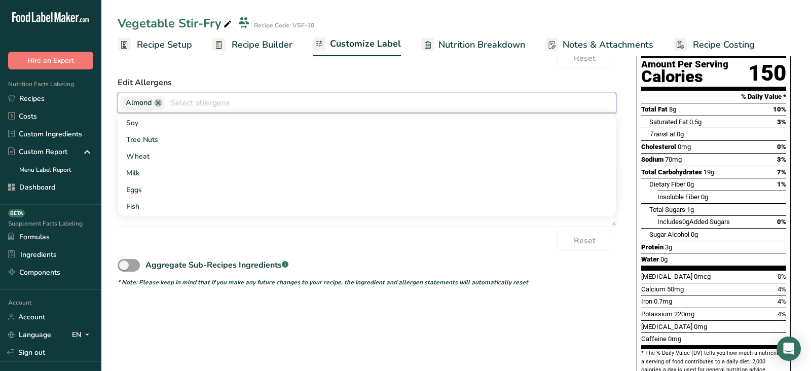
click at [222, 110] on input "text" at bounding box center [390, 103] width 451 height 16
click at [210, 257] on div "Aggregate Sub-Recipes Ingredients .a-a{fill:#347362;}.b-a{fill:#fff;}" at bounding box center [367, 262] width 499 height 23
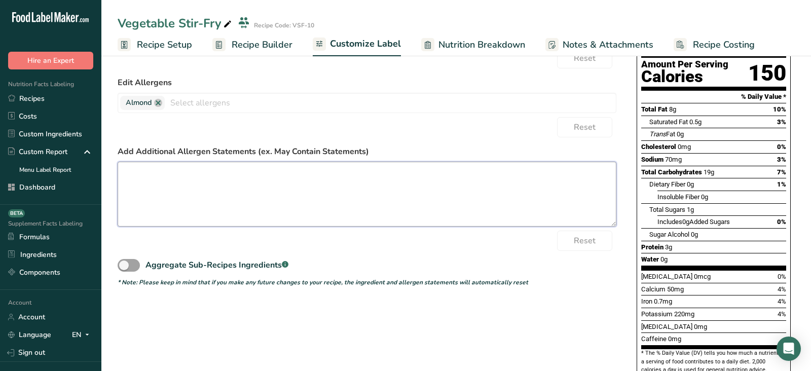
click at [218, 184] on textarea at bounding box center [367, 194] width 499 height 65
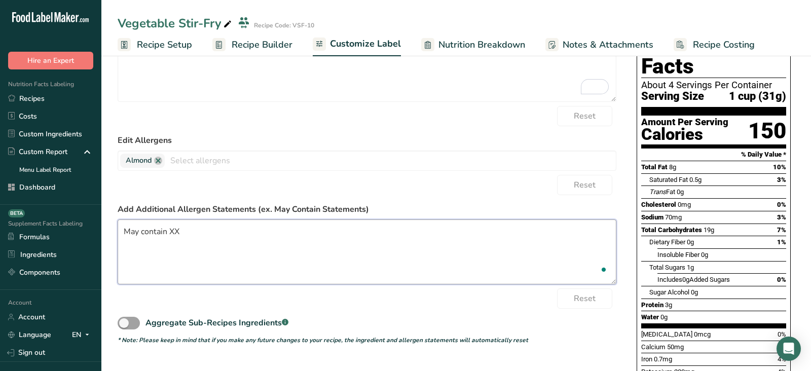
scroll to position [0, 0]
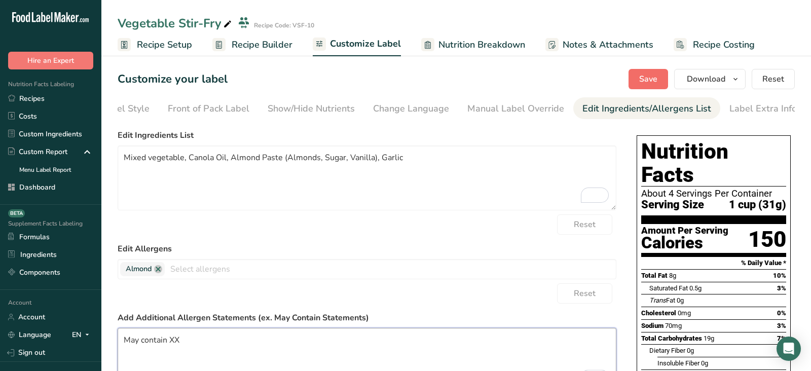
type textarea "May contain XX"
click at [638, 80] on button "Save" at bounding box center [649, 79] width 40 height 20
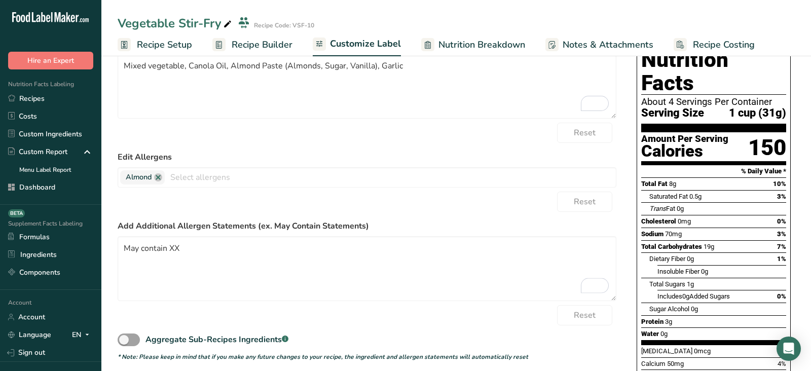
scroll to position [220, 0]
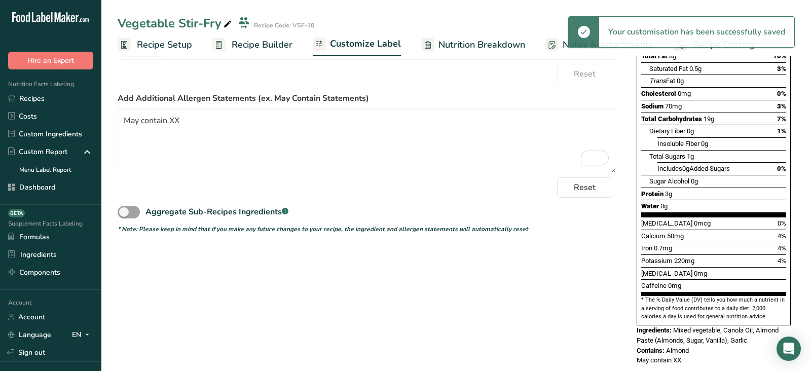
drag, startPoint x: 639, startPoint y: 302, endPoint x: 693, endPoint y: 354, distance: 74.9
click at [693, 355] on section "Customize your label Save Download Choose what to show on your downloaded label…" at bounding box center [456, 112] width 710 height 559
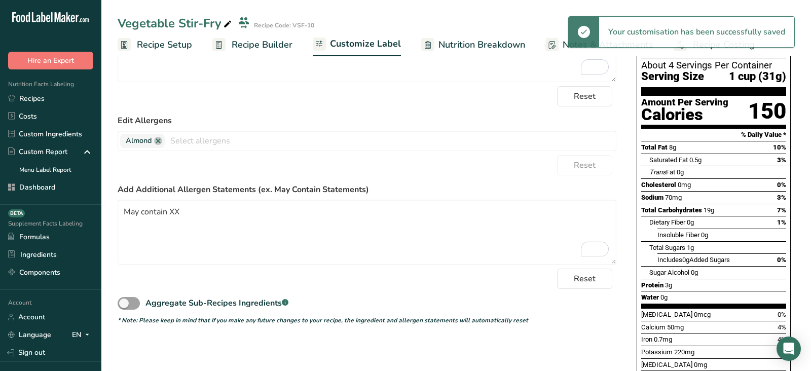
scroll to position [0, 0]
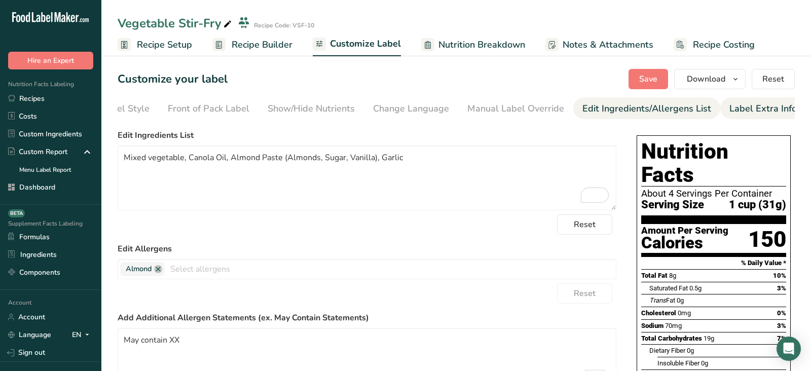
click at [730, 111] on div "Label Extra Info" at bounding box center [763, 109] width 67 height 14
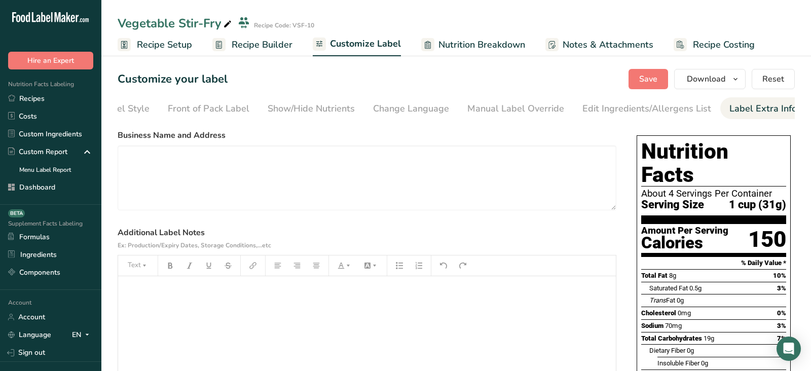
click at [179, 138] on label "Business Name and Address" at bounding box center [367, 135] width 499 height 12
click at [180, 186] on textarea at bounding box center [367, 178] width 499 height 65
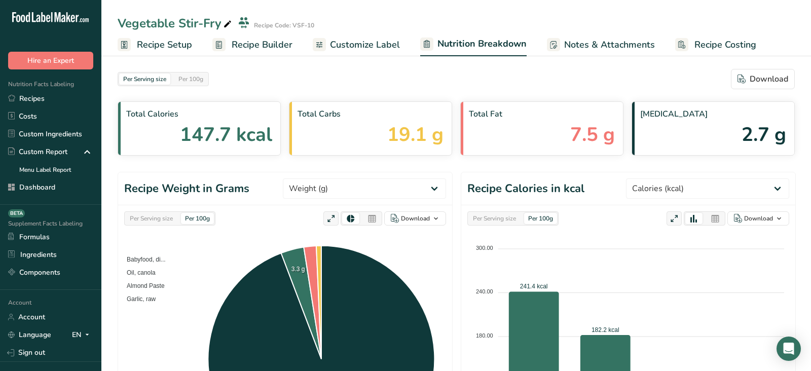
select select "Calories"
click at [163, 220] on div "Per Serving size" at bounding box center [151, 218] width 51 height 11
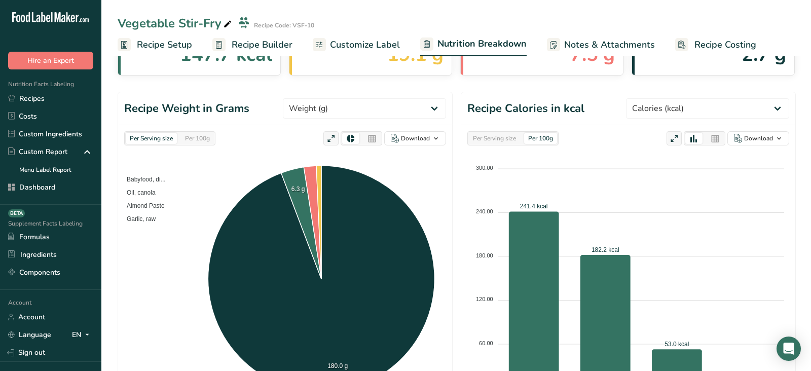
scroll to position [87, 0]
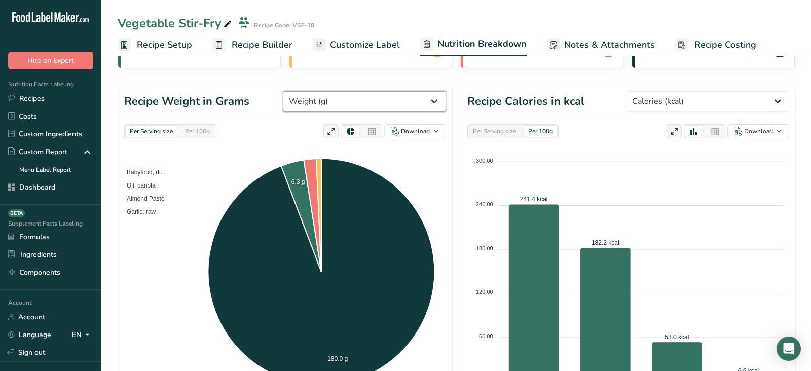
click at [356, 98] on select "Weight (g) Calories (kcal) Energy KJ (kj) Total Fat (g) Saturated Fat (g) Trans…" at bounding box center [364, 101] width 163 height 20
select select "Sodium"
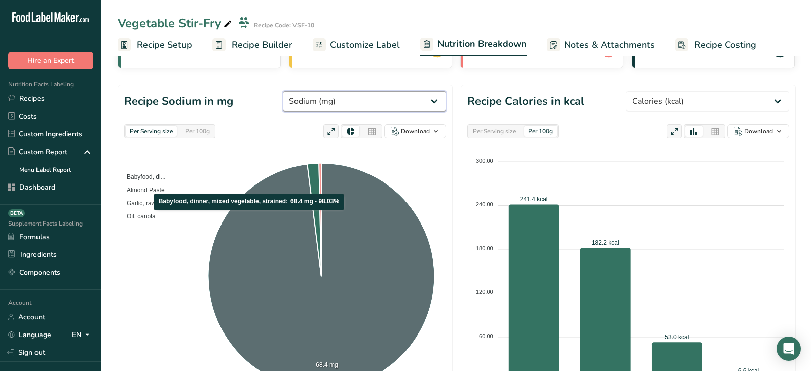
scroll to position [95, 0]
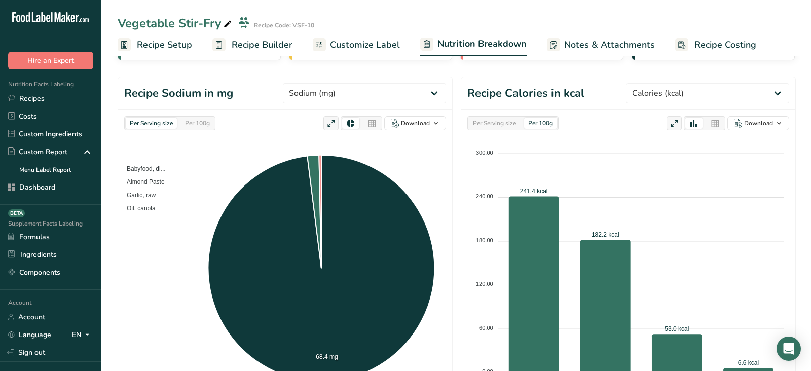
click at [375, 120] on icon at bounding box center [372, 124] width 9 height 14
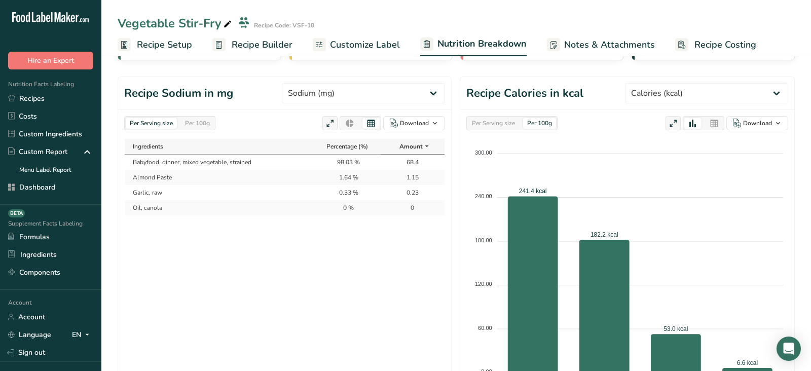
click at [350, 120] on icon at bounding box center [349, 124] width 9 height 14
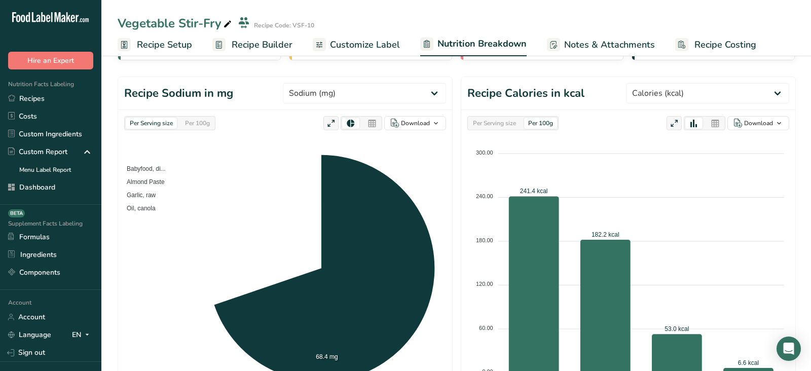
click at [506, 122] on div "Per Serving size" at bounding box center [494, 123] width 51 height 11
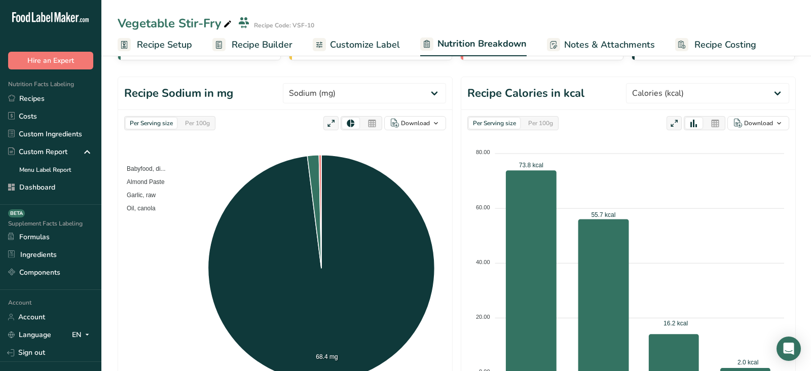
click at [541, 124] on div "Per 100g" at bounding box center [540, 123] width 33 height 11
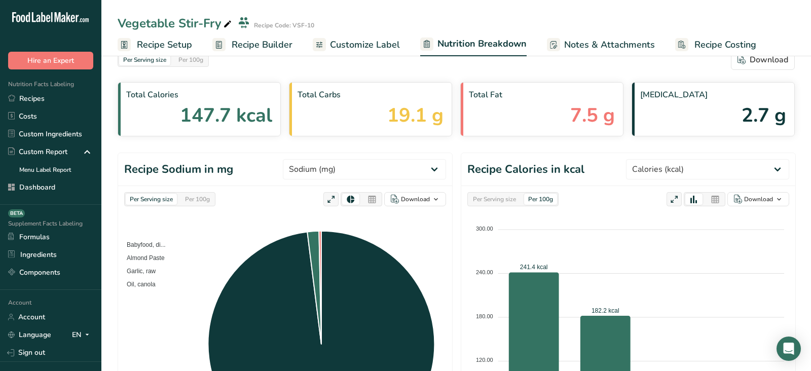
scroll to position [0, 0]
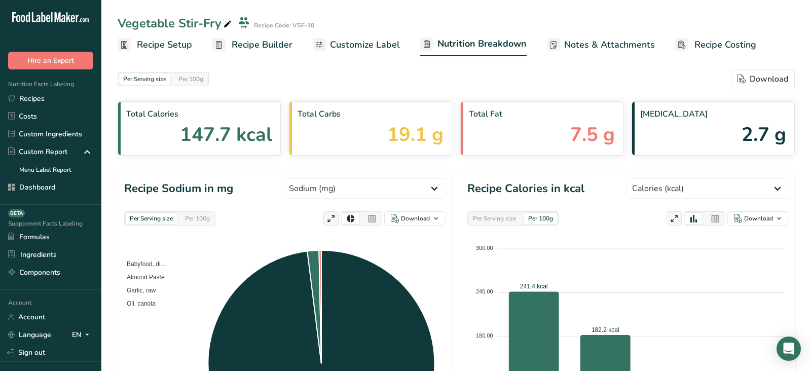
click at [576, 40] on span "Notes & Attachments" at bounding box center [609, 45] width 91 height 14
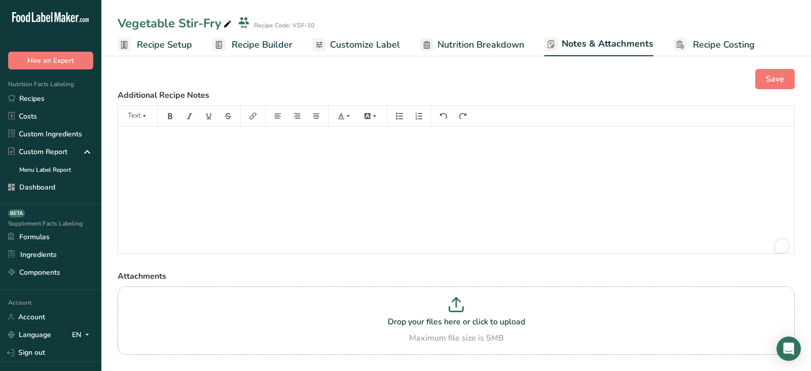
scroll to position [2, 0]
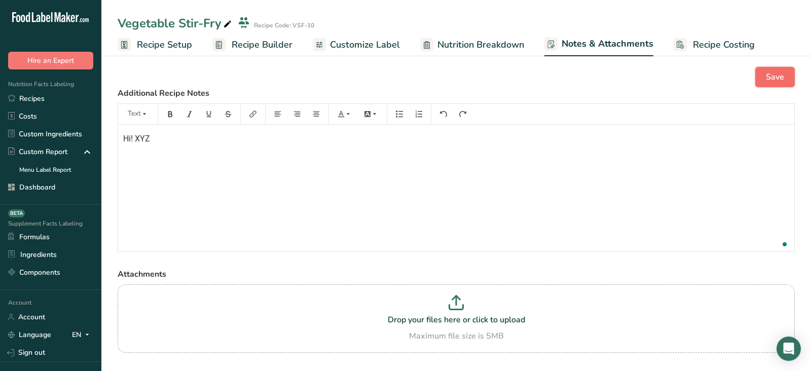
click at [787, 83] on button "Save" at bounding box center [775, 77] width 40 height 20
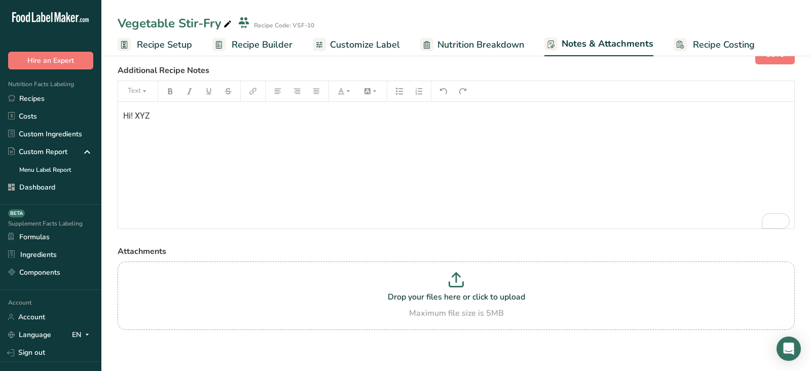
click at [683, 45] on link "Recipe Costing" at bounding box center [714, 44] width 81 height 23
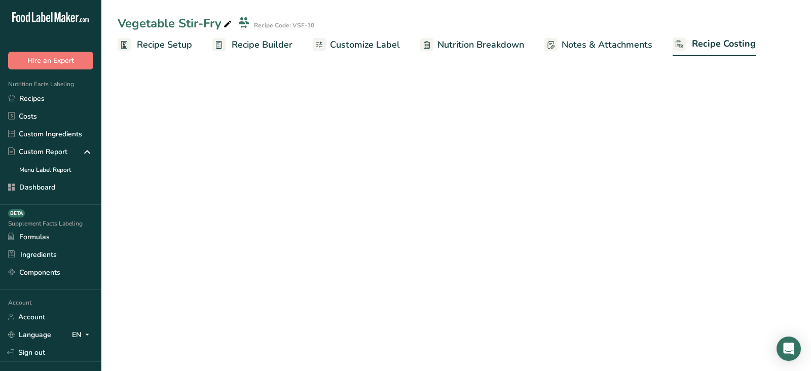
select select "1"
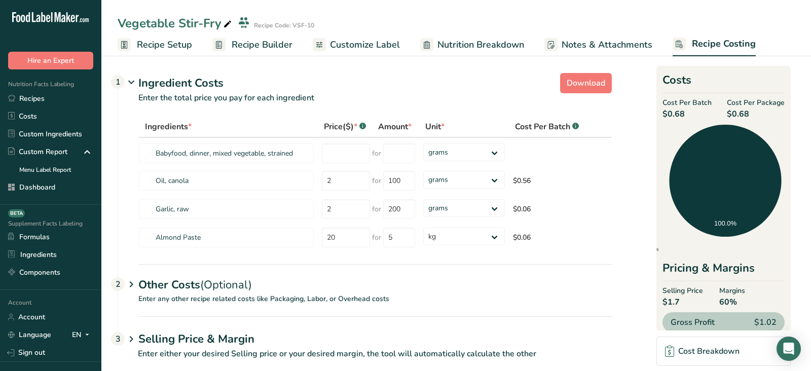
click at [155, 302] on p "Enter any other recipe related costs like Packaging, Labor, or Overhead costs" at bounding box center [365, 305] width 494 height 23
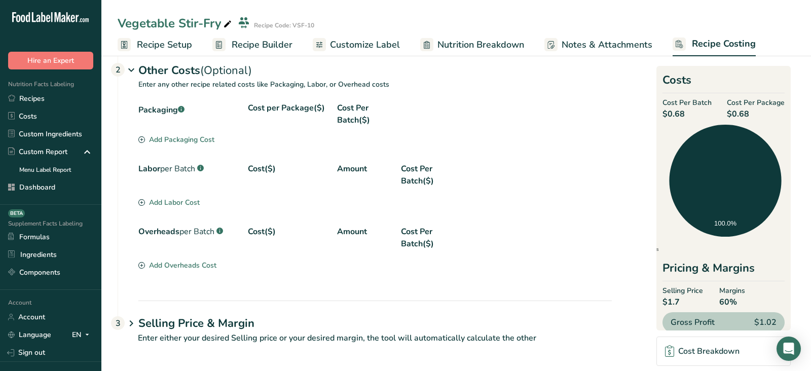
click at [165, 323] on h1 "Selling Price & Margin" at bounding box center [375, 323] width 474 height 17
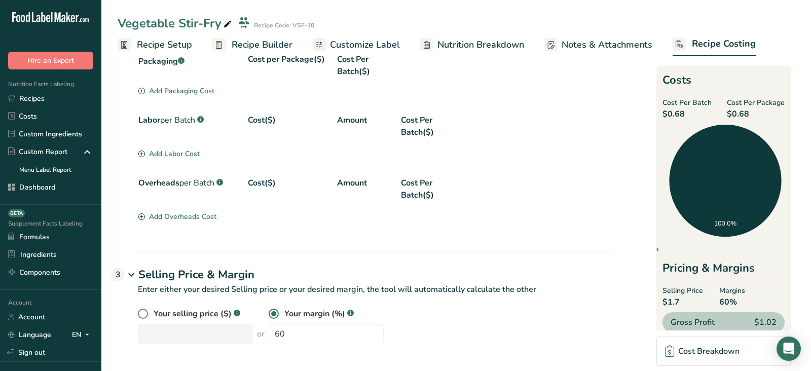
scroll to position [9, 0]
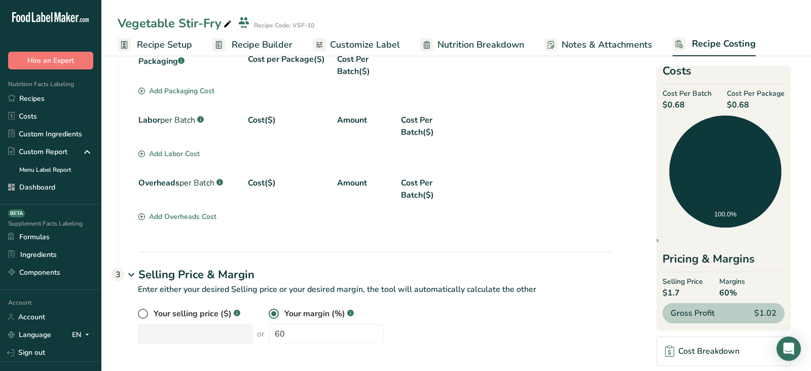
drag, startPoint x: 673, startPoint y: 318, endPoint x: 780, endPoint y: 317, distance: 107.0
click at [780, 317] on div "Gross Profit $1.02" at bounding box center [724, 313] width 122 height 20
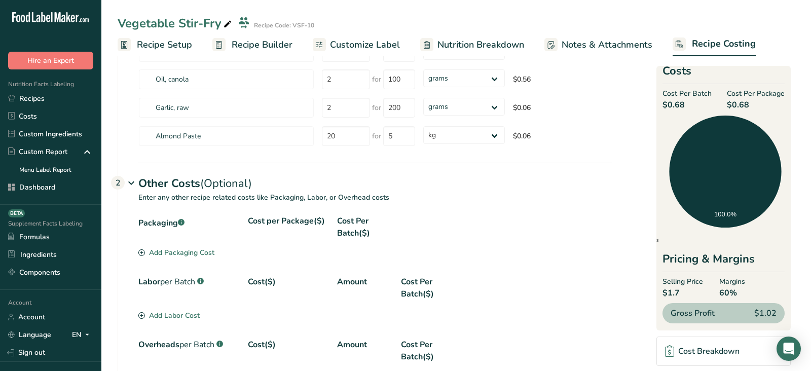
scroll to position [0, 0]
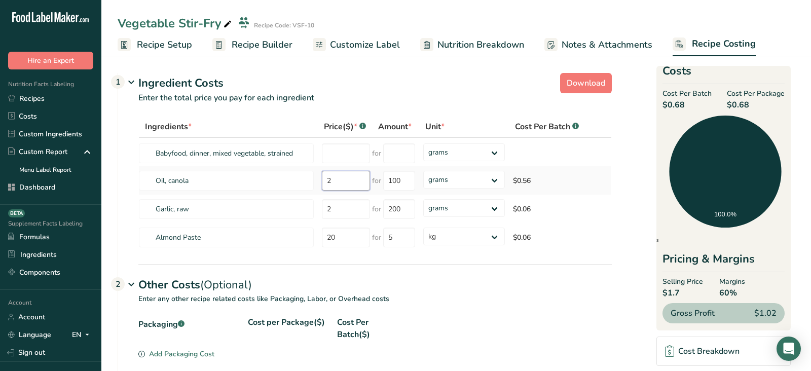
click at [342, 183] on input "2" at bounding box center [346, 181] width 48 height 20
drag, startPoint x: 346, startPoint y: 181, endPoint x: 314, endPoint y: 181, distance: 31.9
click at [314, 181] on tr "Oil, canola 2 for 100 grams kg mg mcg lb oz $0.56" at bounding box center [375, 180] width 473 height 28
drag, startPoint x: 344, startPoint y: 207, endPoint x: 315, endPoint y: 207, distance: 29.4
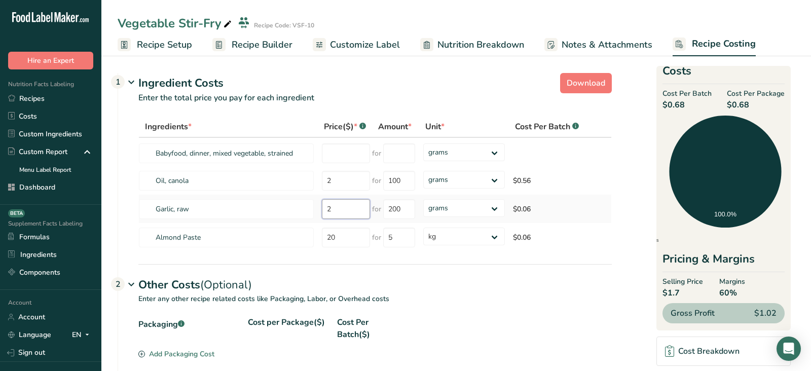
click at [316, 207] on tr "Garlic, raw 2 for 200 grams kg mg mcg lb oz $0.06" at bounding box center [375, 209] width 473 height 28
drag, startPoint x: 353, startPoint y: 251, endPoint x: 346, endPoint y: 251, distance: 6.6
click at [346, 251] on table "Ingredients * Price($) * .a-a{fill:#347362;}.b-a{fill:#fff;} Amount * Unit * Co…" at bounding box center [375, 184] width 474 height 136
click at [307, 243] on tr "Almond Paste 20 for 5 grams kg mg mcg lb oz $0.06" at bounding box center [375, 237] width 473 height 28
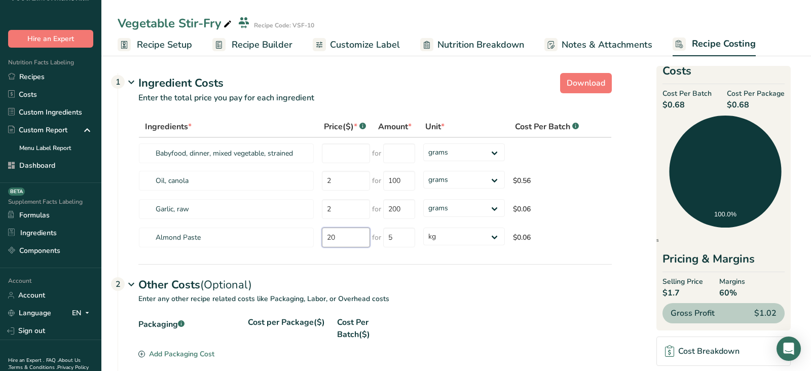
scroll to position [24, 0]
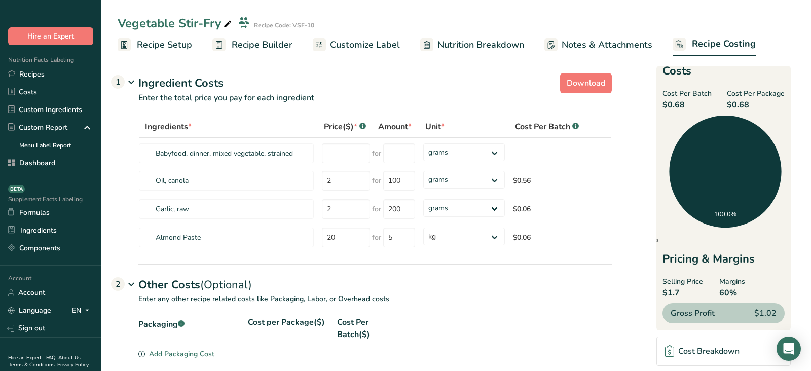
click at [58, 289] on link "Account" at bounding box center [50, 293] width 101 height 18
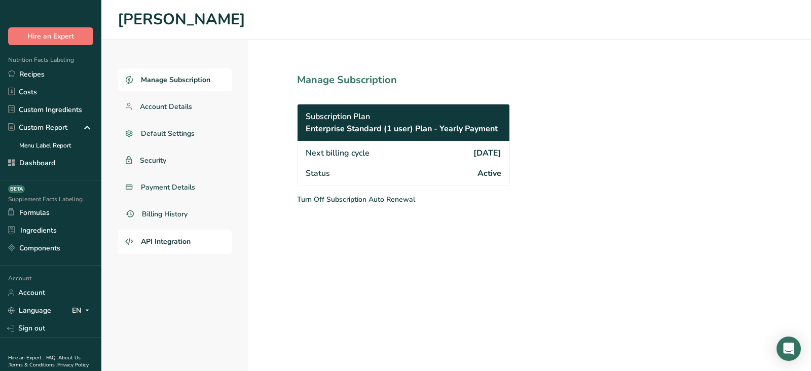
click at [176, 242] on span "API Integration" at bounding box center [166, 241] width 50 height 11
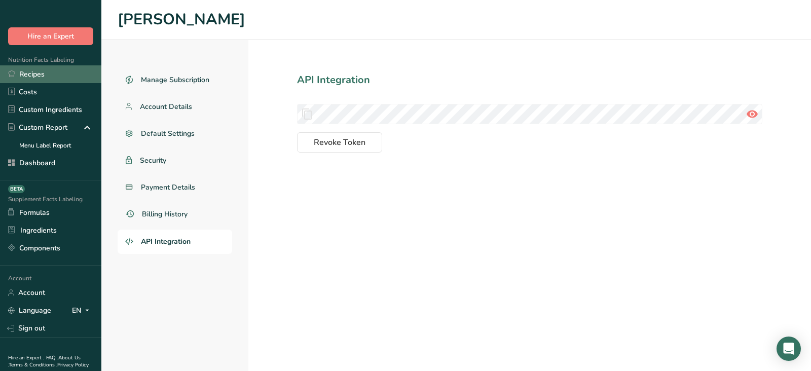
click at [81, 70] on link "Recipes" at bounding box center [50, 74] width 101 height 18
